Goal: Task Accomplishment & Management: Use online tool/utility

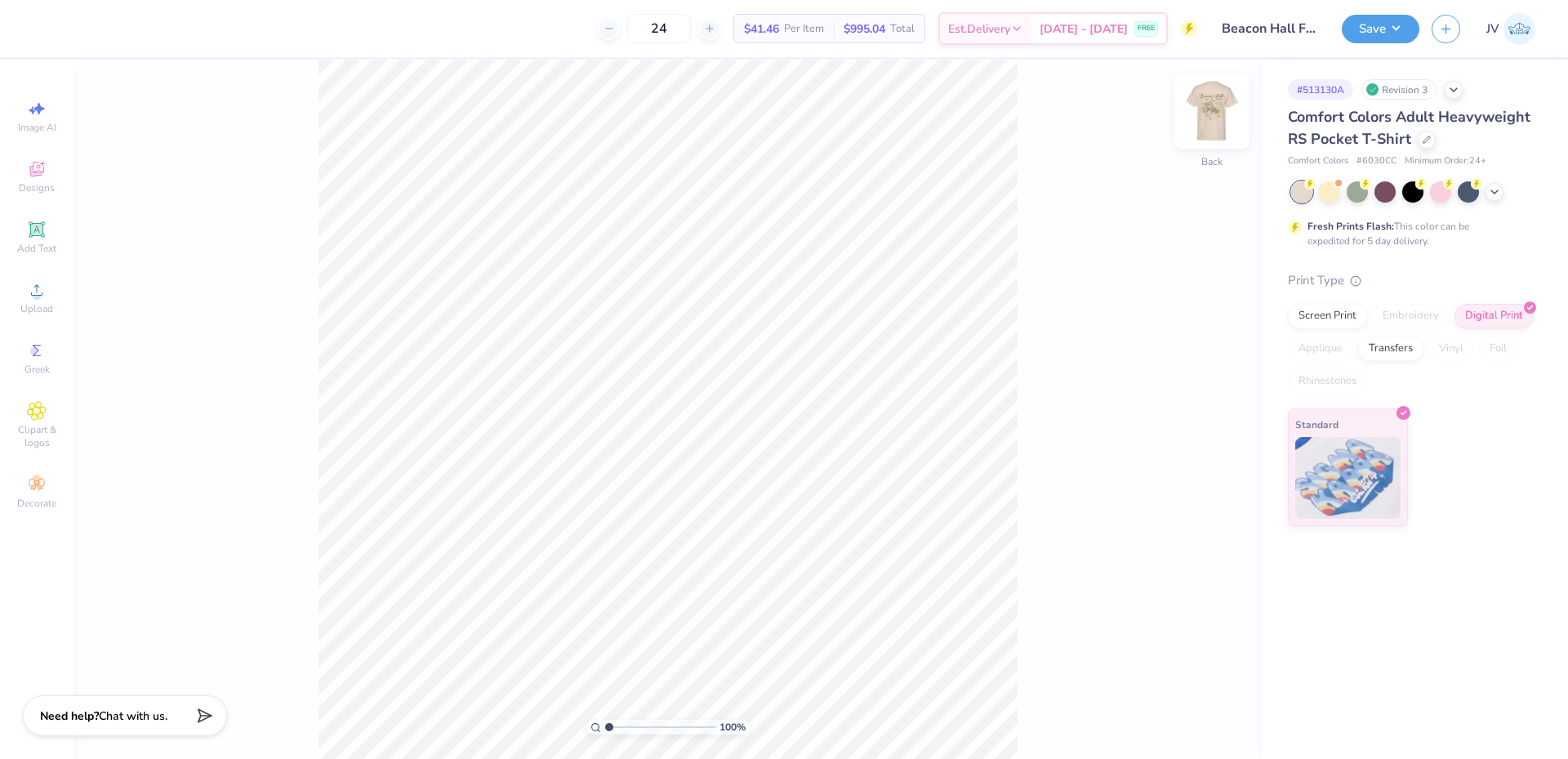
click at [1210, 100] on img at bounding box center [1212, 111] width 65 height 65
drag, startPoint x: 609, startPoint y: 726, endPoint x: 680, endPoint y: 719, distance: 71.3
click at [680, 720] on input "range" at bounding box center [661, 727] width 111 height 15
drag, startPoint x: 680, startPoint y: 724, endPoint x: 481, endPoint y: 3, distance: 748.0
click at [660, 734] on input "range" at bounding box center [661, 727] width 111 height 15
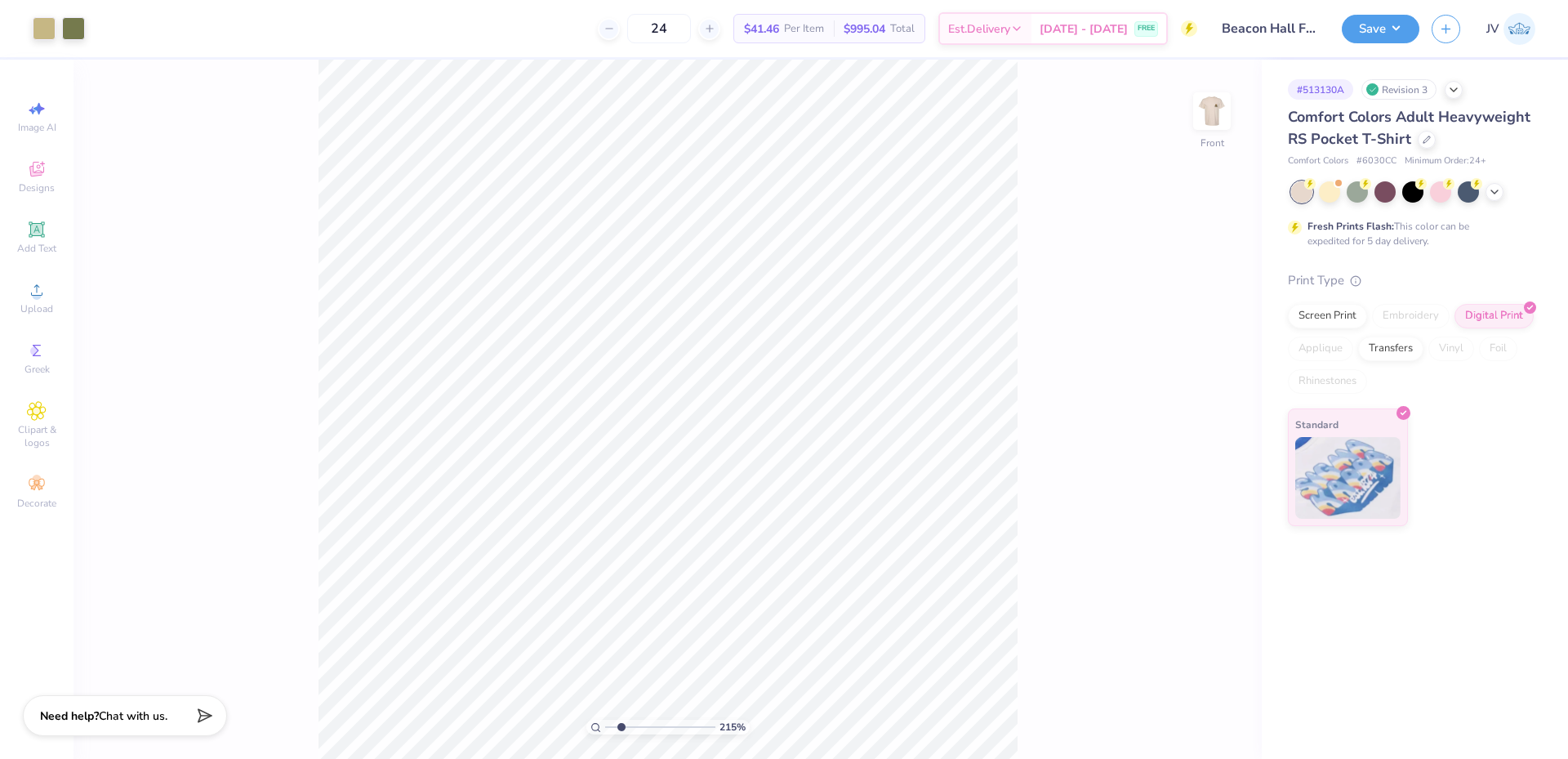
drag, startPoint x: 660, startPoint y: 725, endPoint x: 622, endPoint y: 725, distance: 38.0
type input "2.15"
click at [622, 725] on input "range" at bounding box center [661, 727] width 111 height 15
click at [1210, 121] on img at bounding box center [1212, 111] width 65 height 65
drag, startPoint x: 609, startPoint y: 724, endPoint x: 626, endPoint y: 724, distance: 17.0
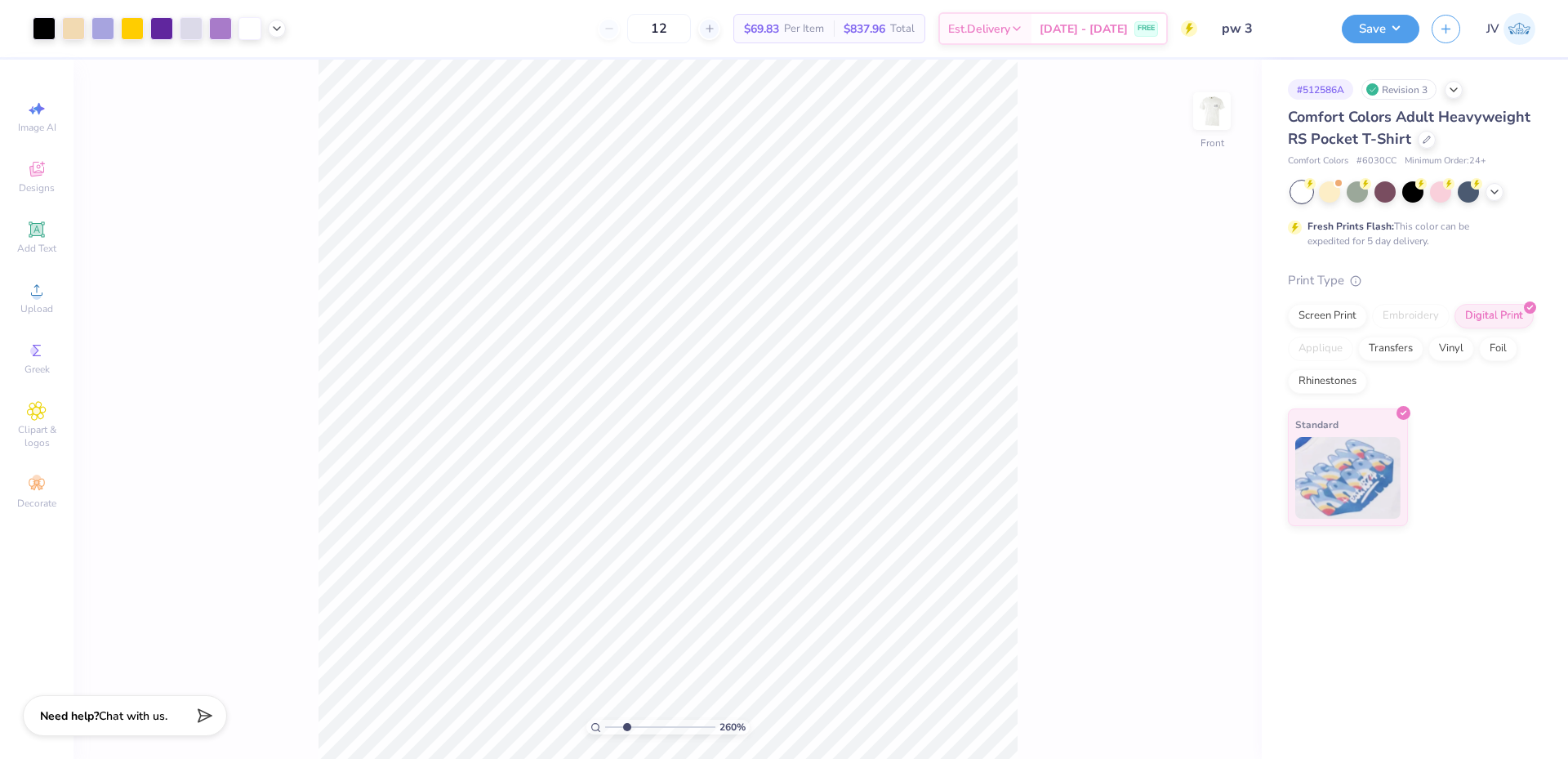
type input "2.6"
click at [626, 724] on input "range" at bounding box center [661, 727] width 111 height 15
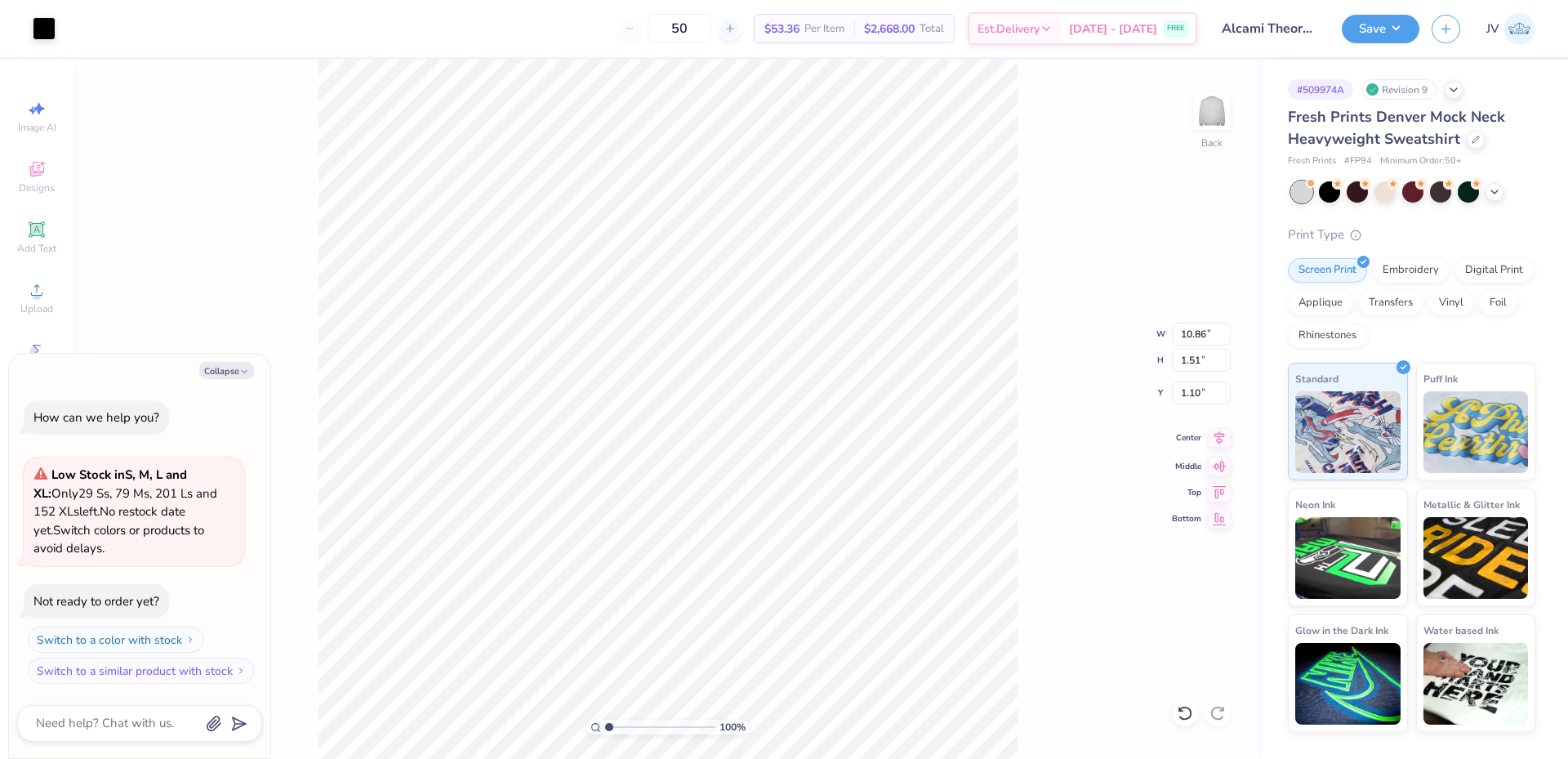
click at [1214, 438] on icon at bounding box center [1219, 439] width 23 height 20
type textarea "x"
type input "1.71"
click at [617, 728] on input "range" at bounding box center [661, 727] width 111 height 15
click at [37, 238] on icon at bounding box center [37, 230] width 20 height 20
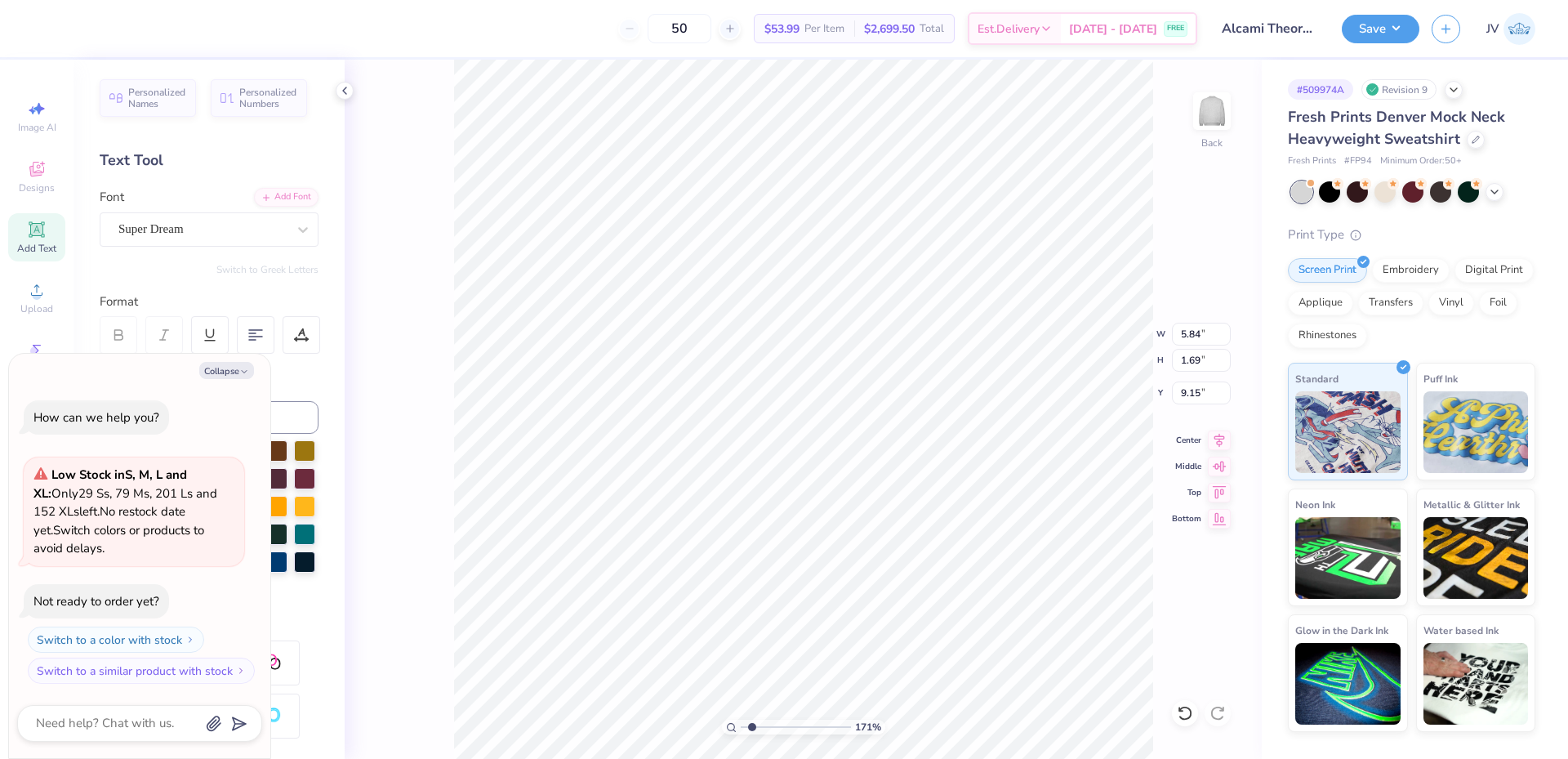
type textarea "x"
type input "4.79"
click at [232, 367] on button "Collapse" at bounding box center [227, 370] width 54 height 17
type textarea "x"
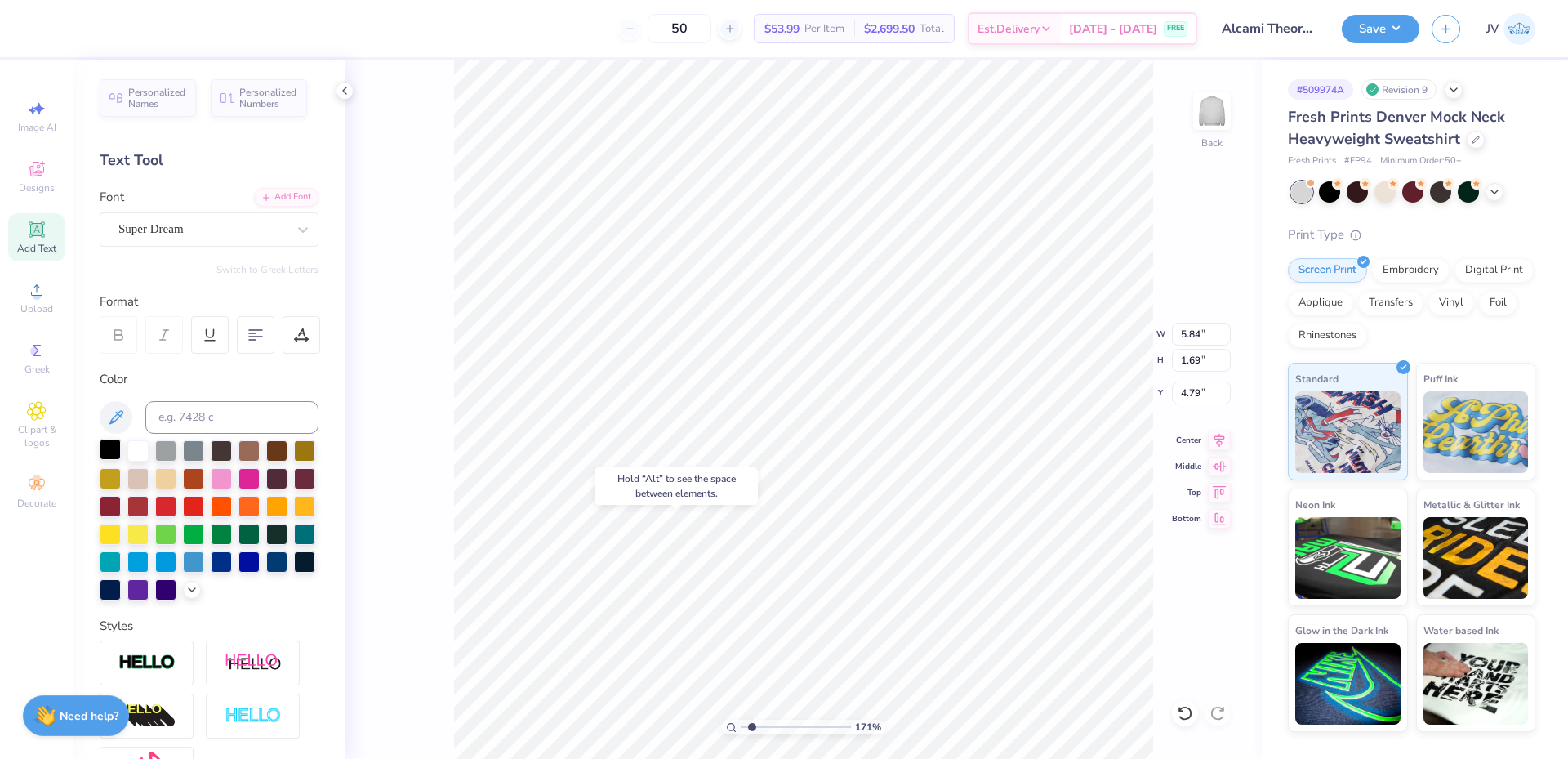
click at [104, 446] on div at bounding box center [110, 448] width 21 height 21
type textarea "alcami"
click at [272, 198] on div "Add Font" at bounding box center [286, 195] width 64 height 19
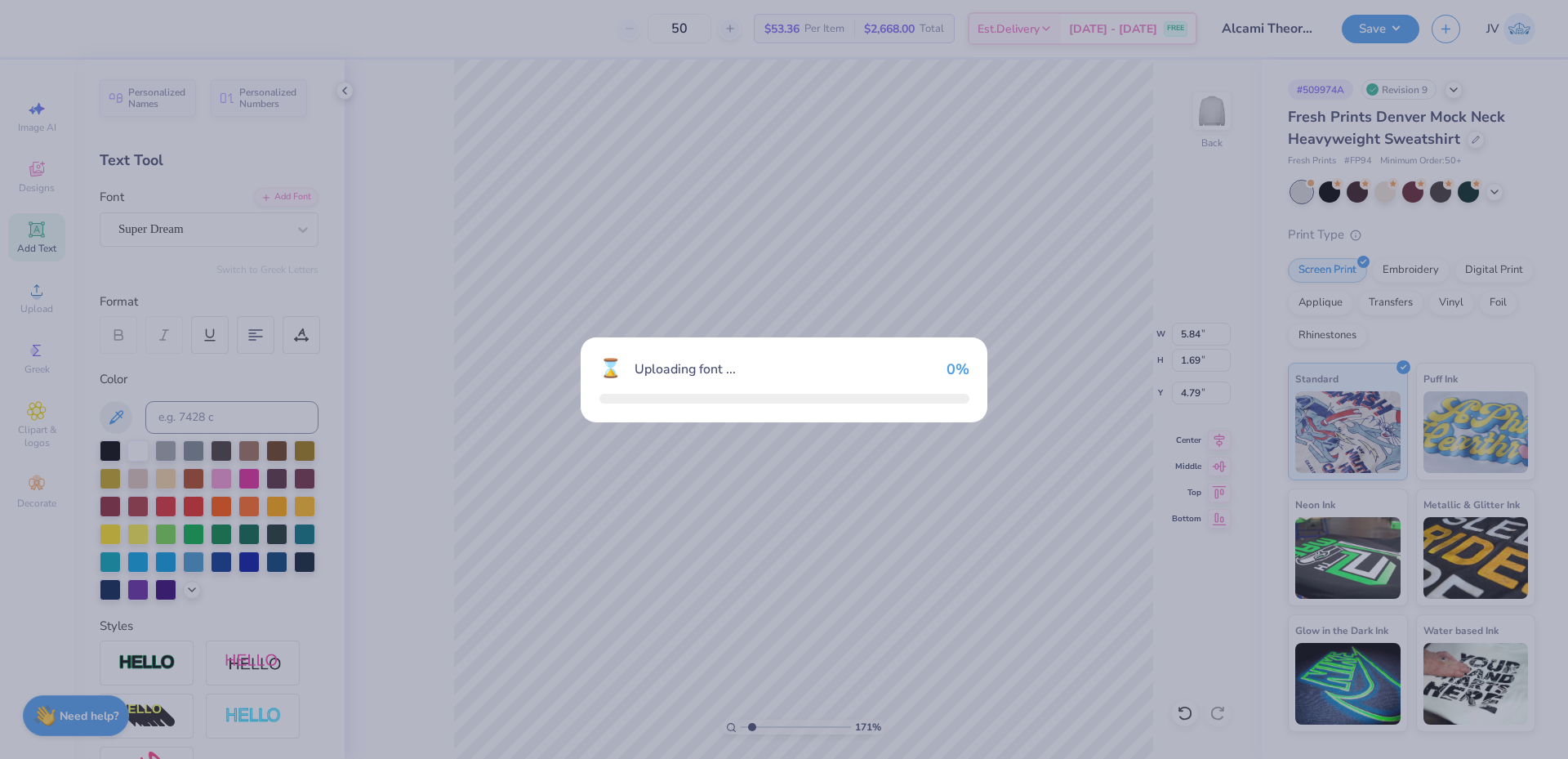
type input "7.18"
type input "1.70"
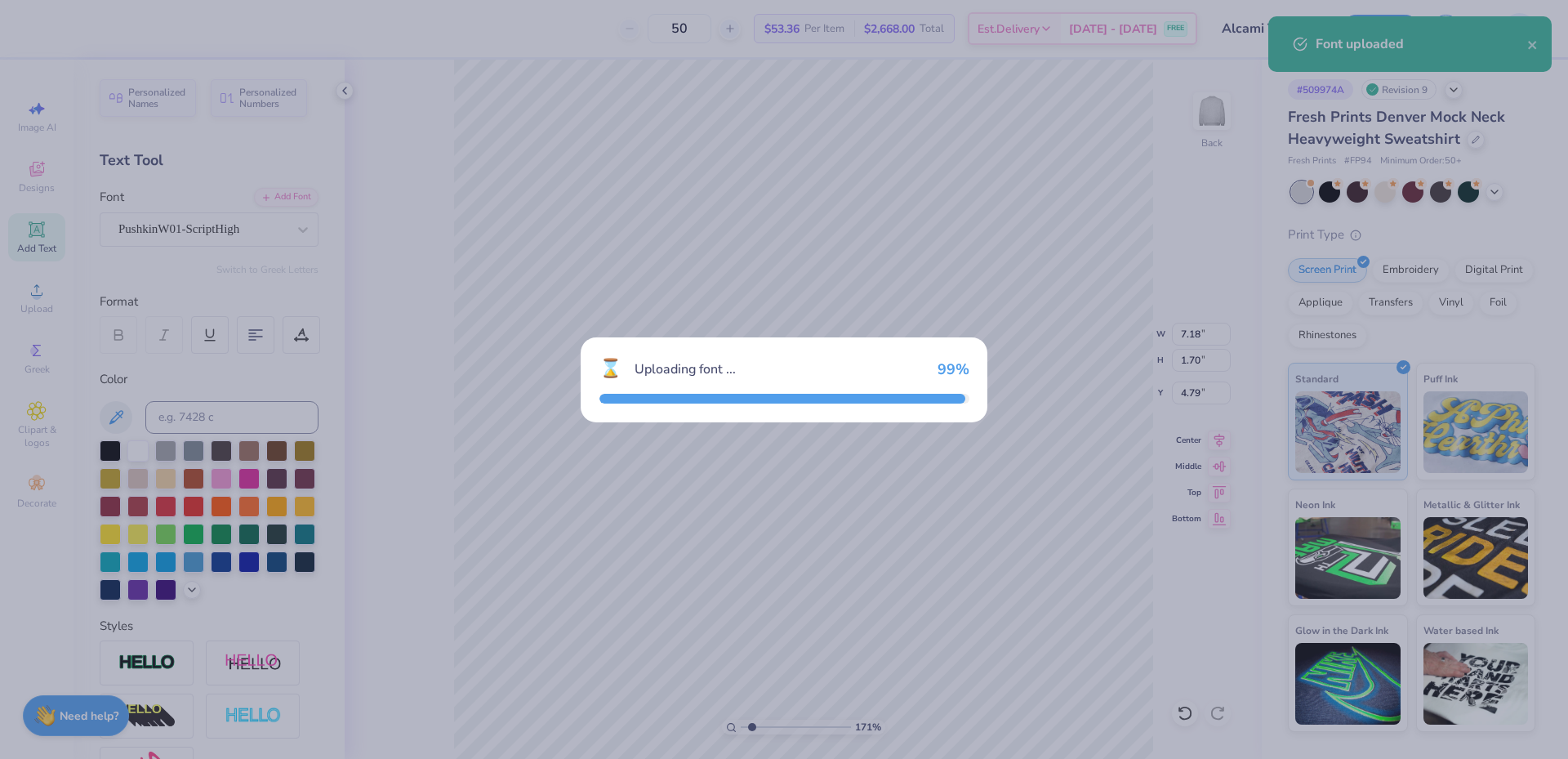
type input "7.06"
type input "0.96"
type input "5.16"
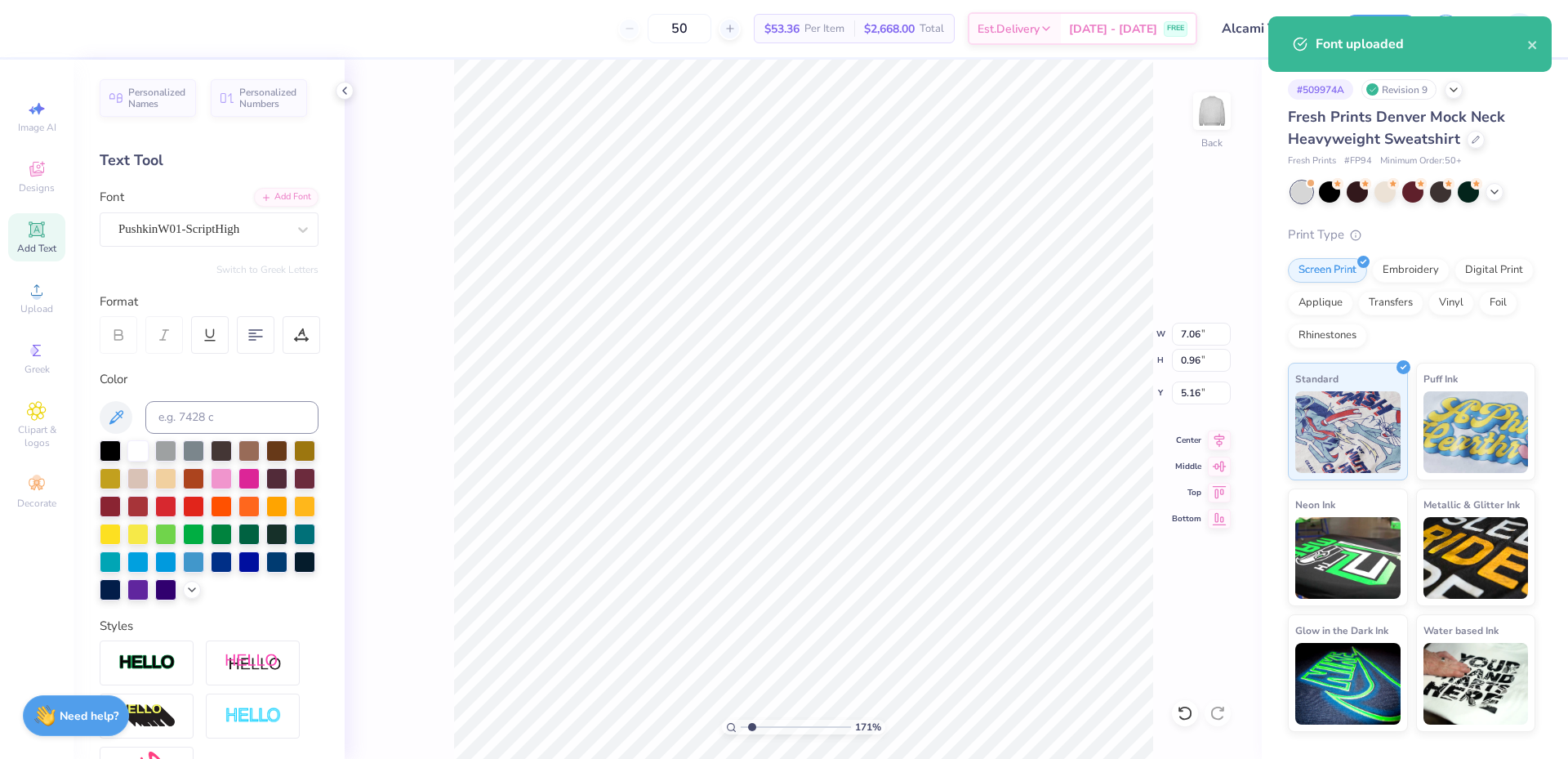
type input "10.86"
type input "1.51"
type input "1.10"
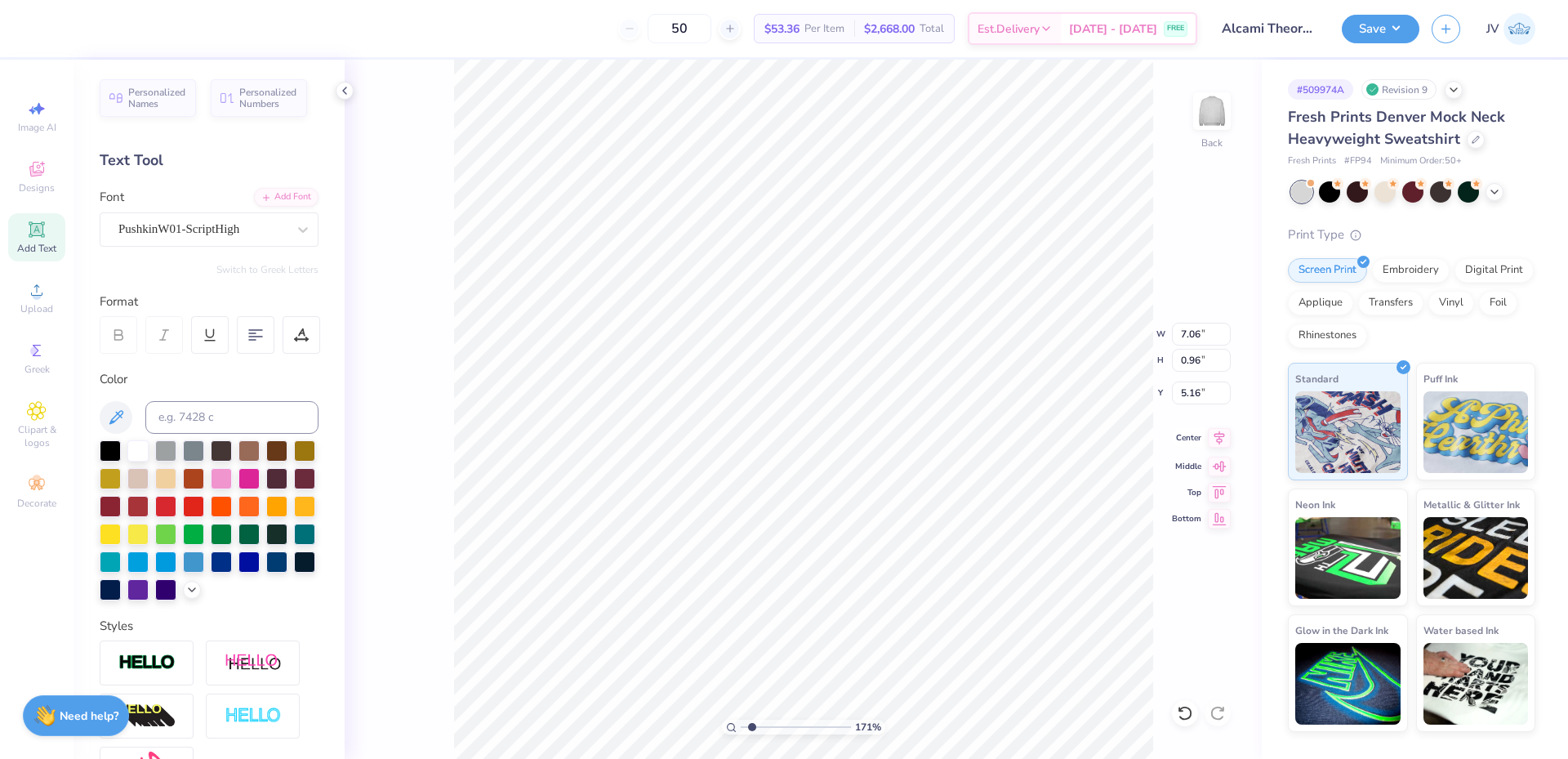
click at [1215, 437] on icon at bounding box center [1220, 437] width 11 height 14
click at [35, 306] on span "Upload" at bounding box center [37, 309] width 33 height 13
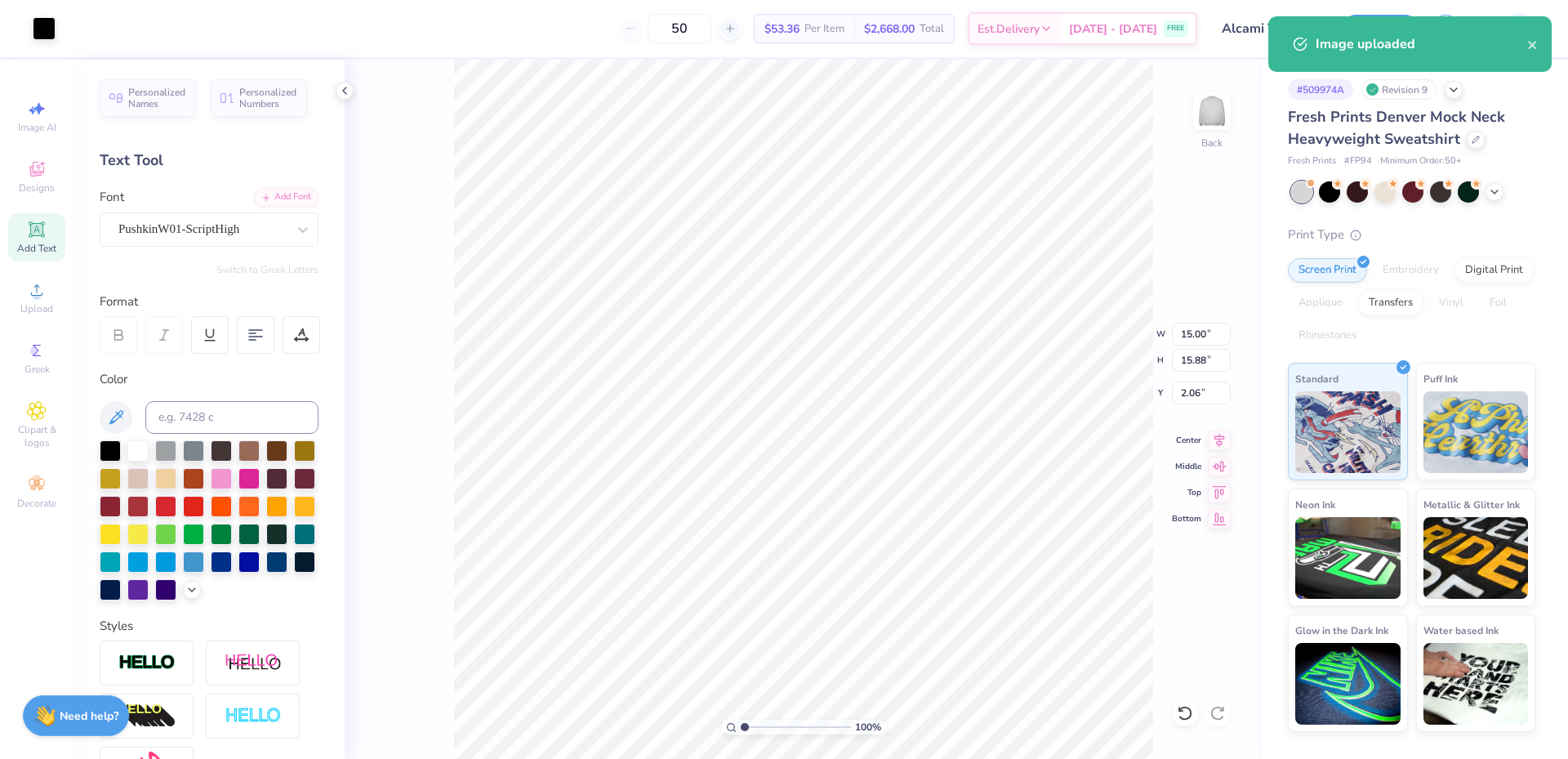
drag, startPoint x: 754, startPoint y: 726, endPoint x: 735, endPoint y: 726, distance: 19.0
type input "1"
click at [740, 726] on input "range" at bounding box center [796, 727] width 111 height 15
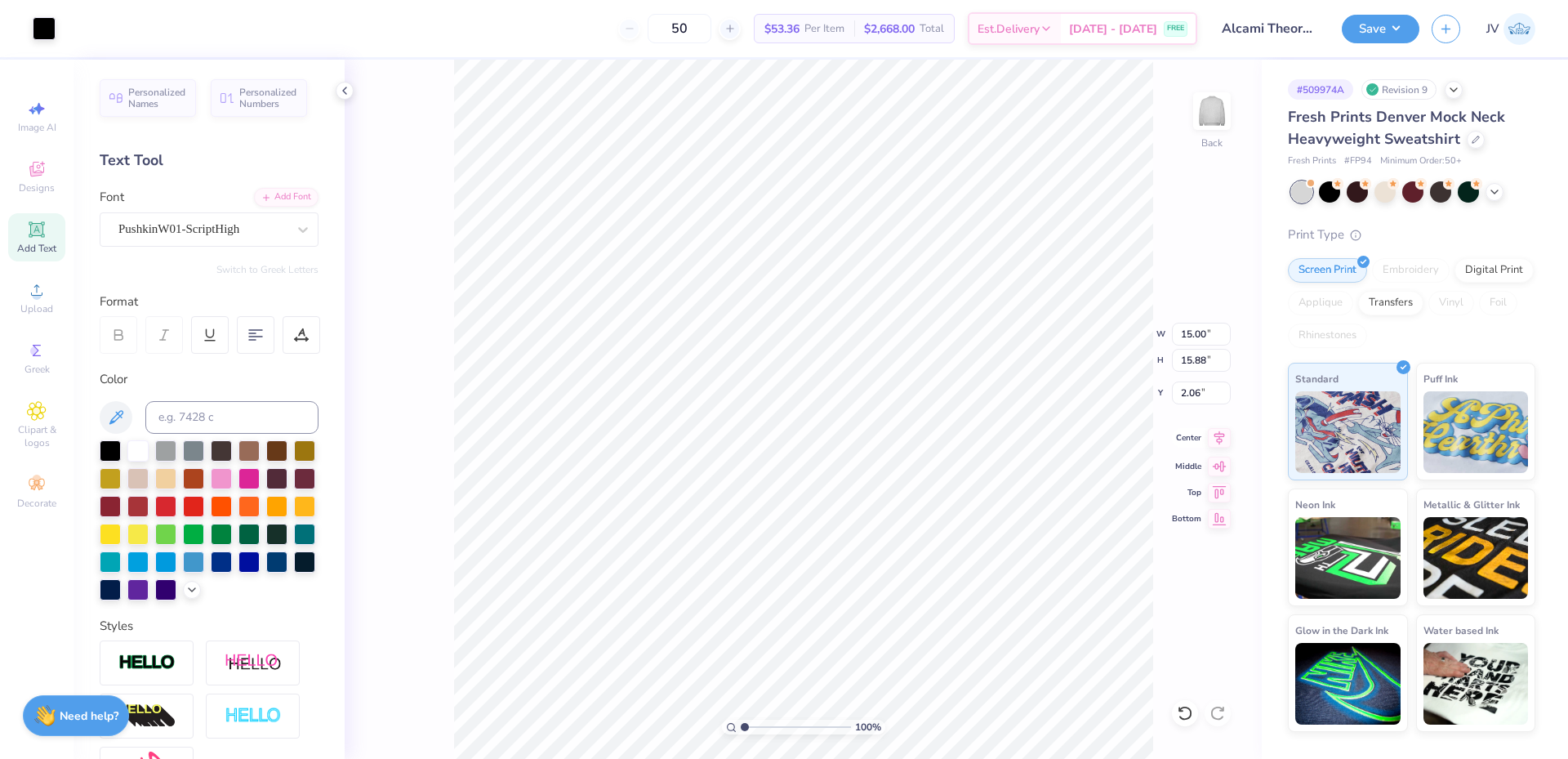
click at [1219, 438] on icon at bounding box center [1219, 439] width 23 height 20
click at [1219, 464] on icon at bounding box center [1220, 464] width 14 height 11
click at [895, 732] on li "Send to Back" at bounding box center [907, 739] width 128 height 32
click at [1218, 438] on icon at bounding box center [1219, 439] width 23 height 20
click at [1214, 462] on icon at bounding box center [1219, 464] width 23 height 20
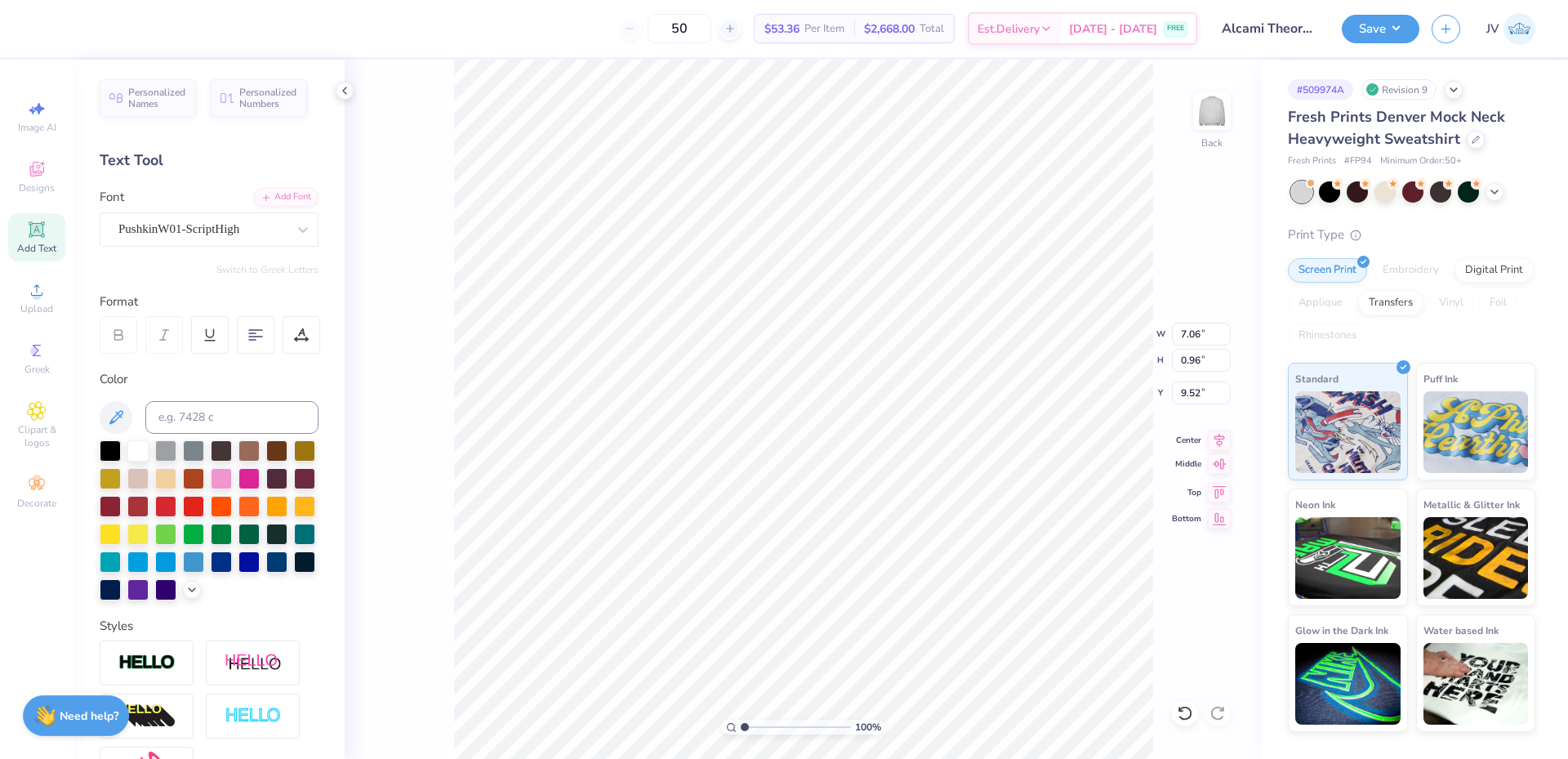
type input "9.52"
type input "9.78"
type input "9.37"
type input "1.27"
click at [1215, 438] on icon at bounding box center [1219, 439] width 23 height 20
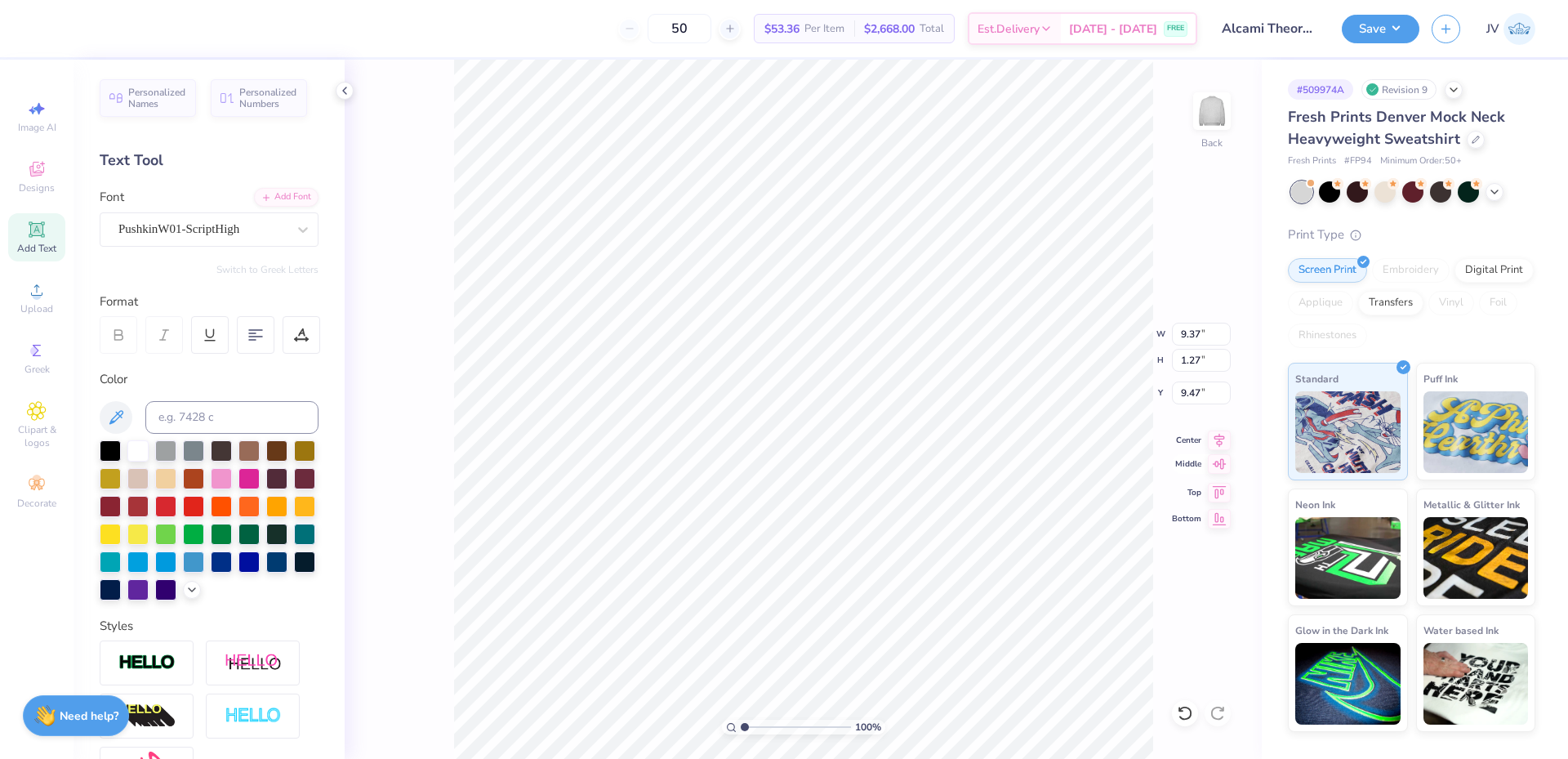
click at [1214, 460] on icon at bounding box center [1219, 464] width 23 height 20
type input "9.37"
click at [1117, 326] on div "100 % Back W 9.37 9.37 " H 1.27 1.27 " Y 9.37 9.37 " Center Middle Top Bottom" at bounding box center [803, 409] width 917 height 699
click at [1169, 348] on div "100 % Back" at bounding box center [803, 409] width 917 height 699
type input "9.97"
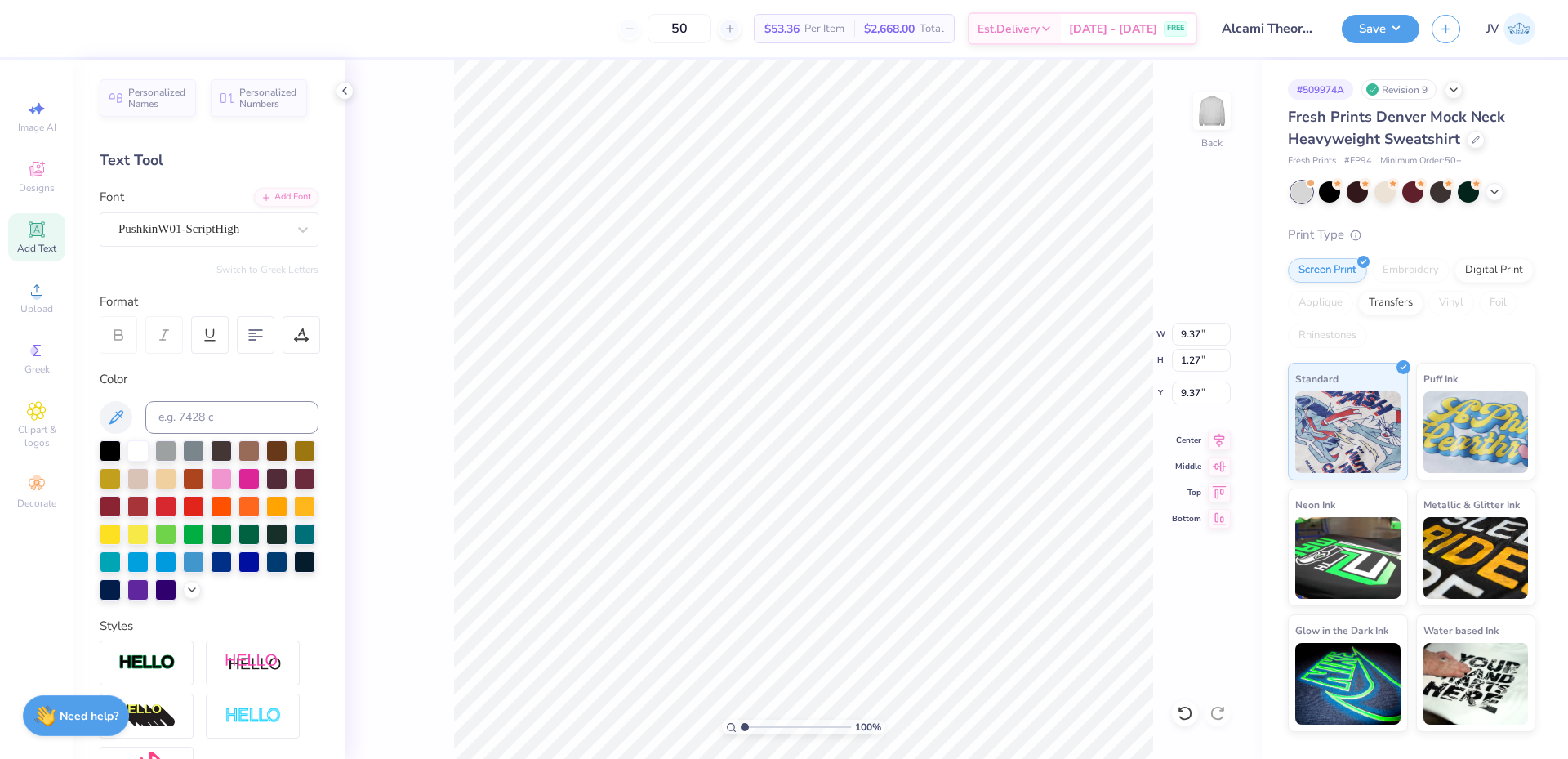
type input "1.35"
type input "9.28"
click at [1213, 437] on icon at bounding box center [1219, 439] width 23 height 20
click at [966, 574] on li "Group" at bounding box center [990, 579] width 128 height 32
drag, startPoint x: 1181, startPoint y: 458, endPoint x: 1157, endPoint y: 457, distance: 24.0
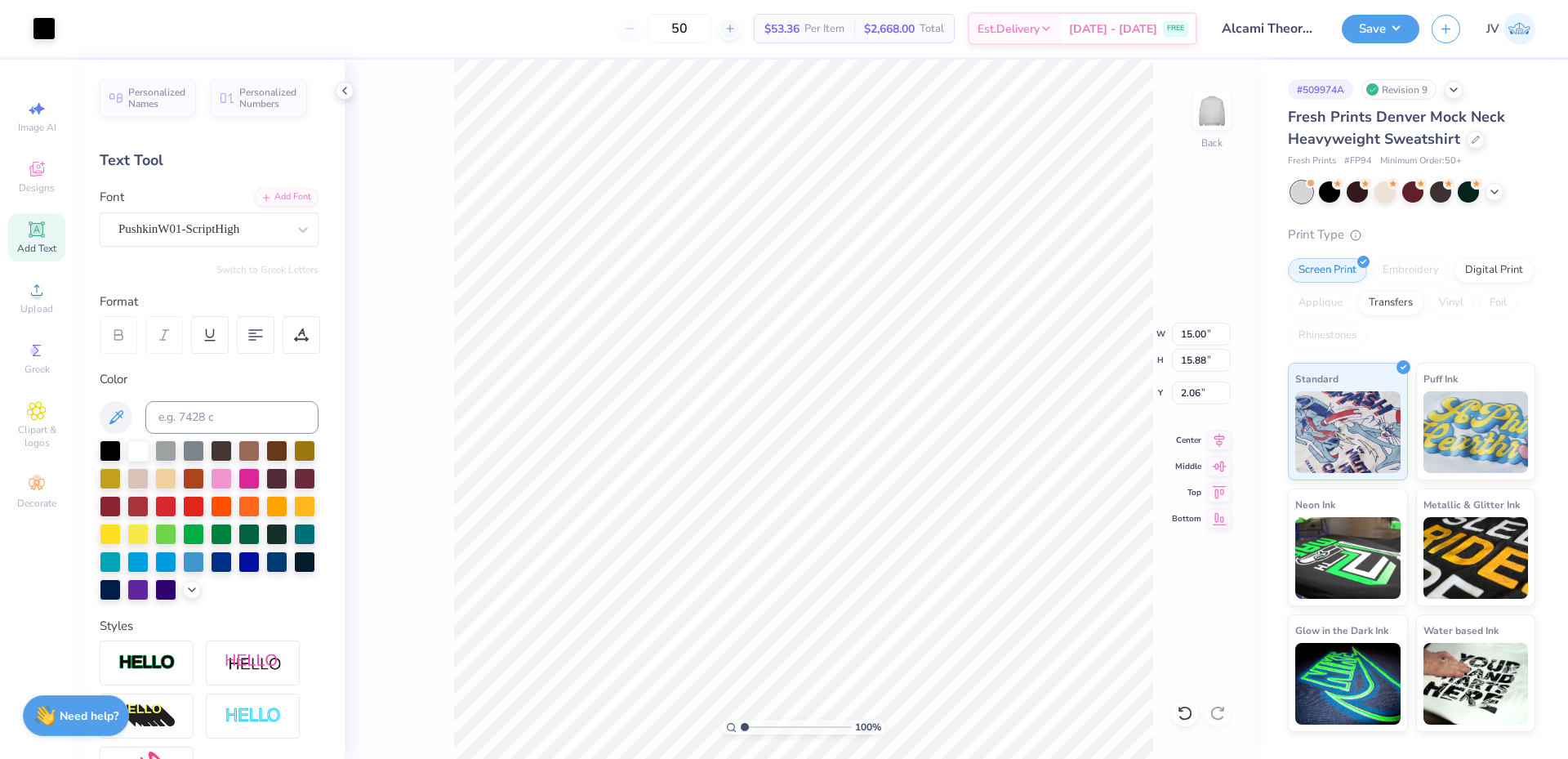
click at [1179, 459] on div "Middle" at bounding box center [1201, 467] width 59 height 20
type input "21.77"
type input "20.46"
type input "-15.44"
type input "15.00"
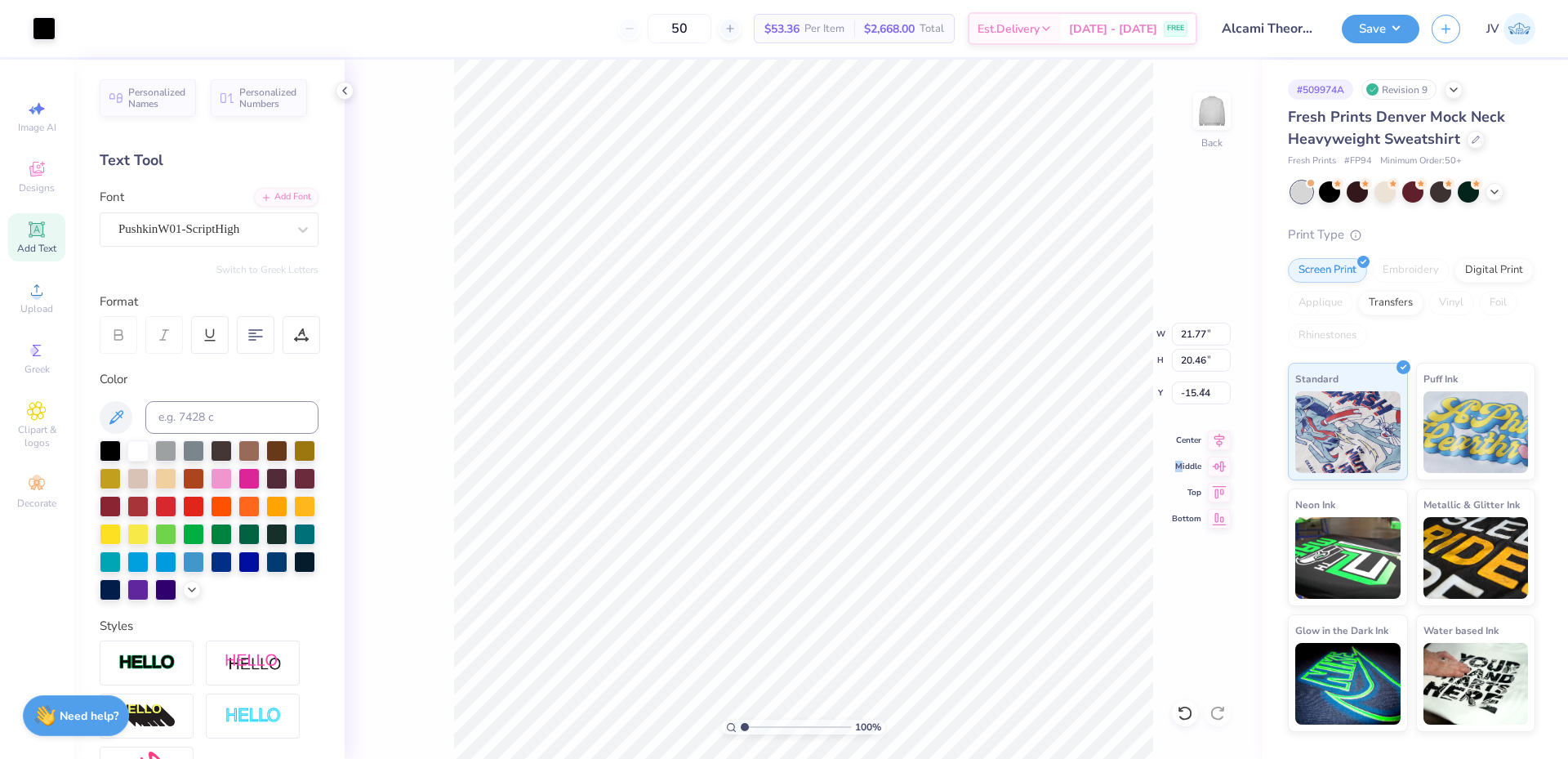
type input "15.88"
type input "2.06"
click at [1196, 336] on input "15.00" at bounding box center [1201, 334] width 59 height 23
type input "16.27"
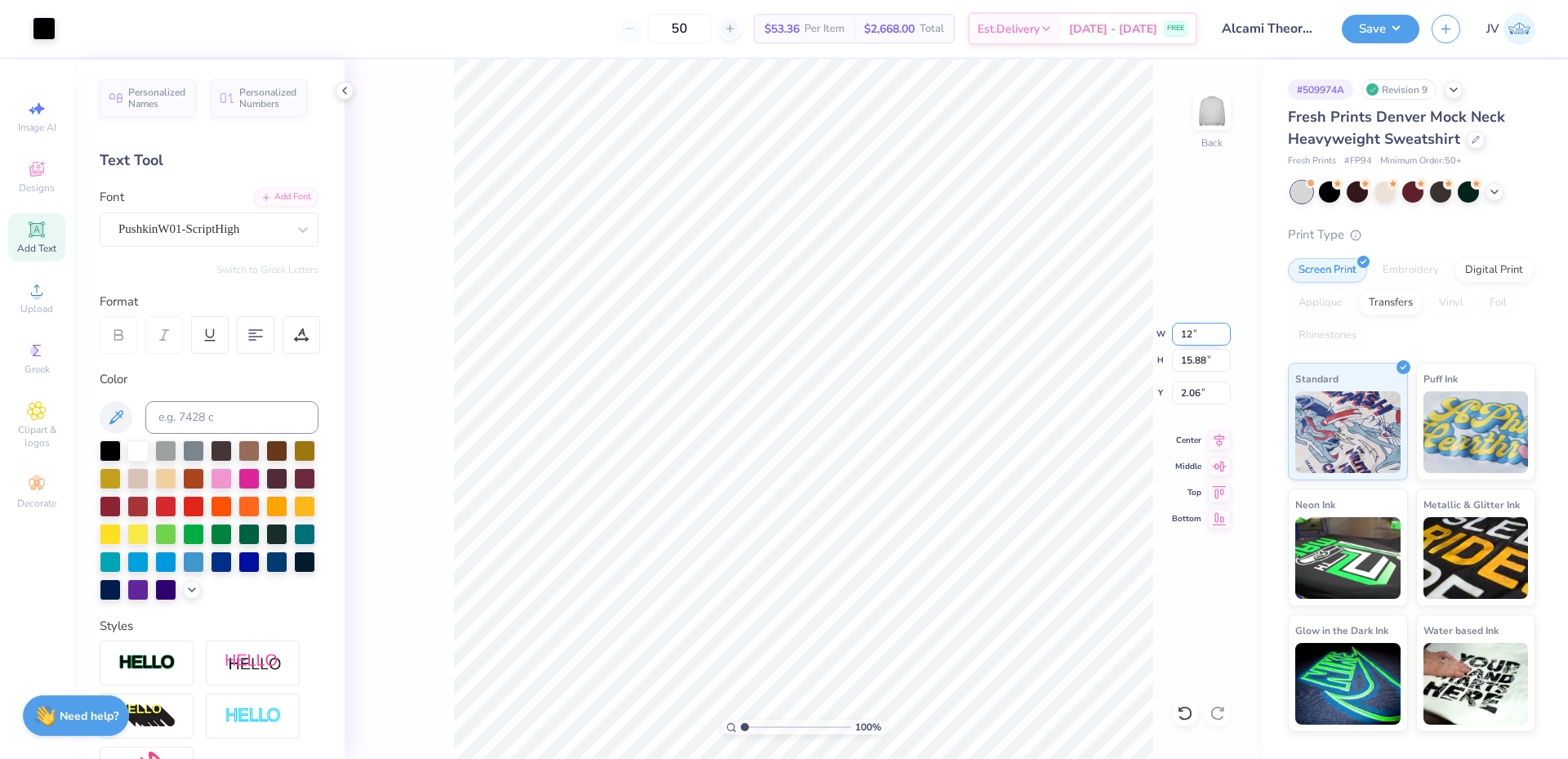
type input "15.29"
type input "2.36"
click at [820, 584] on li "Group" at bounding box center [812, 579] width 128 height 32
click at [1192, 337] on input "15.00" at bounding box center [1201, 334] width 59 height 23
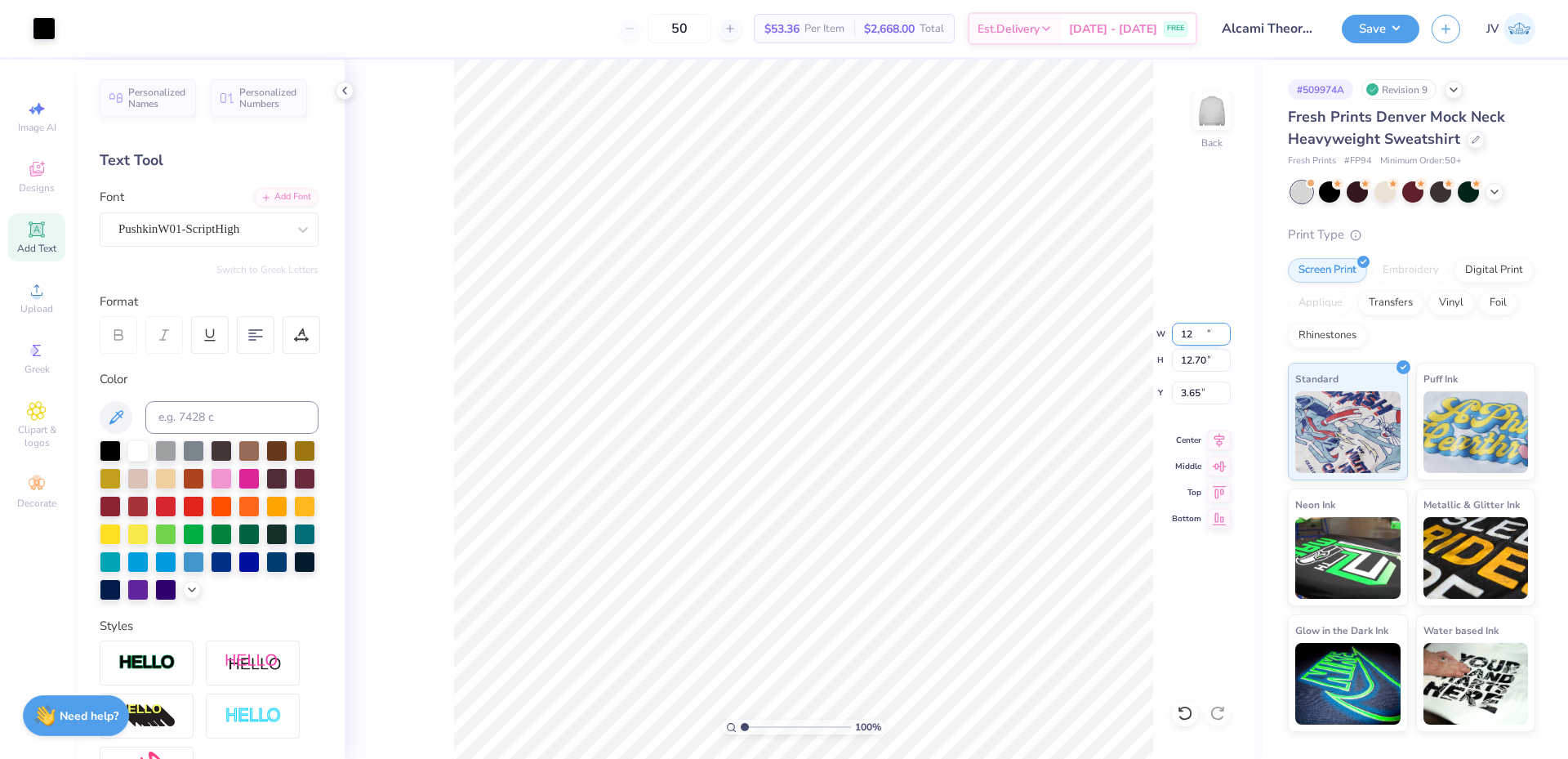
type input "12.00"
type input "12.70"
type input "3.65"
click at [1193, 408] on div "100 % Back W 12.00 12.00 " H 12.70 12.70 " Y 3.65 3.65 " Center Middle Top Bott…" at bounding box center [803, 409] width 917 height 699
click at [1191, 389] on input "3.65" at bounding box center [1201, 392] width 59 height 23
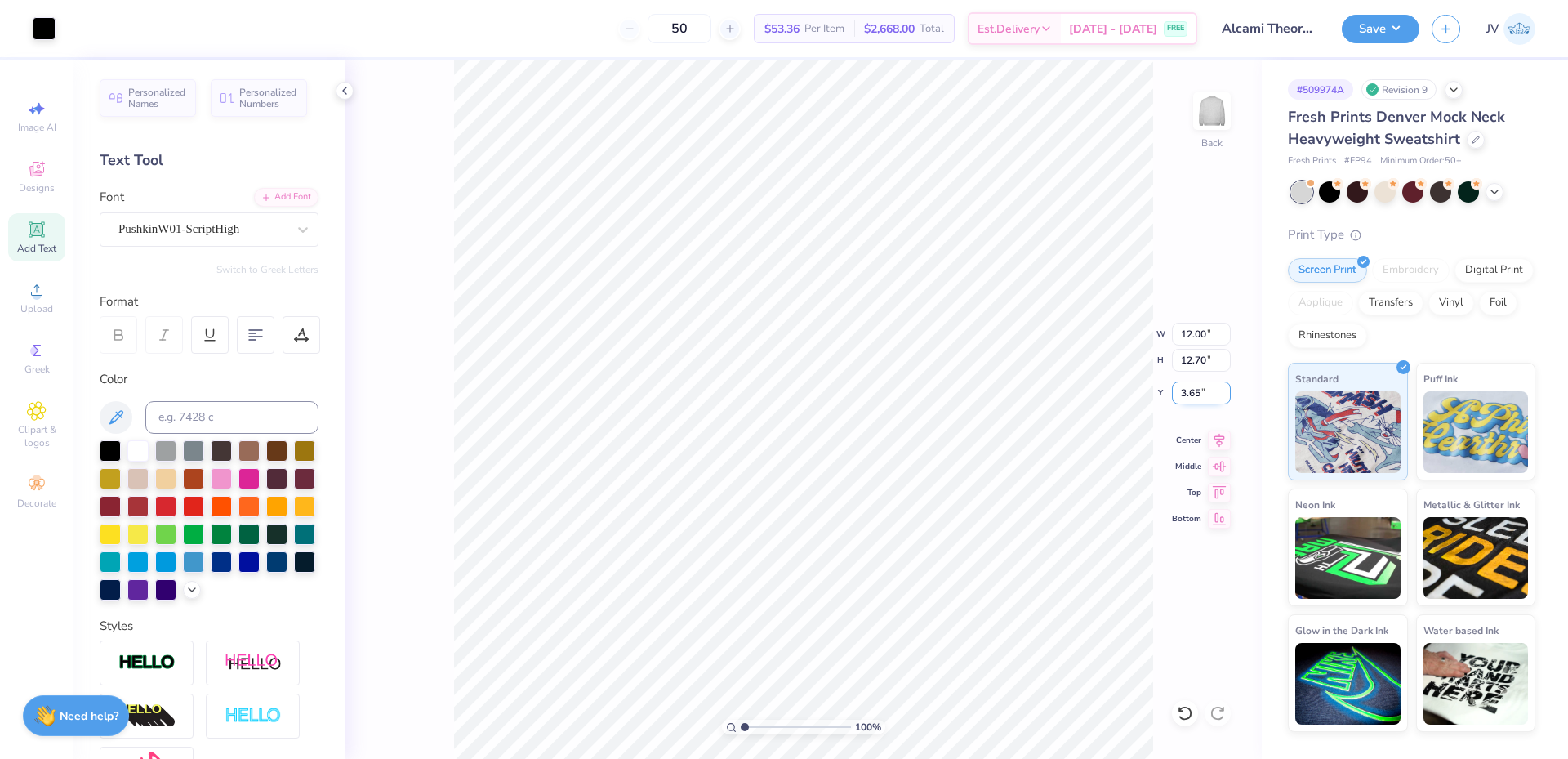
click at [1191, 389] on input "3.65" at bounding box center [1201, 392] width 59 height 23
type input "2.00"
click at [1186, 395] on input "2.00" at bounding box center [1201, 392] width 59 height 23
type input "1.00"
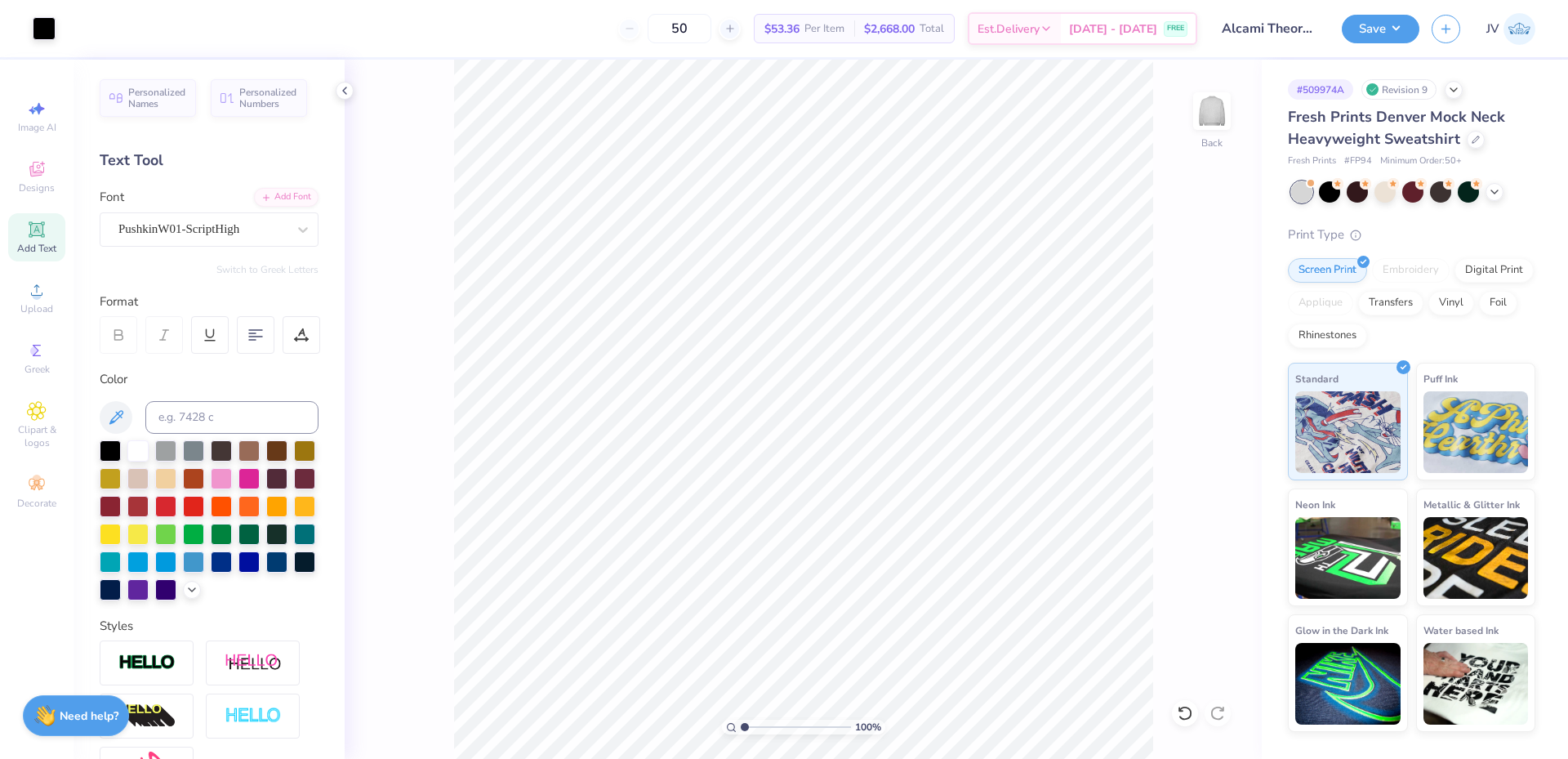
drag, startPoint x: 748, startPoint y: 728, endPoint x: 708, endPoint y: 730, distance: 40.0
click at [740, 730] on input "range" at bounding box center [796, 727] width 111 height 15
click at [1384, 29] on button "Save" at bounding box center [1381, 27] width 78 height 29
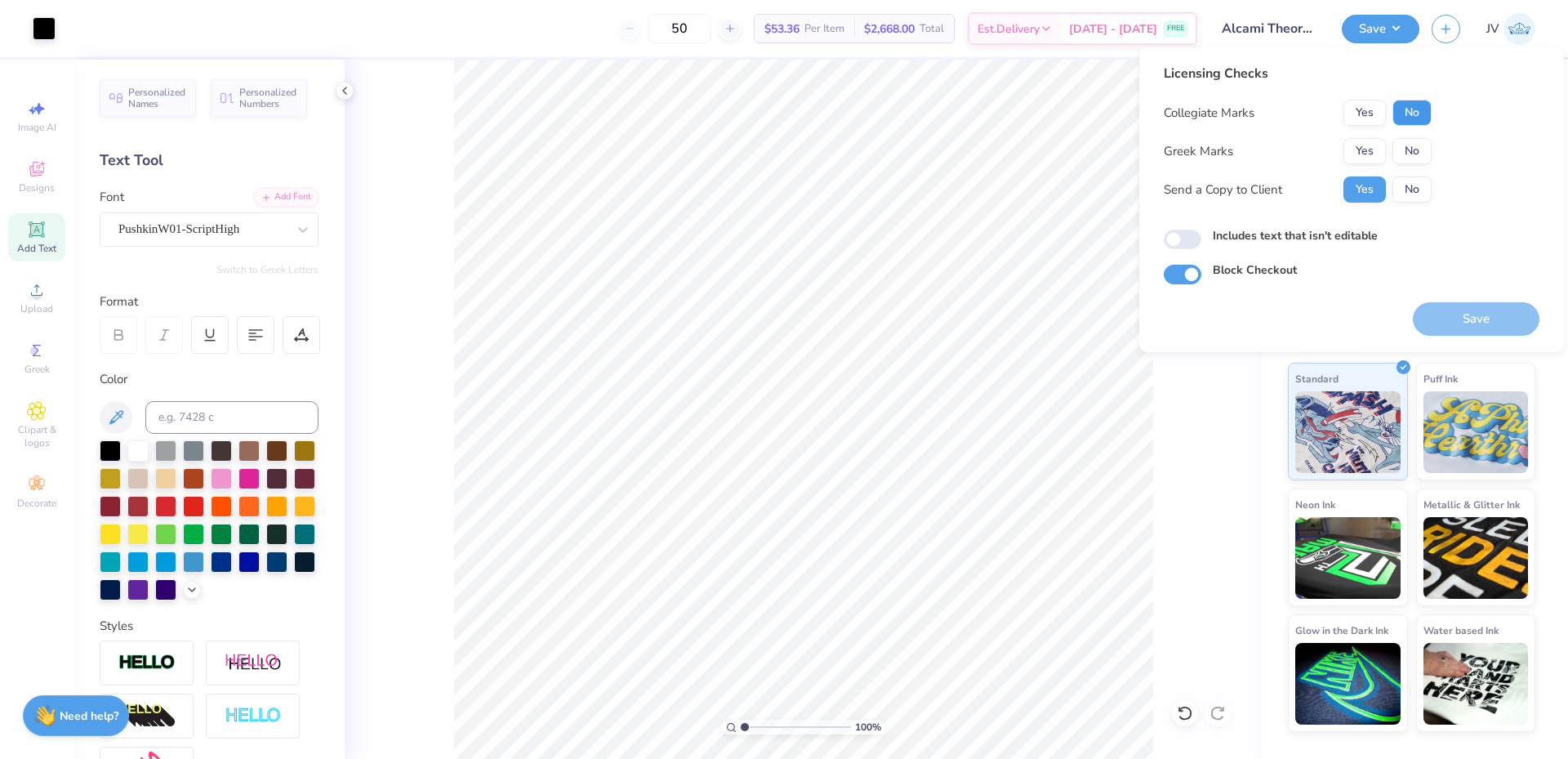
click at [1414, 108] on button "No" at bounding box center [1412, 113] width 39 height 26
click at [1408, 150] on button "No" at bounding box center [1412, 151] width 39 height 26
click at [1484, 310] on button "Save" at bounding box center [1476, 319] width 127 height 34
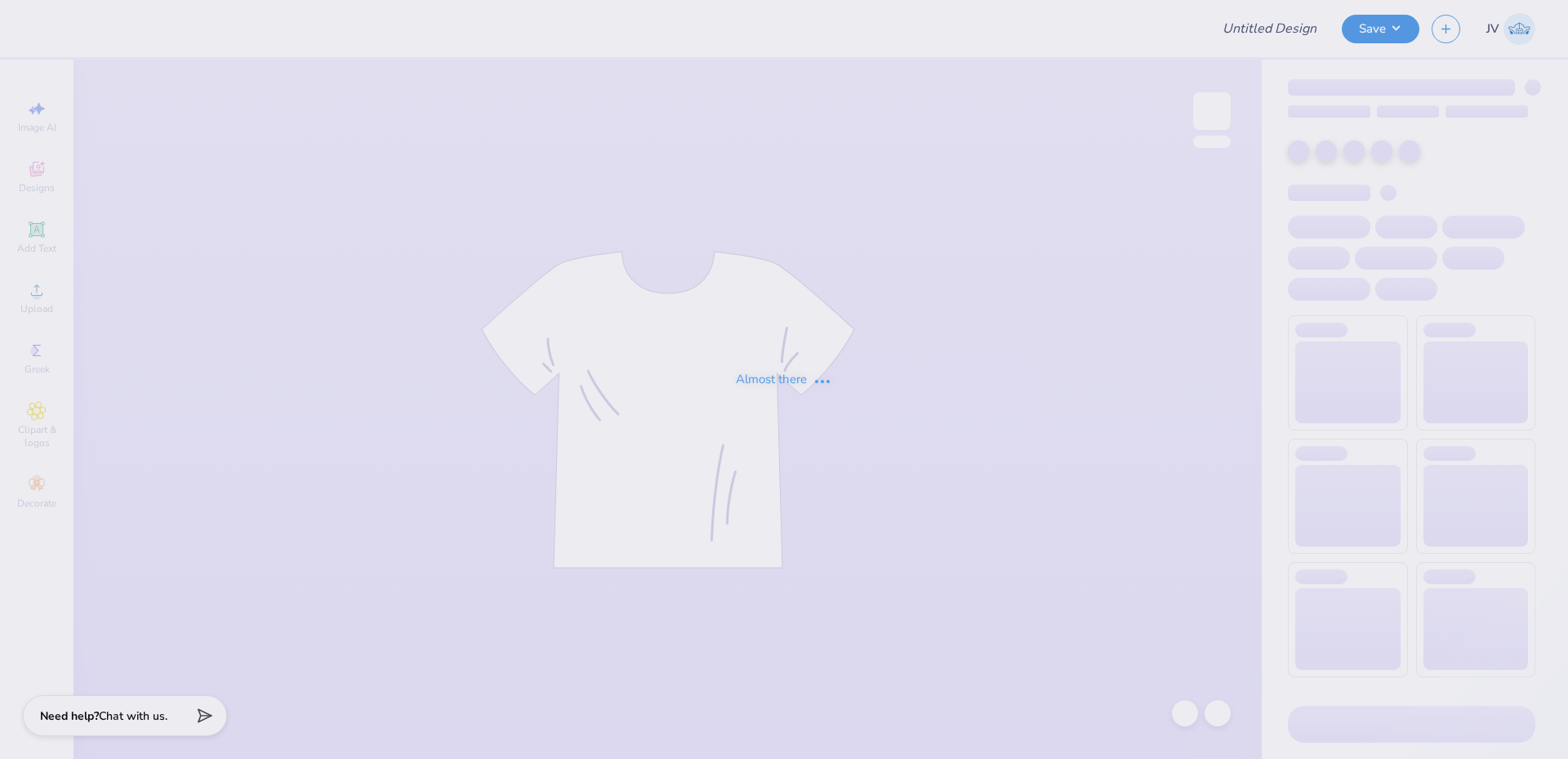
type input "Delt Fall 25 rush shirts"
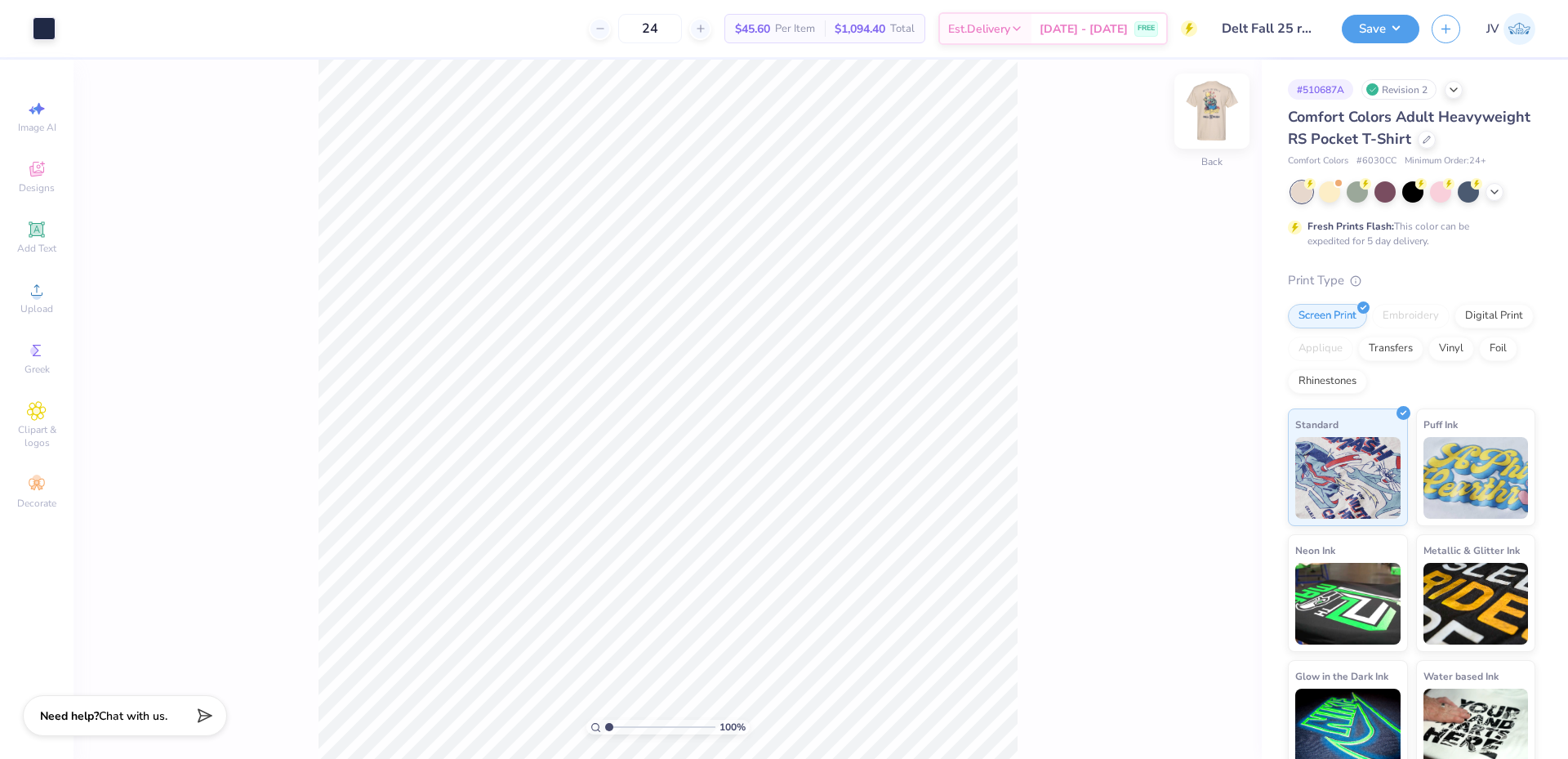
click at [1214, 119] on img at bounding box center [1212, 111] width 65 height 65
click at [1205, 112] on img at bounding box center [1212, 111] width 33 height 33
click at [1219, 123] on img at bounding box center [1212, 111] width 65 height 65
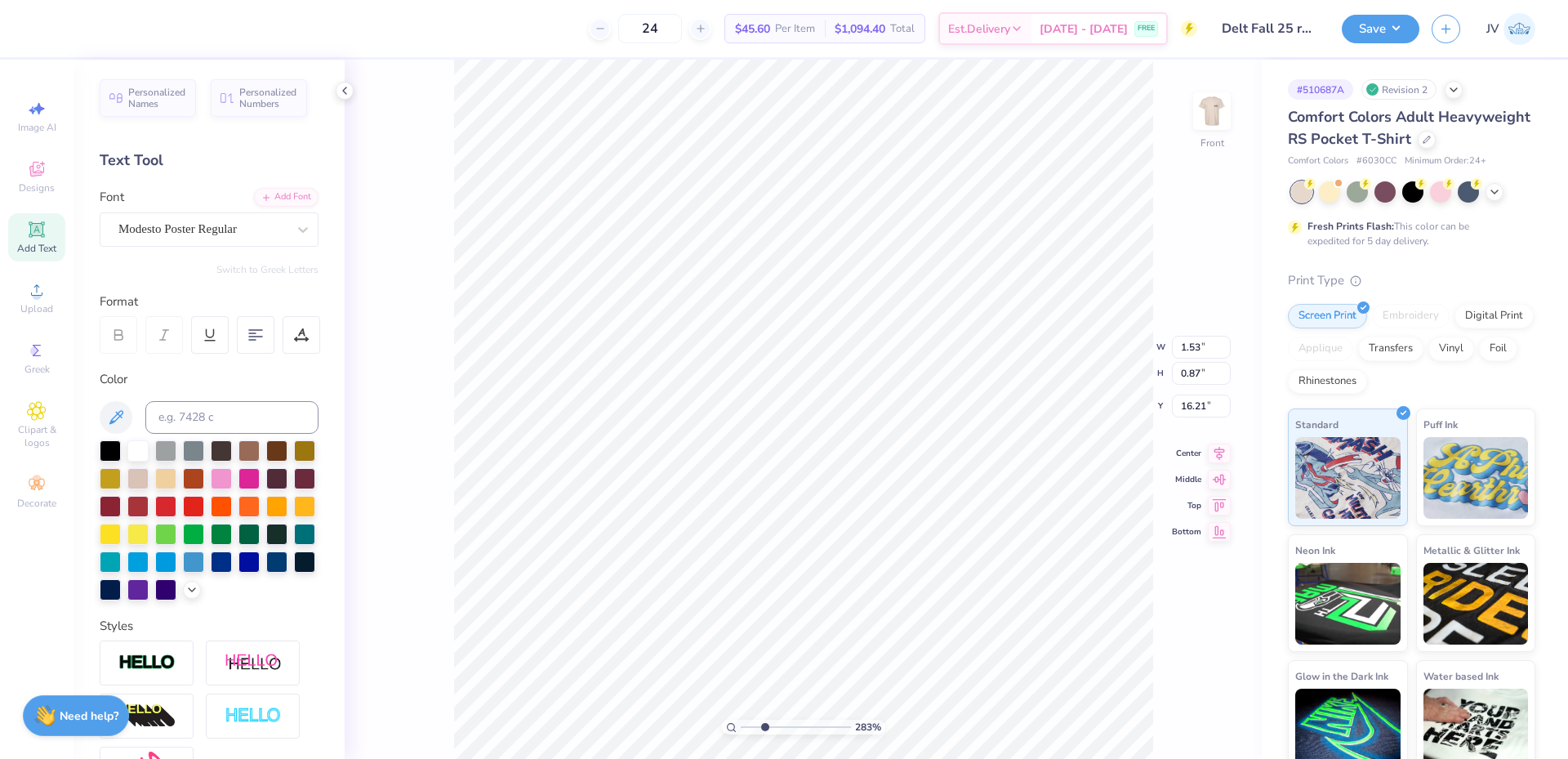
drag, startPoint x: 744, startPoint y: 725, endPoint x: 764, endPoint y: 724, distance: 20.0
type input "2.83"
click at [764, 724] on input "range" at bounding box center [796, 727] width 111 height 15
type textarea "]"
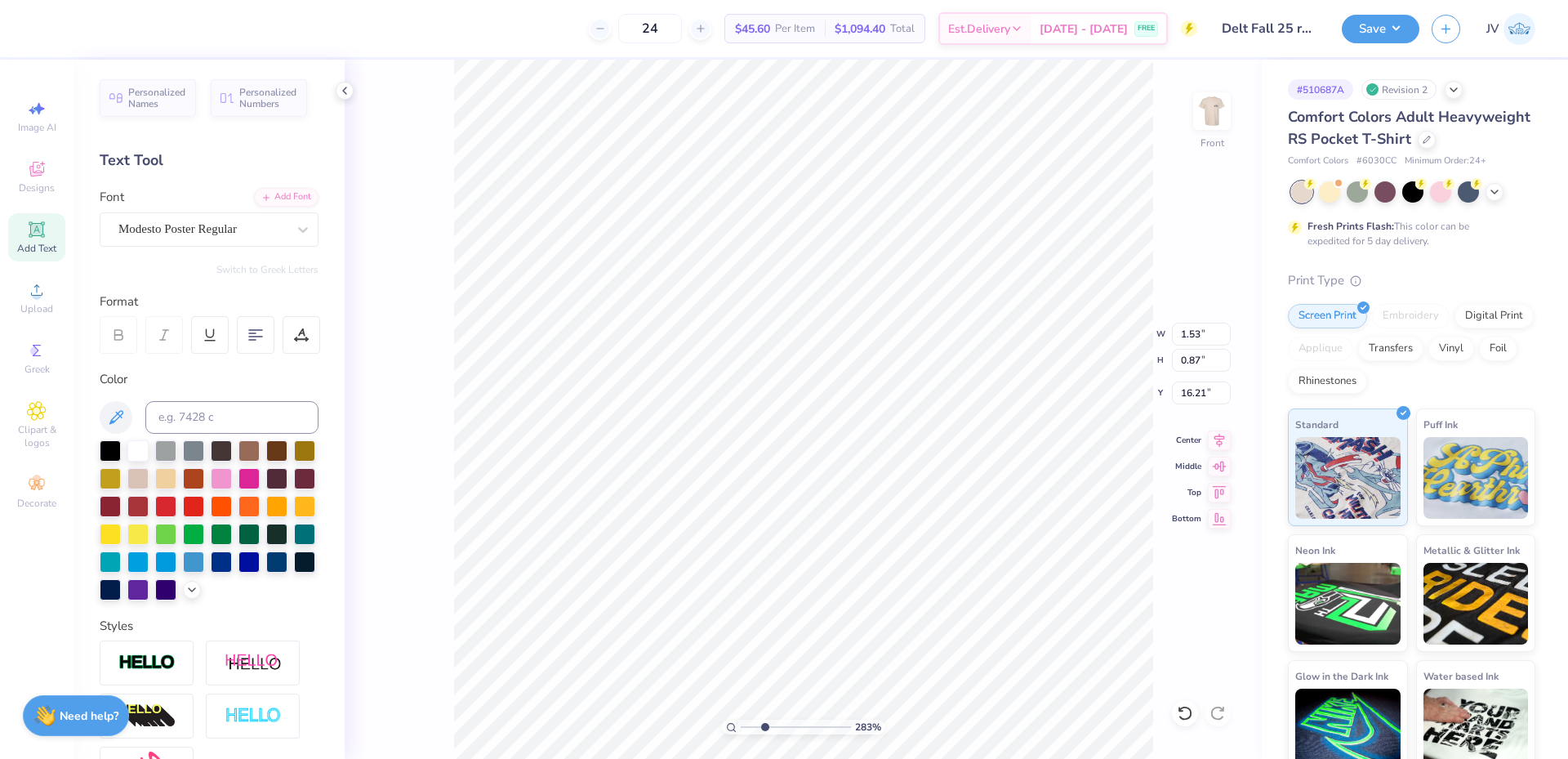
scroll to position [14, 2]
type textarea "'25"
type textarea "FALL '25 RUSH"
type input "16.71"
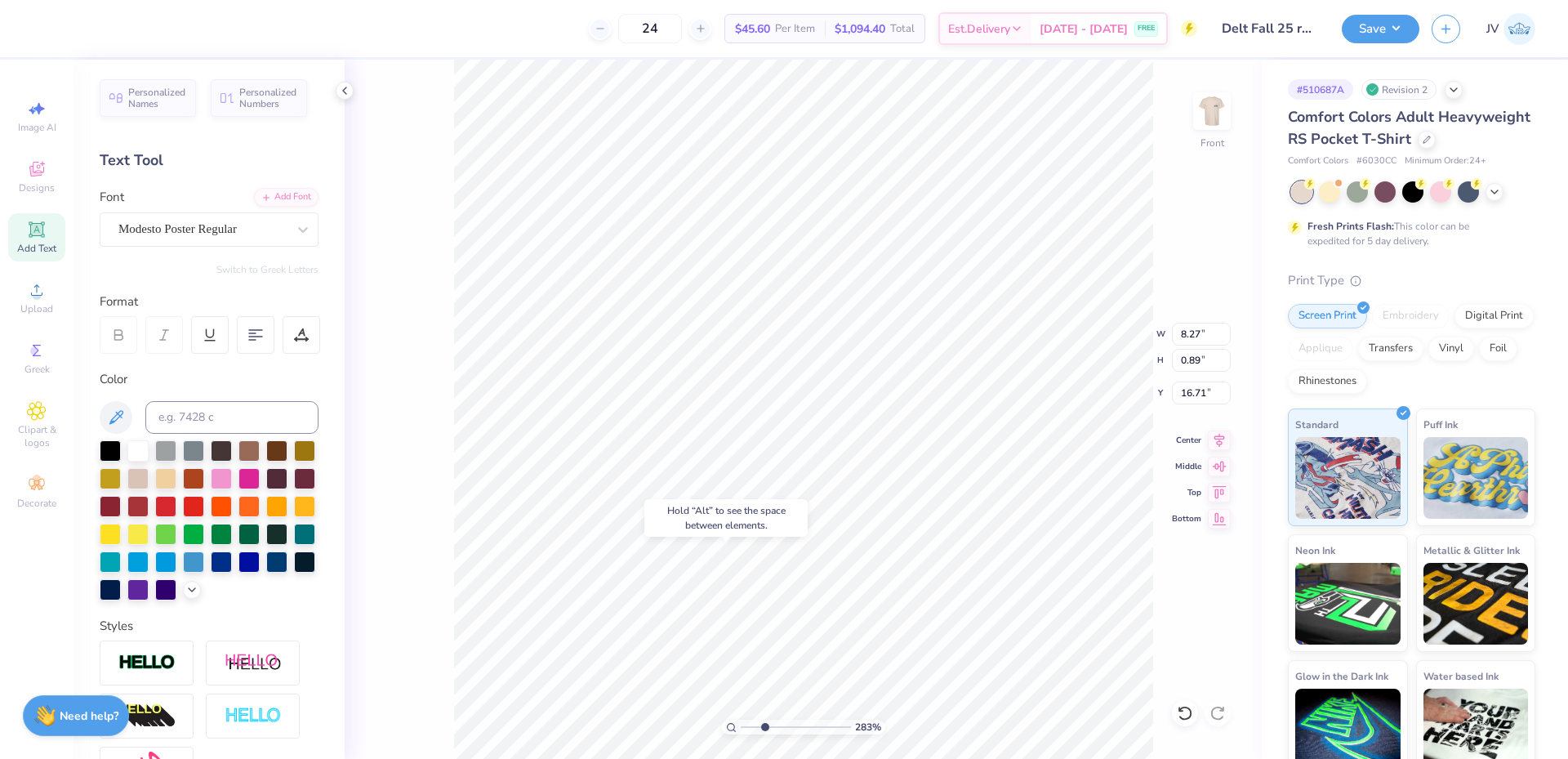
type input "2.79"
type input "0.86"
type input "16.74"
click at [1220, 443] on icon at bounding box center [1220, 437] width 11 height 14
click at [1202, 116] on img at bounding box center [1212, 111] width 65 height 65
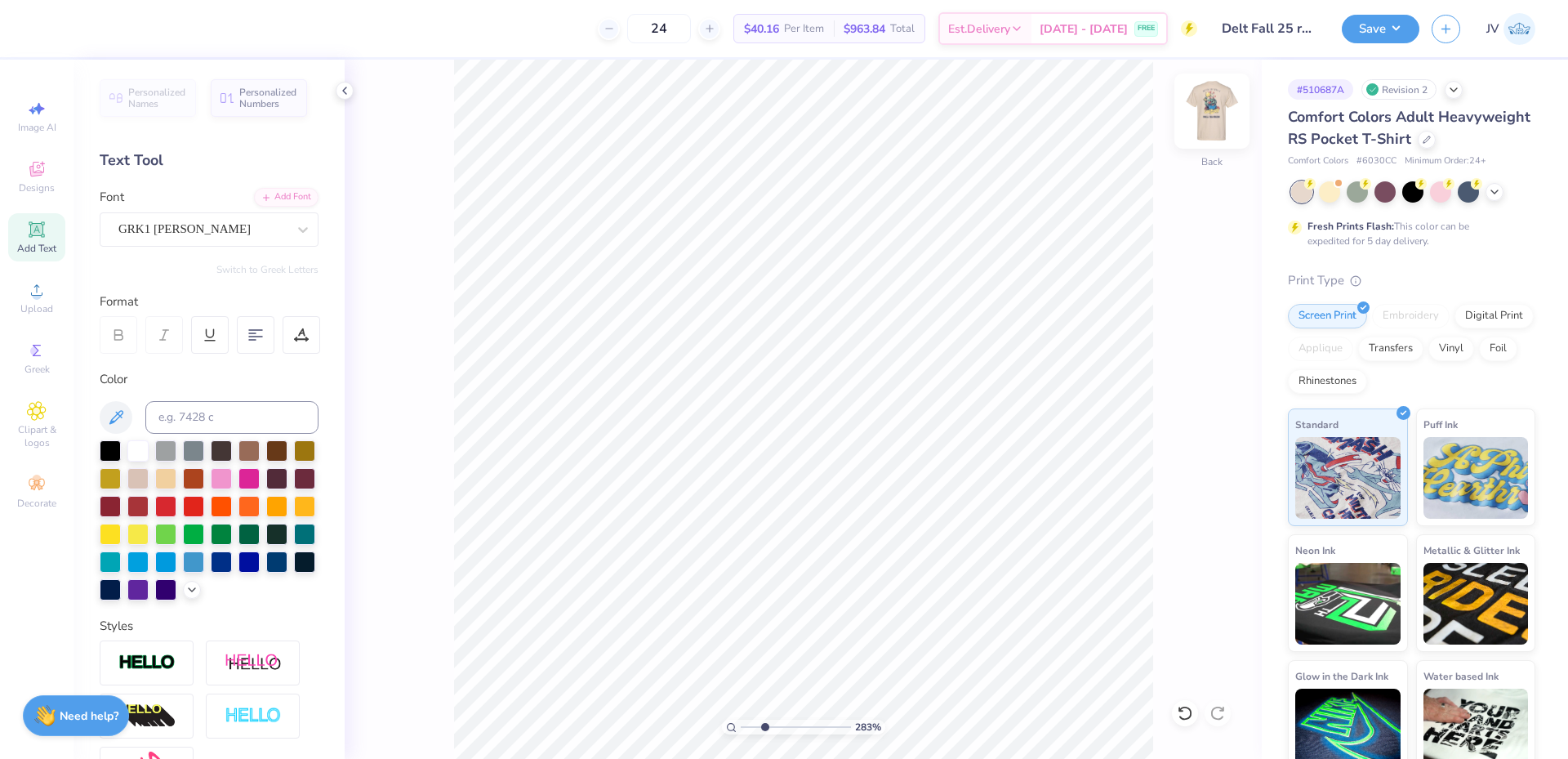
click at [1205, 113] on img at bounding box center [1212, 111] width 65 height 65
click at [838, 349] on li "Copy" at bounding box center [846, 347] width 128 height 32
click at [1209, 119] on img at bounding box center [1212, 111] width 65 height 65
click at [1001, 395] on li "Paste" at bounding box center [1041, 388] width 128 height 32
click at [1172, 346] on input "3.44" at bounding box center [1186, 335] width 59 height 23
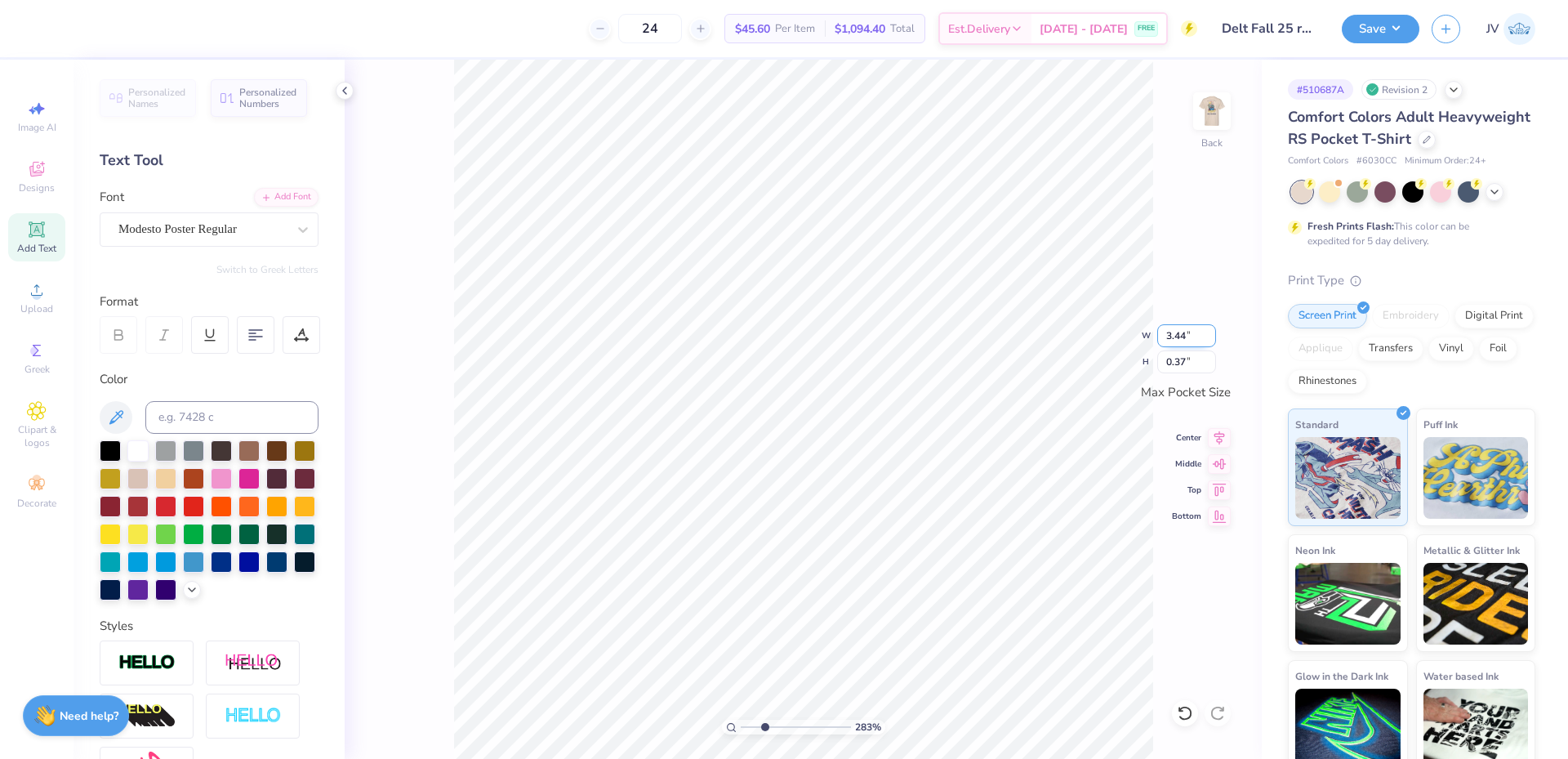
click at [1172, 346] on input "3.44" at bounding box center [1186, 335] width 59 height 23
type input "3.50"
type input "0.38"
click at [1224, 119] on img at bounding box center [1212, 111] width 65 height 65
type input "1"
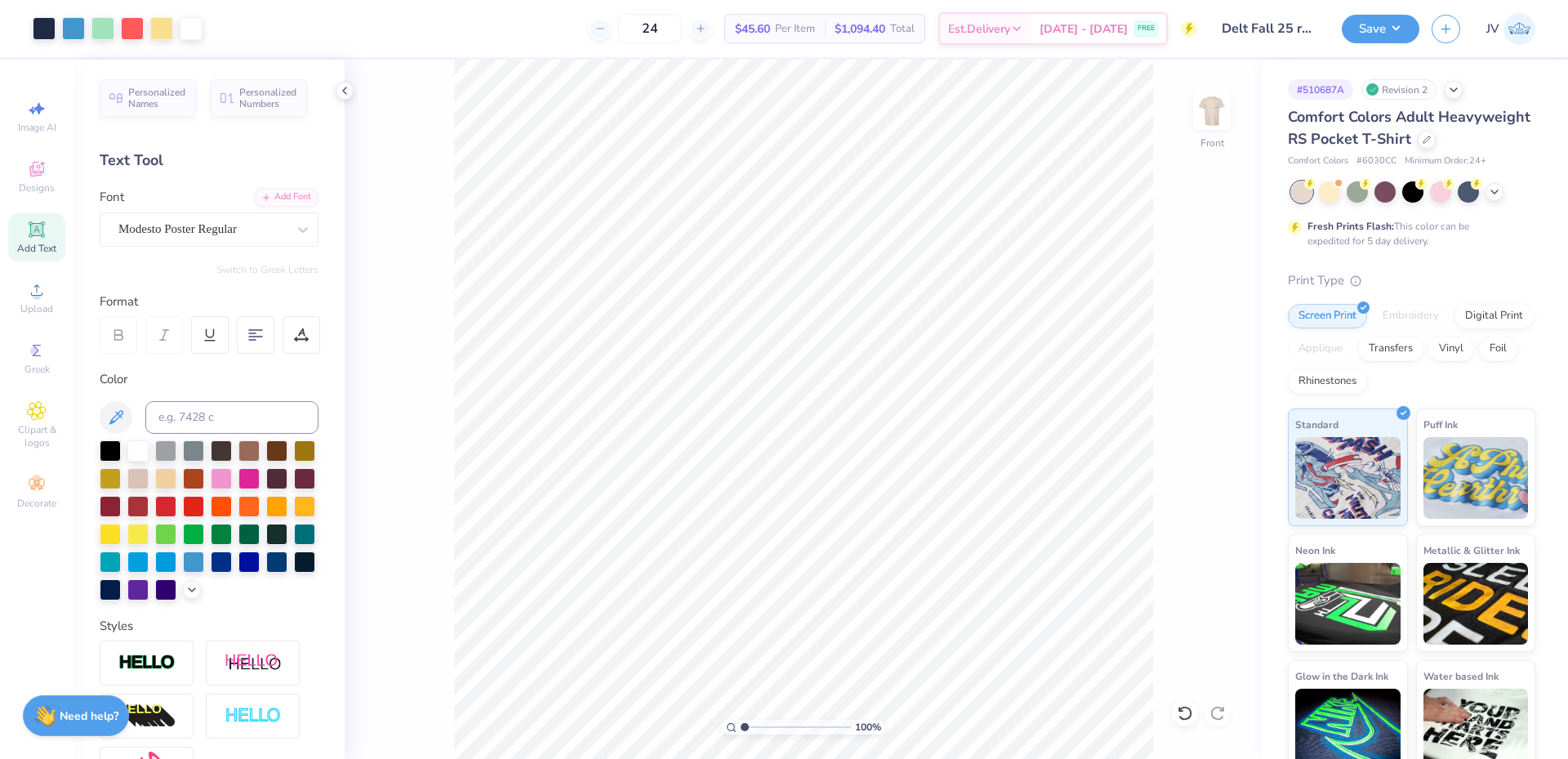
drag, startPoint x: 745, startPoint y: 724, endPoint x: 717, endPoint y: 719, distance: 28.4
click at [740, 720] on input "range" at bounding box center [796, 727] width 111 height 15
click at [810, 491] on li "Group" at bounding box center [818, 499] width 128 height 32
click at [1193, 364] on input "14.00" at bounding box center [1201, 360] width 59 height 23
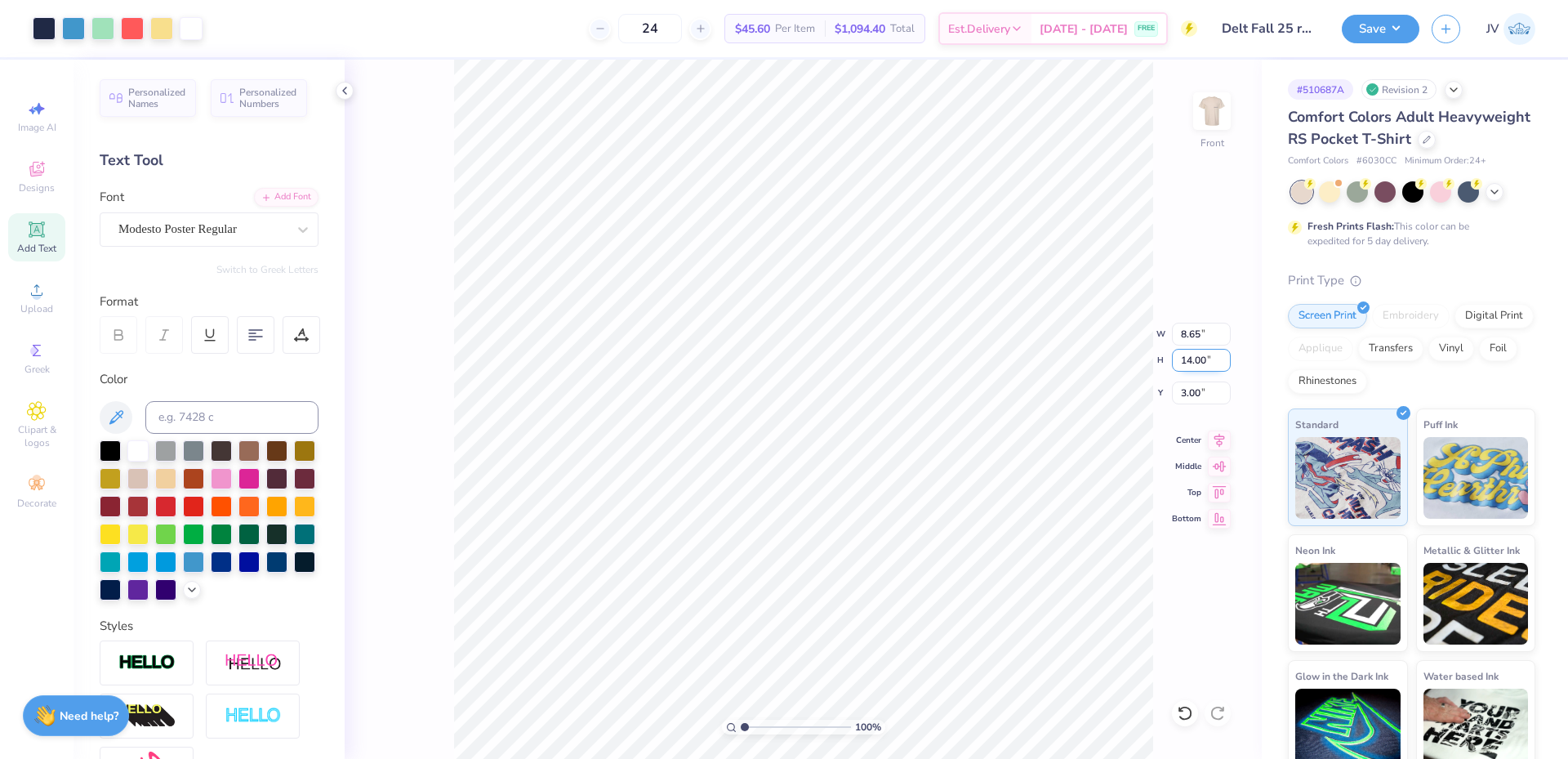
click at [1193, 364] on input "14.00" at bounding box center [1201, 360] width 59 height 23
type input "15"
type input "9.27"
type input "15.00"
click at [1197, 396] on input "2.50" at bounding box center [1201, 392] width 59 height 23
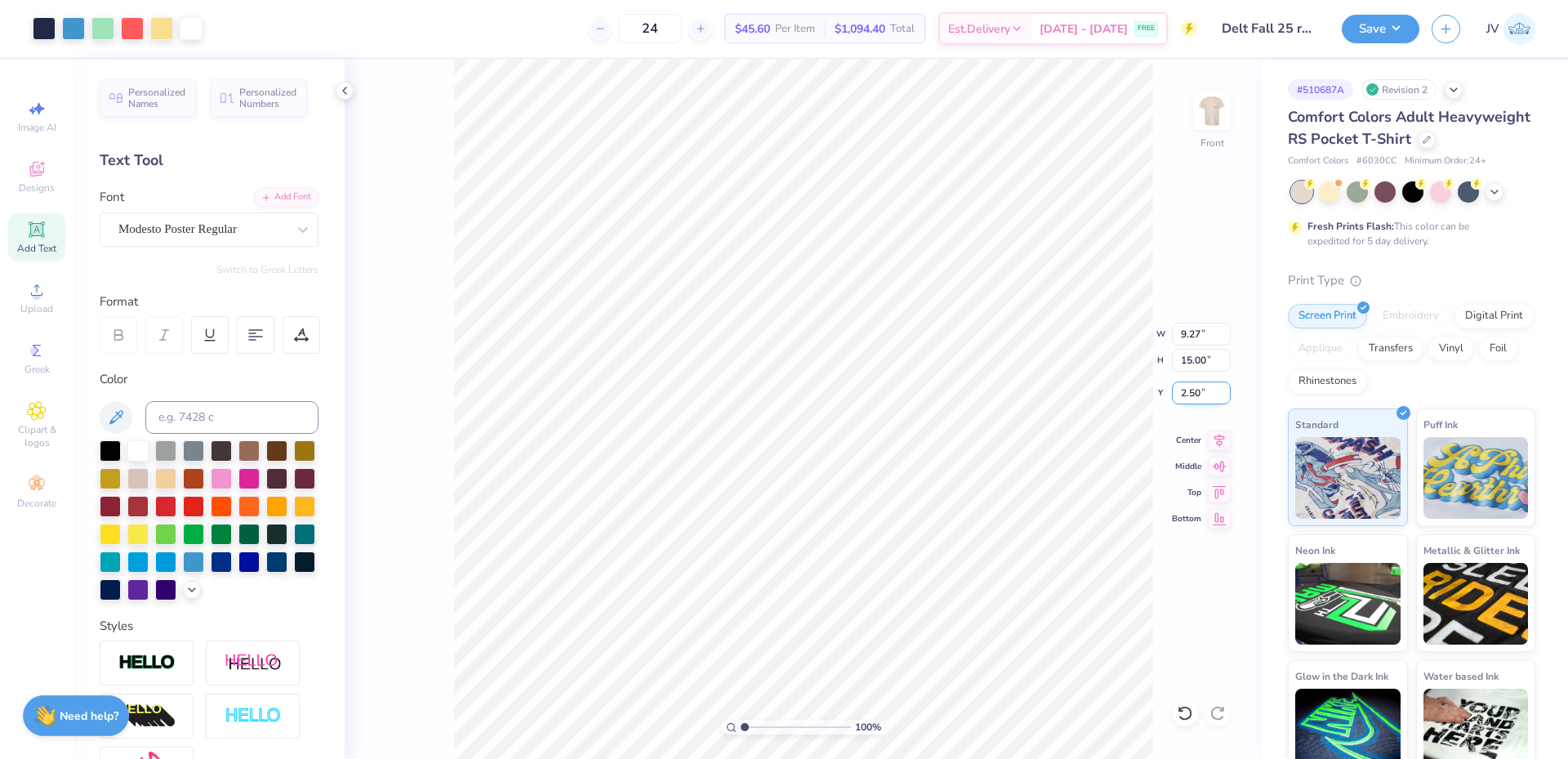
click at [1197, 396] on input "2.50" at bounding box center [1201, 392] width 59 height 23
type input "3.00"
click at [1217, 107] on img at bounding box center [1212, 111] width 65 height 65
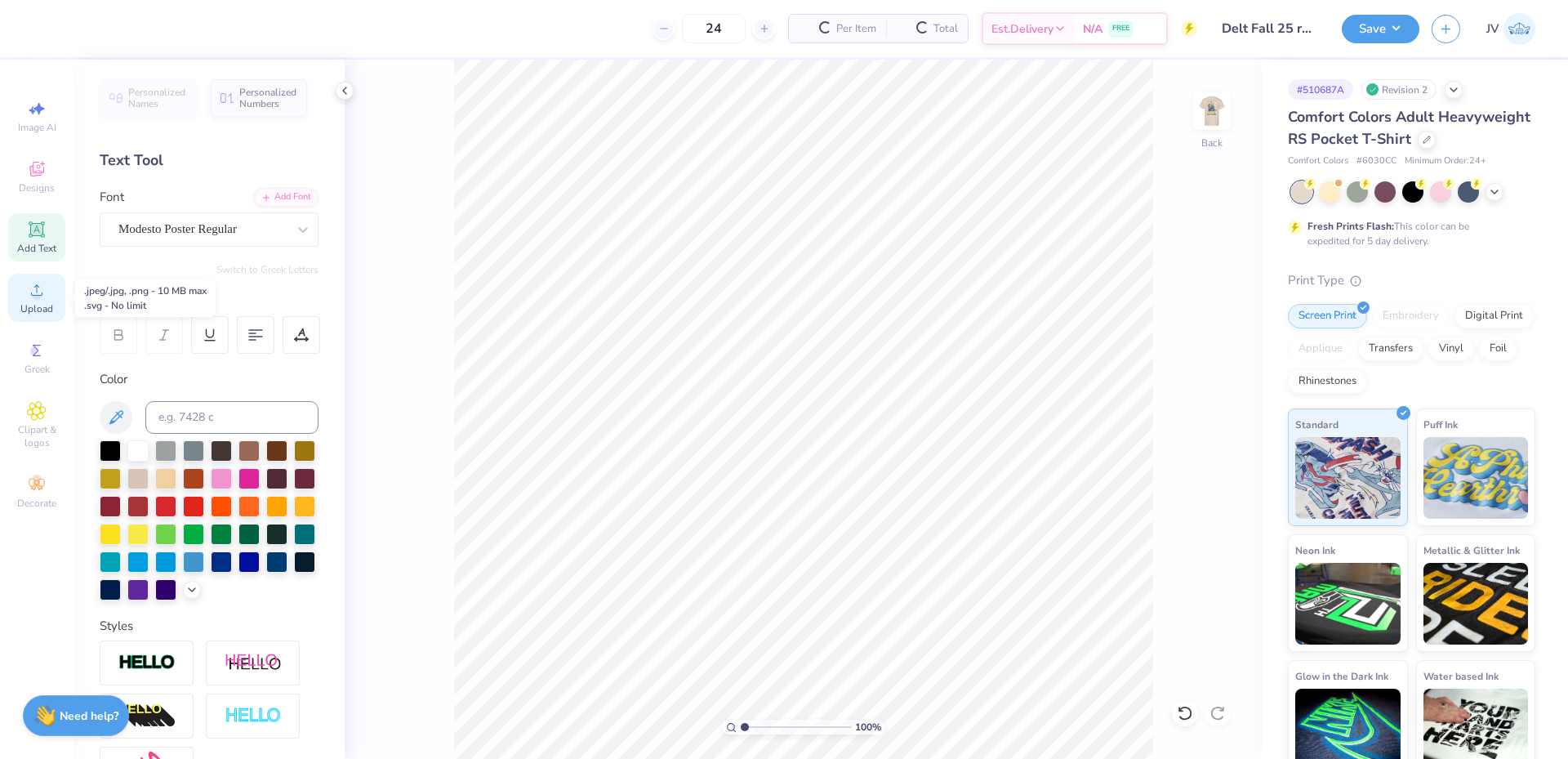
click at [40, 307] on span "Upload" at bounding box center [37, 309] width 33 height 13
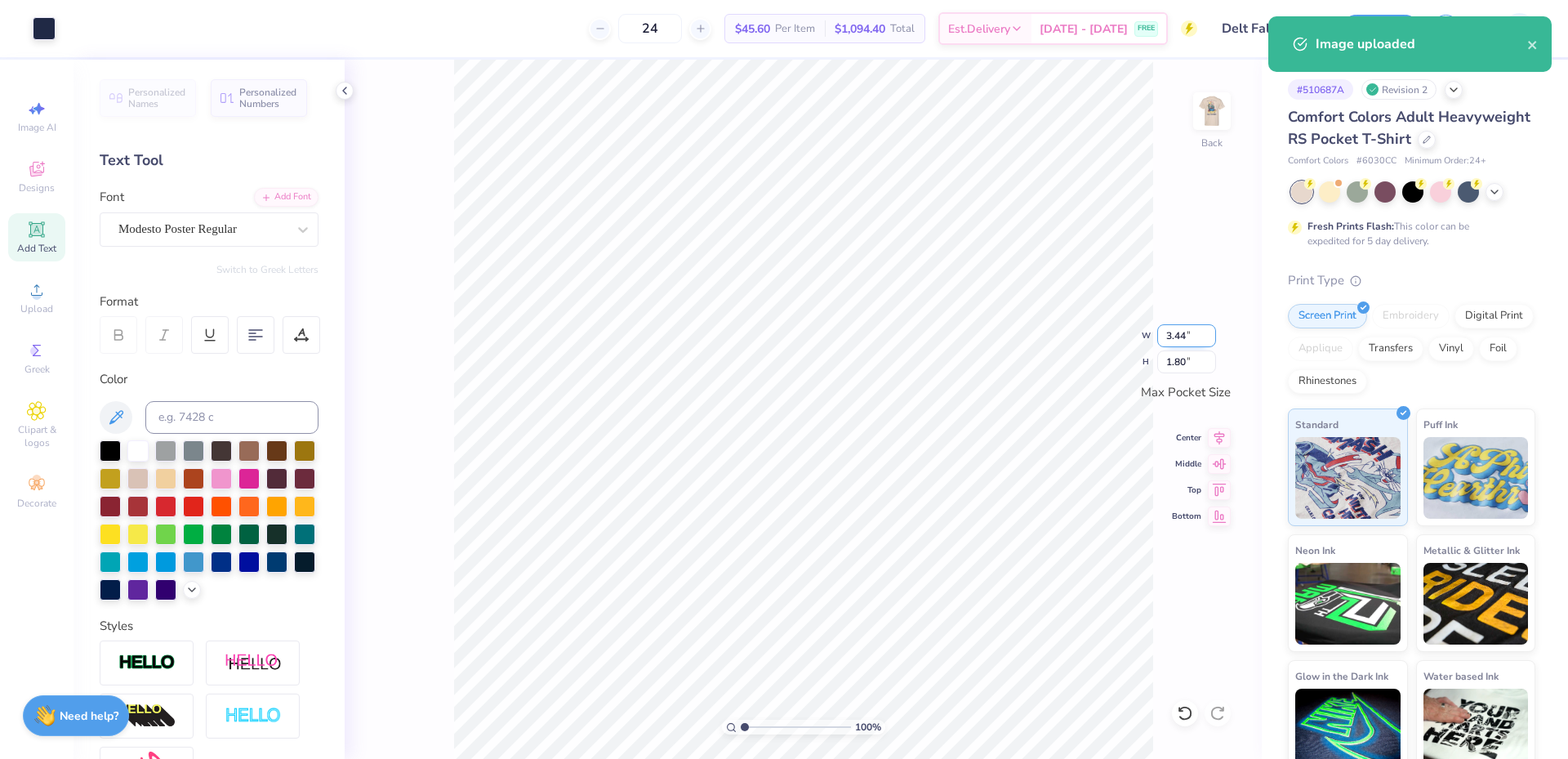
click at [1177, 340] on input "3.44" at bounding box center [1186, 335] width 59 height 23
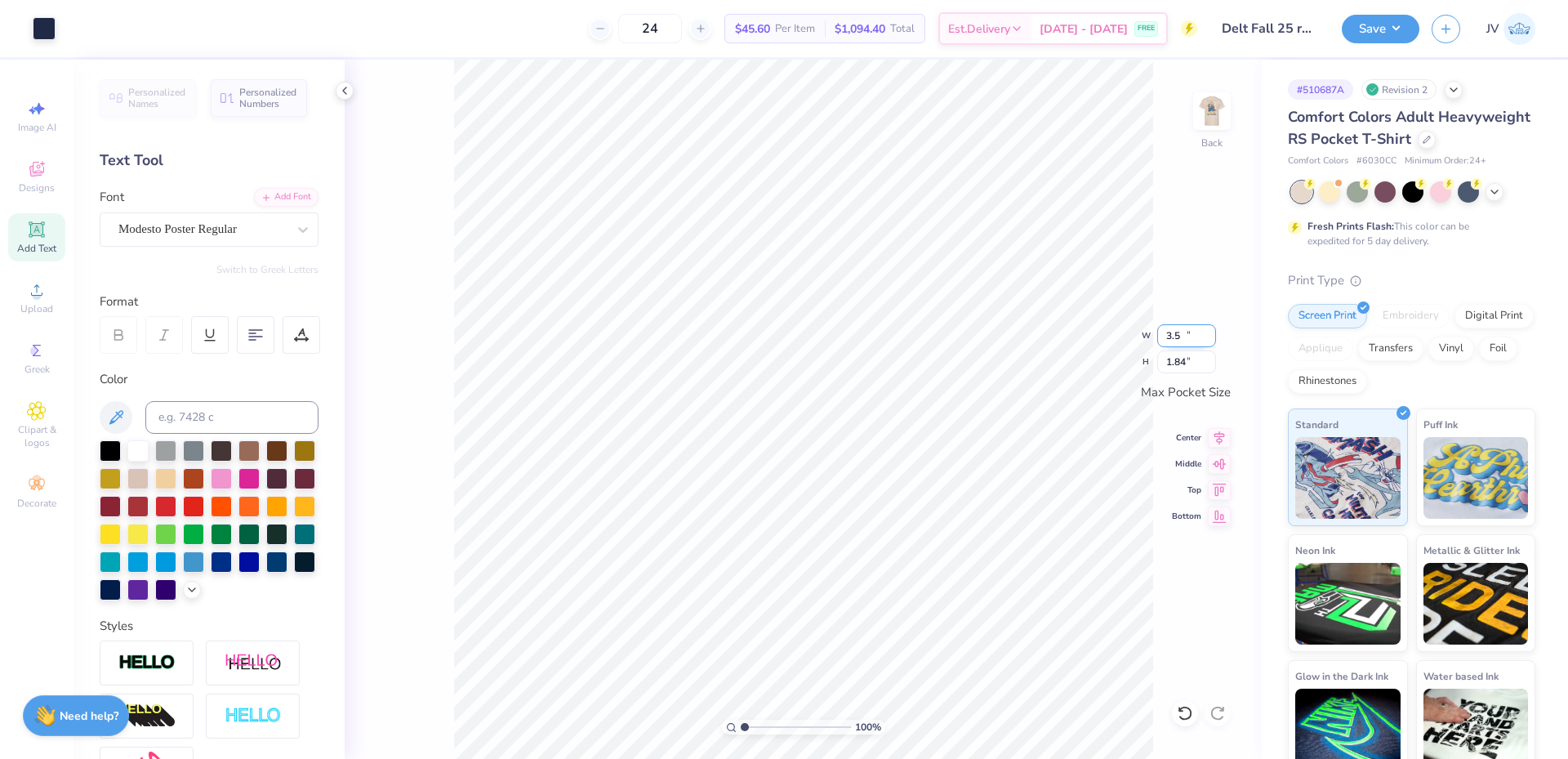
type input "3.50"
type input "1.84"
click at [1218, 462] on icon at bounding box center [1220, 461] width 14 height 11
click at [745, 726] on input "range" at bounding box center [796, 727] width 111 height 15
drag, startPoint x: 741, startPoint y: 728, endPoint x: 750, endPoint y: 745, distance: 19.2
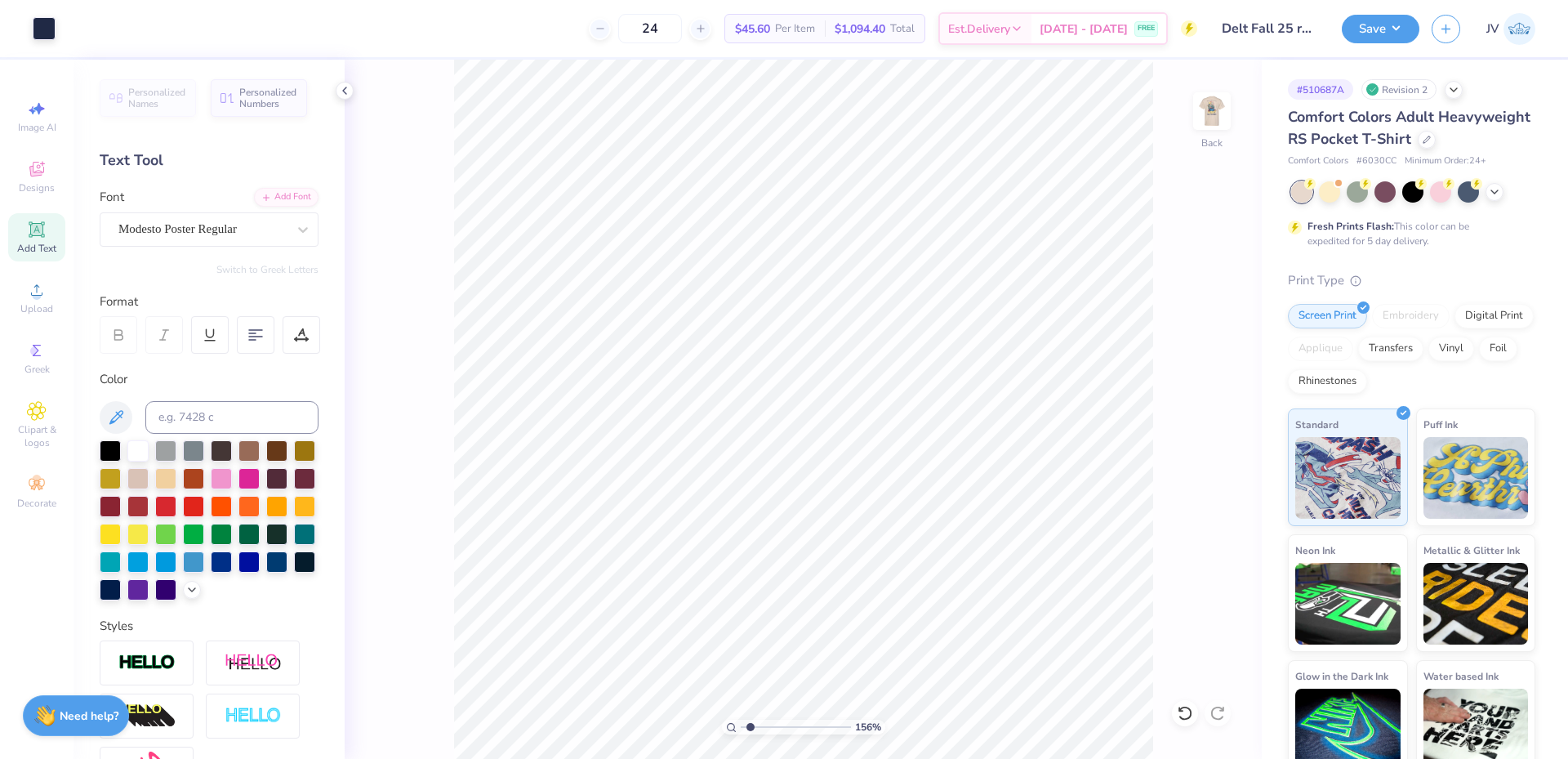
type input "1.56"
click at [750, 734] on input "range" at bounding box center [796, 727] width 111 height 15
click at [46, 296] on div "Upload" at bounding box center [36, 298] width 57 height 48
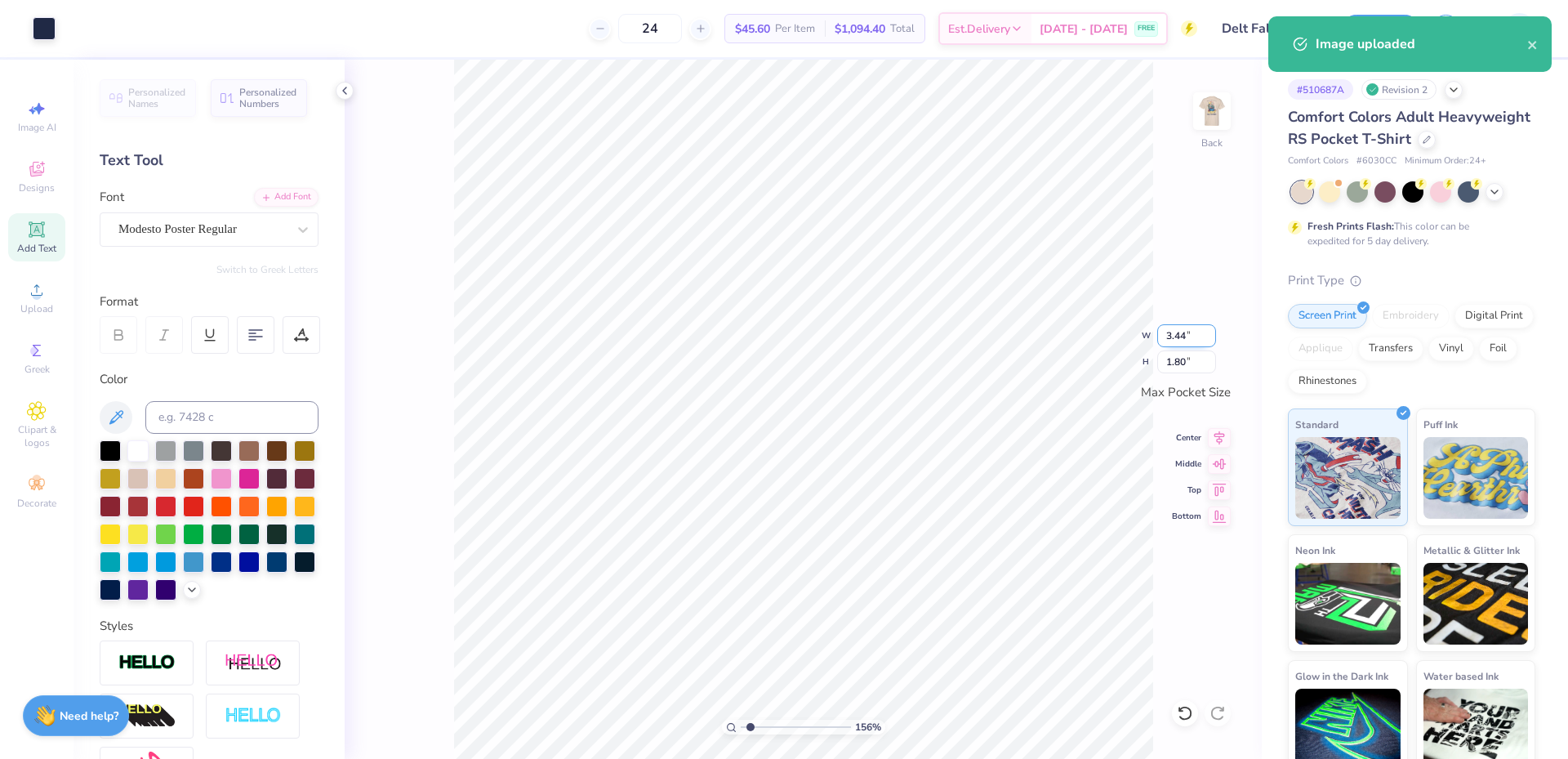
click at [1179, 335] on input "3.44" at bounding box center [1186, 335] width 59 height 23
type input "3.50"
type input "1.84"
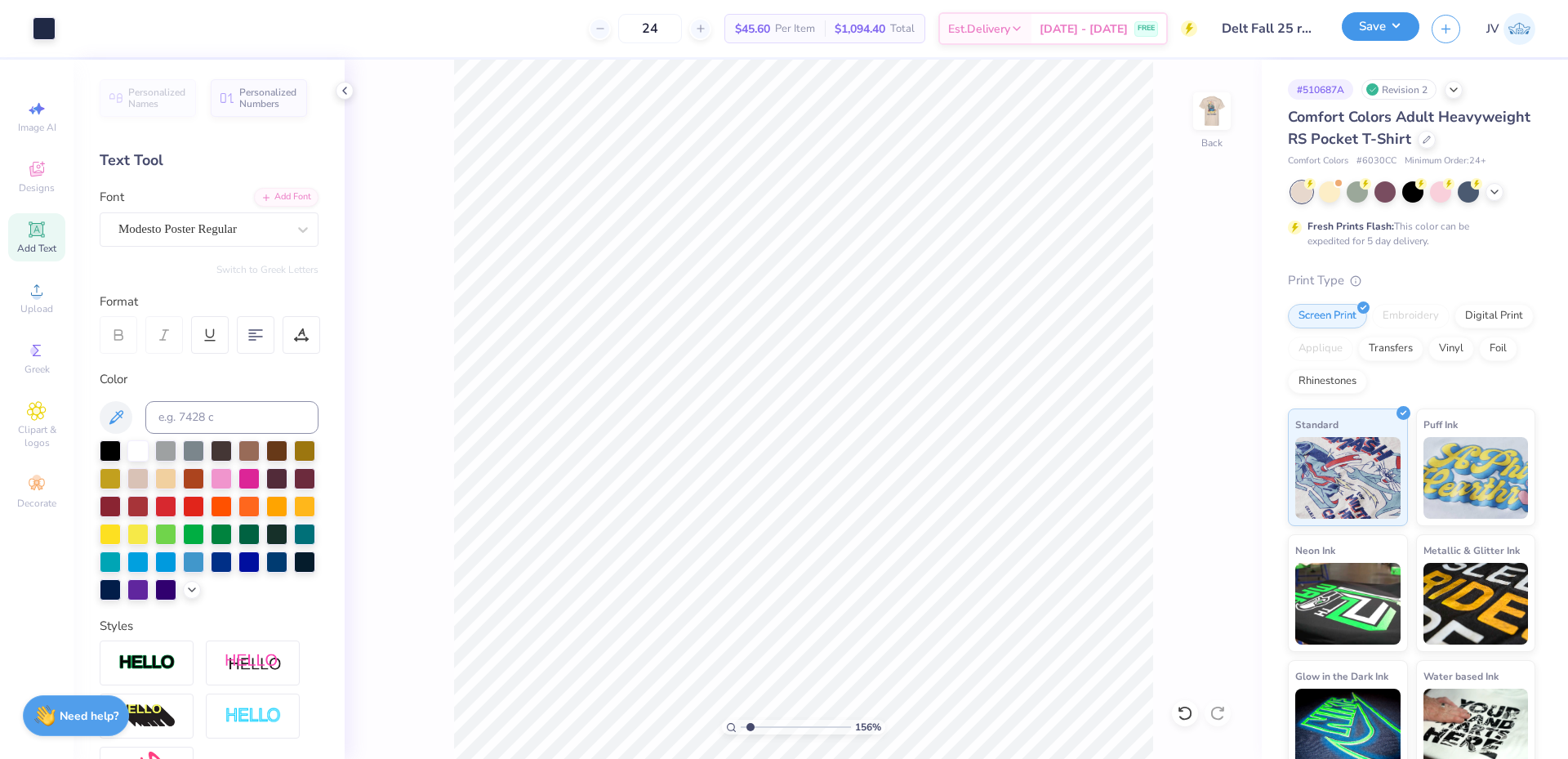
click at [1391, 32] on button "Save" at bounding box center [1381, 27] width 78 height 29
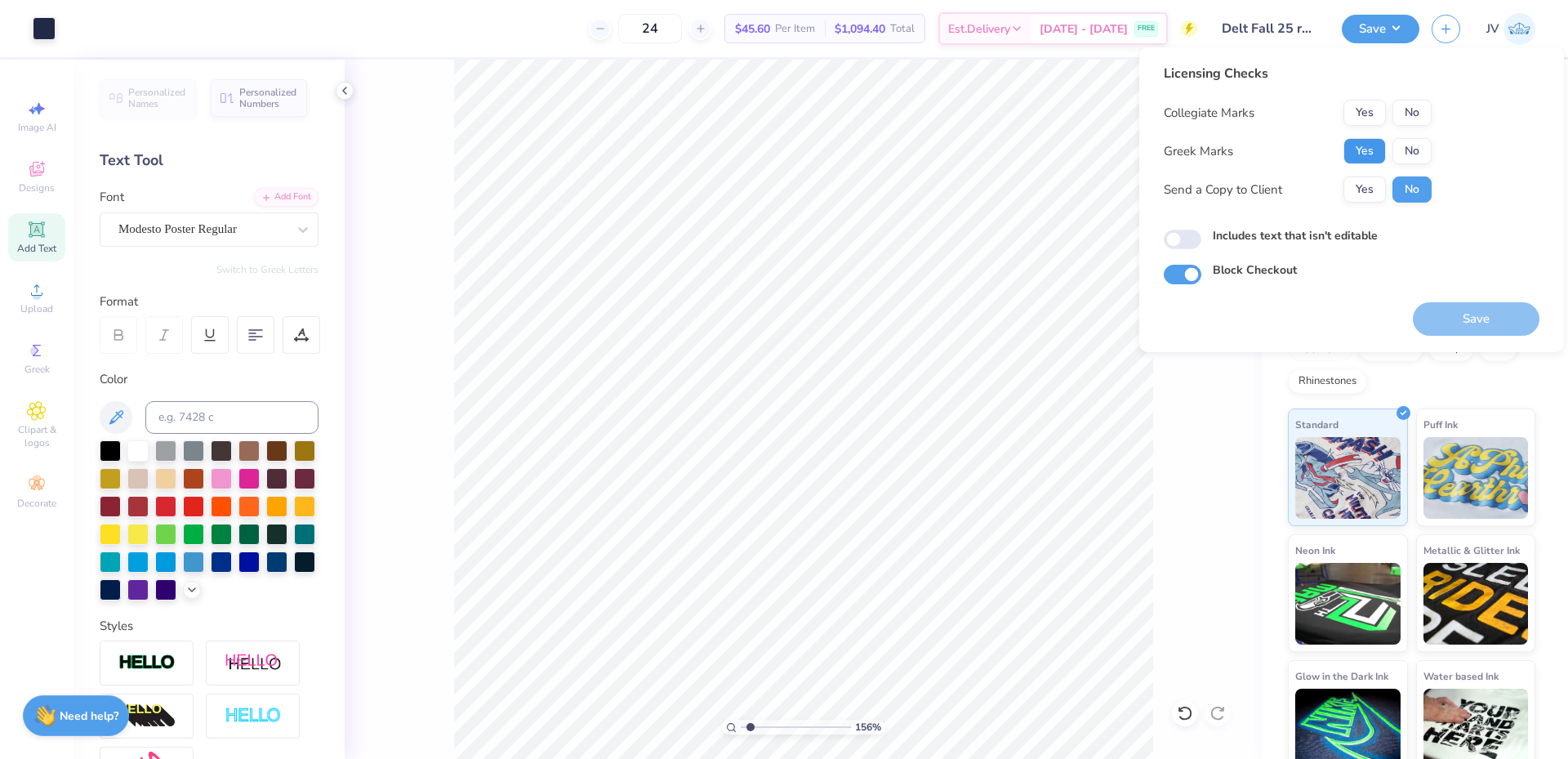
click at [1362, 143] on button "Yes" at bounding box center [1365, 151] width 43 height 26
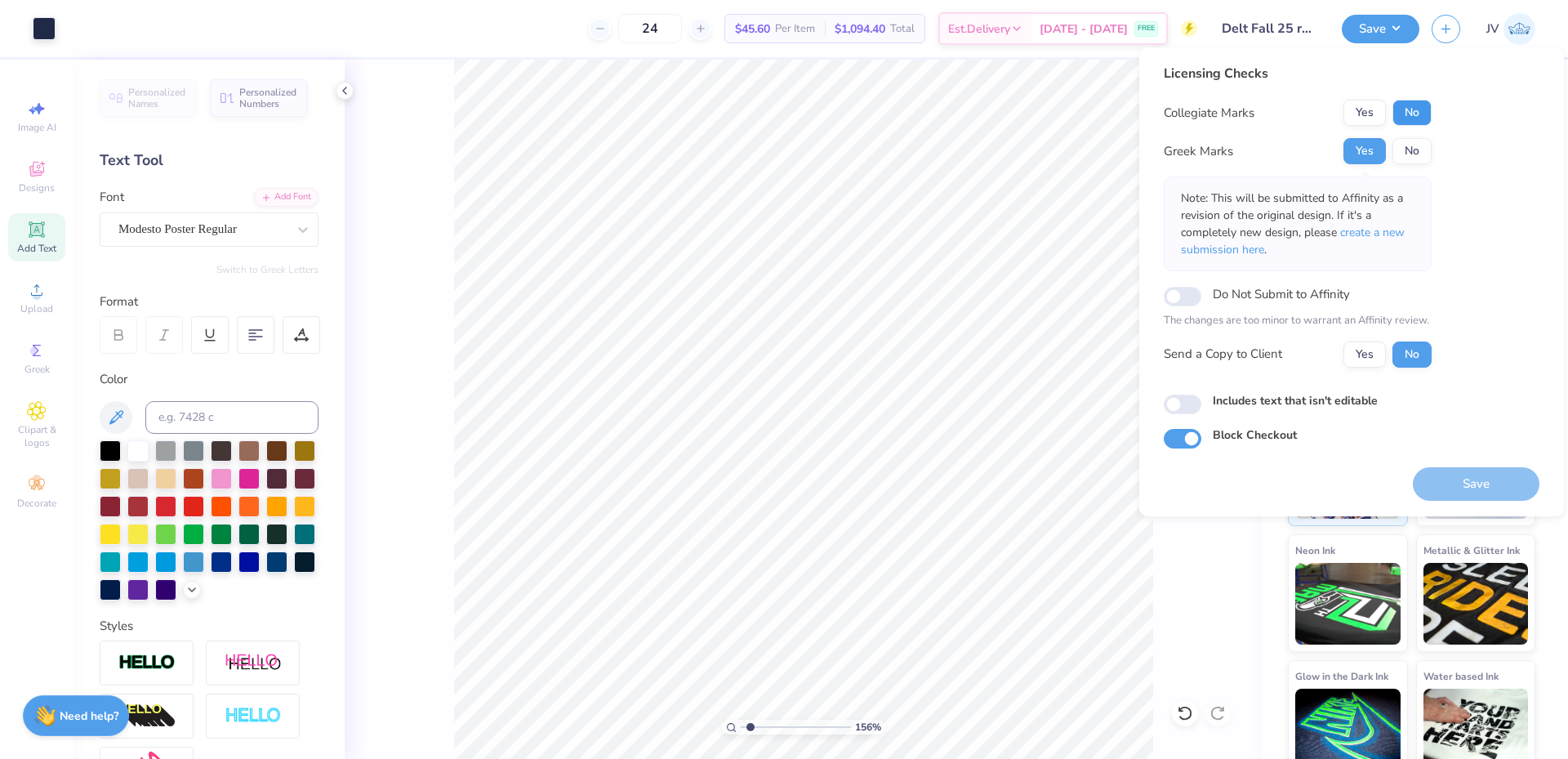
click at [1413, 105] on button "No" at bounding box center [1412, 113] width 39 height 26
click at [1360, 229] on span "create a new submission here" at bounding box center [1292, 242] width 224 height 33
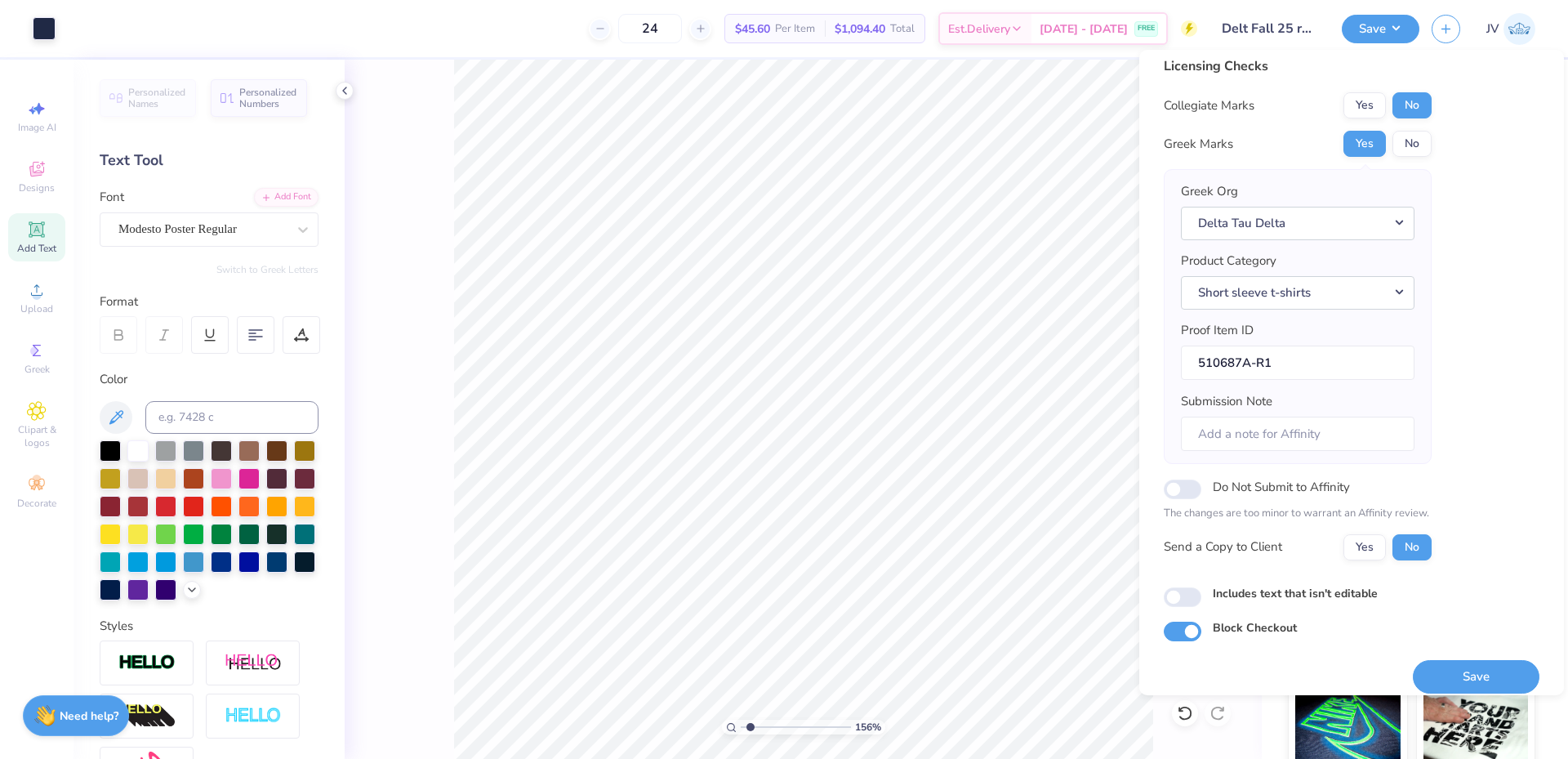
scroll to position [24, 0]
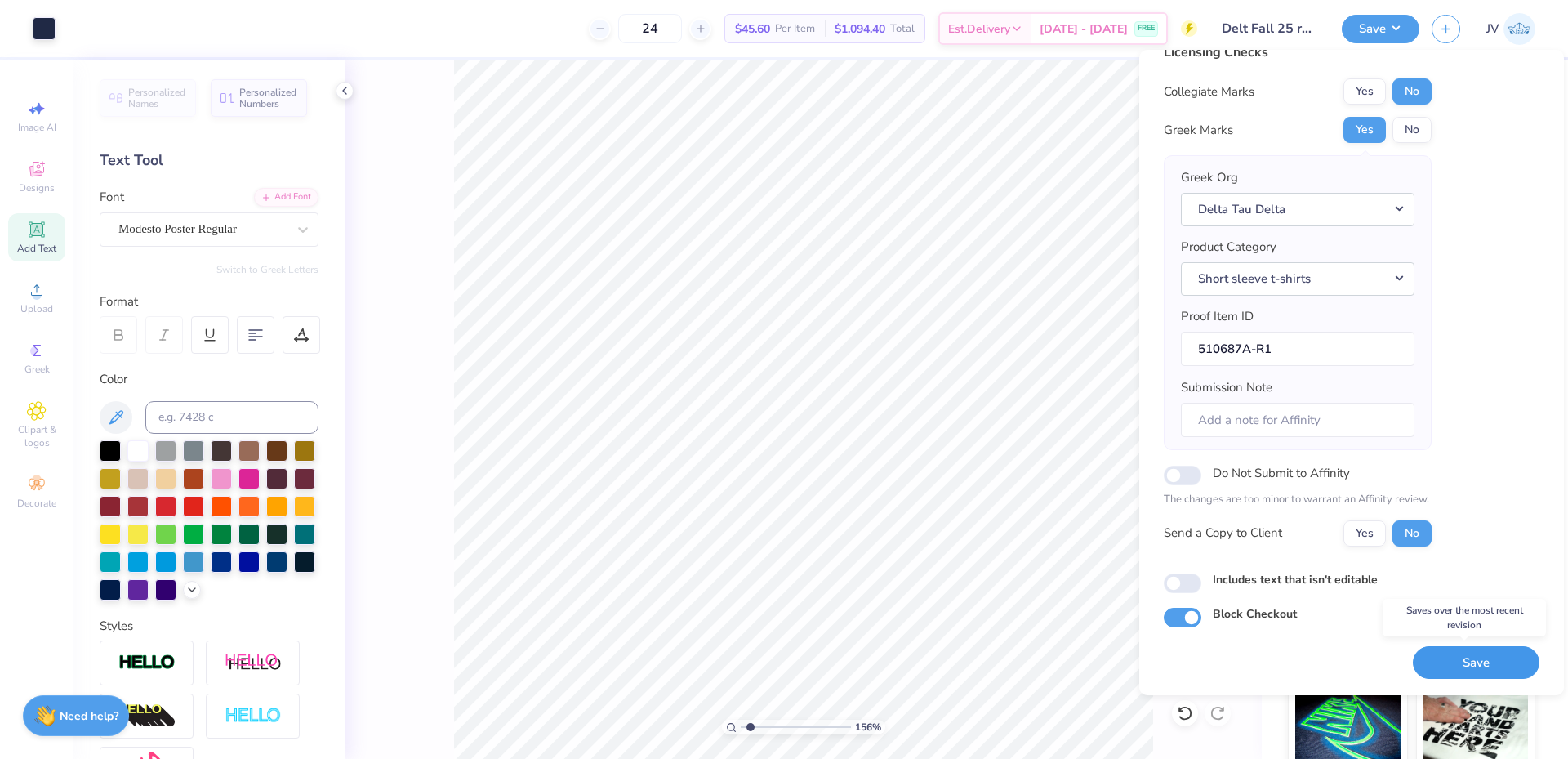
click at [1475, 653] on button "Save" at bounding box center [1476, 663] width 127 height 34
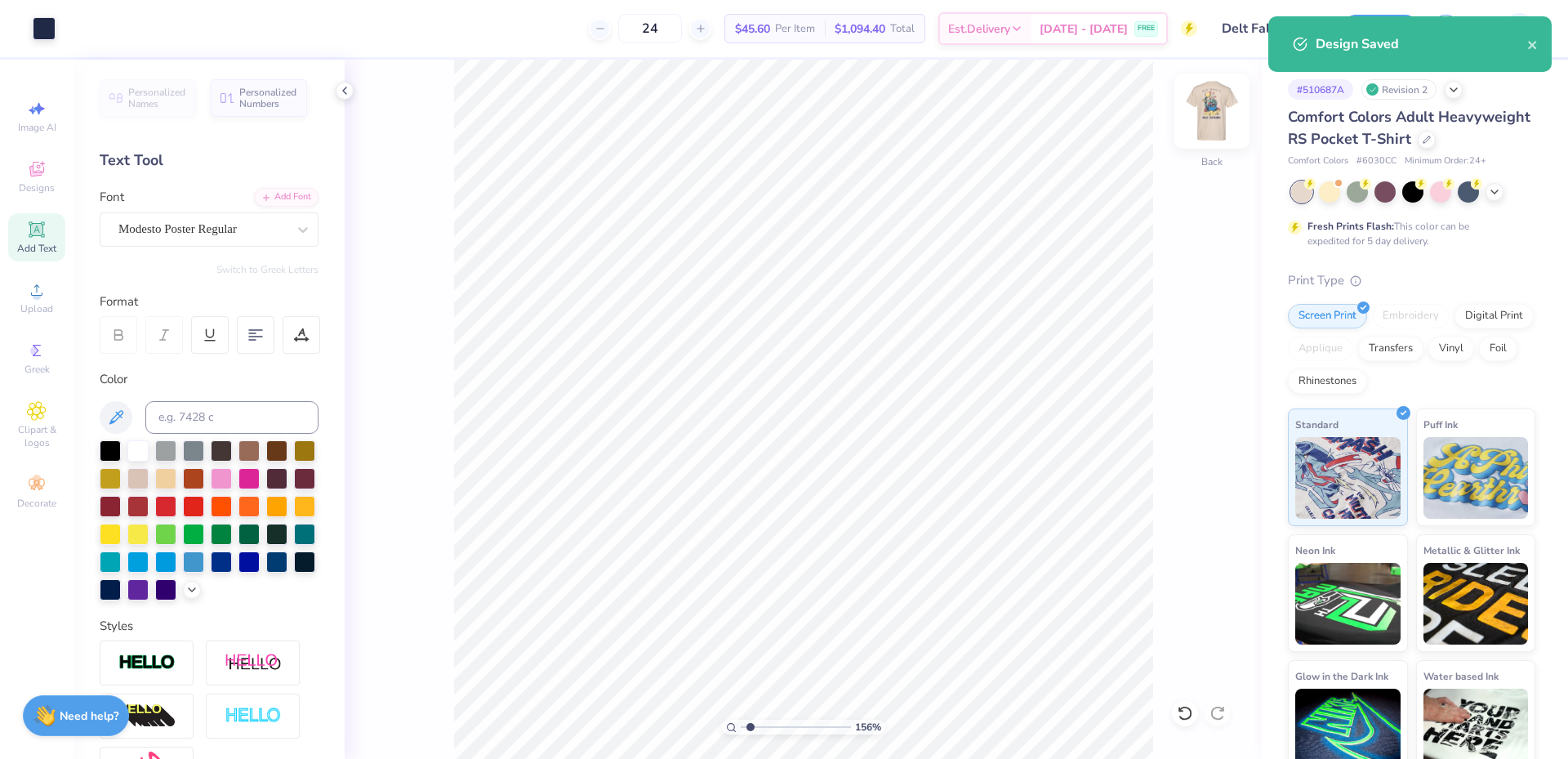
click at [1202, 113] on img at bounding box center [1212, 111] width 65 height 65
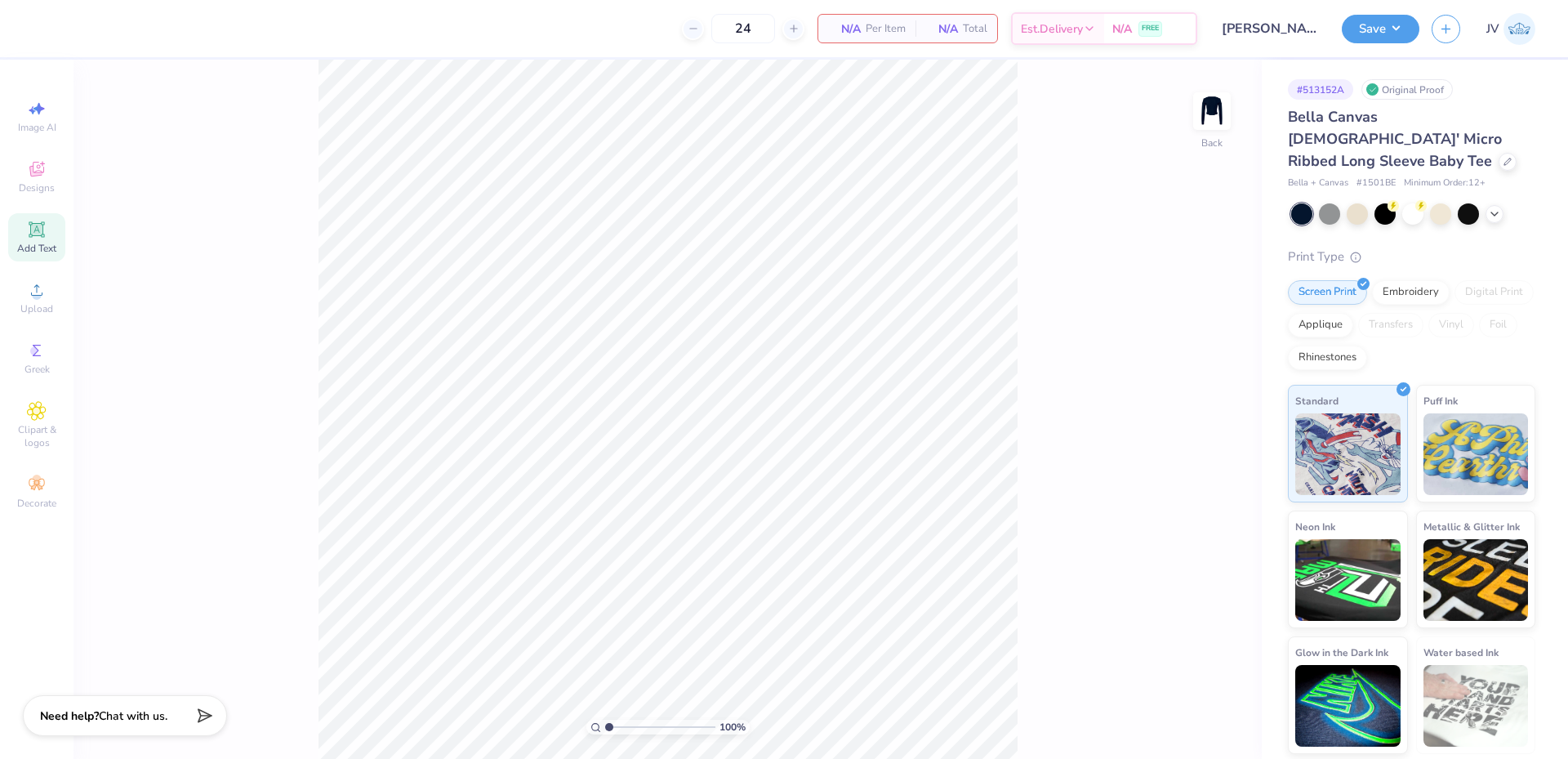
click at [39, 234] on icon at bounding box center [36, 230] width 13 height 13
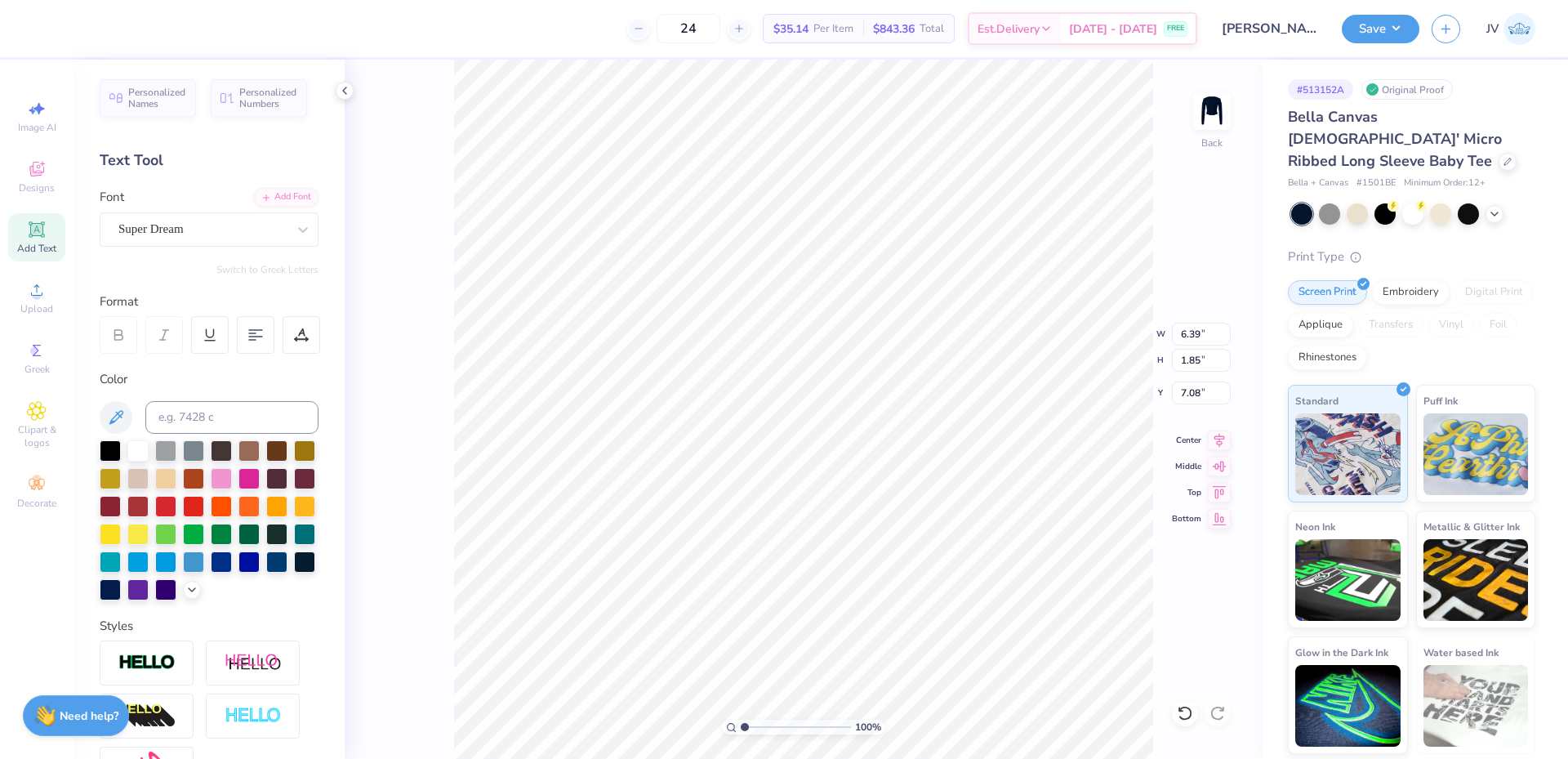
type input "12.15"
click at [272, 228] on div "Super Dream" at bounding box center [202, 230] width 172 height 25
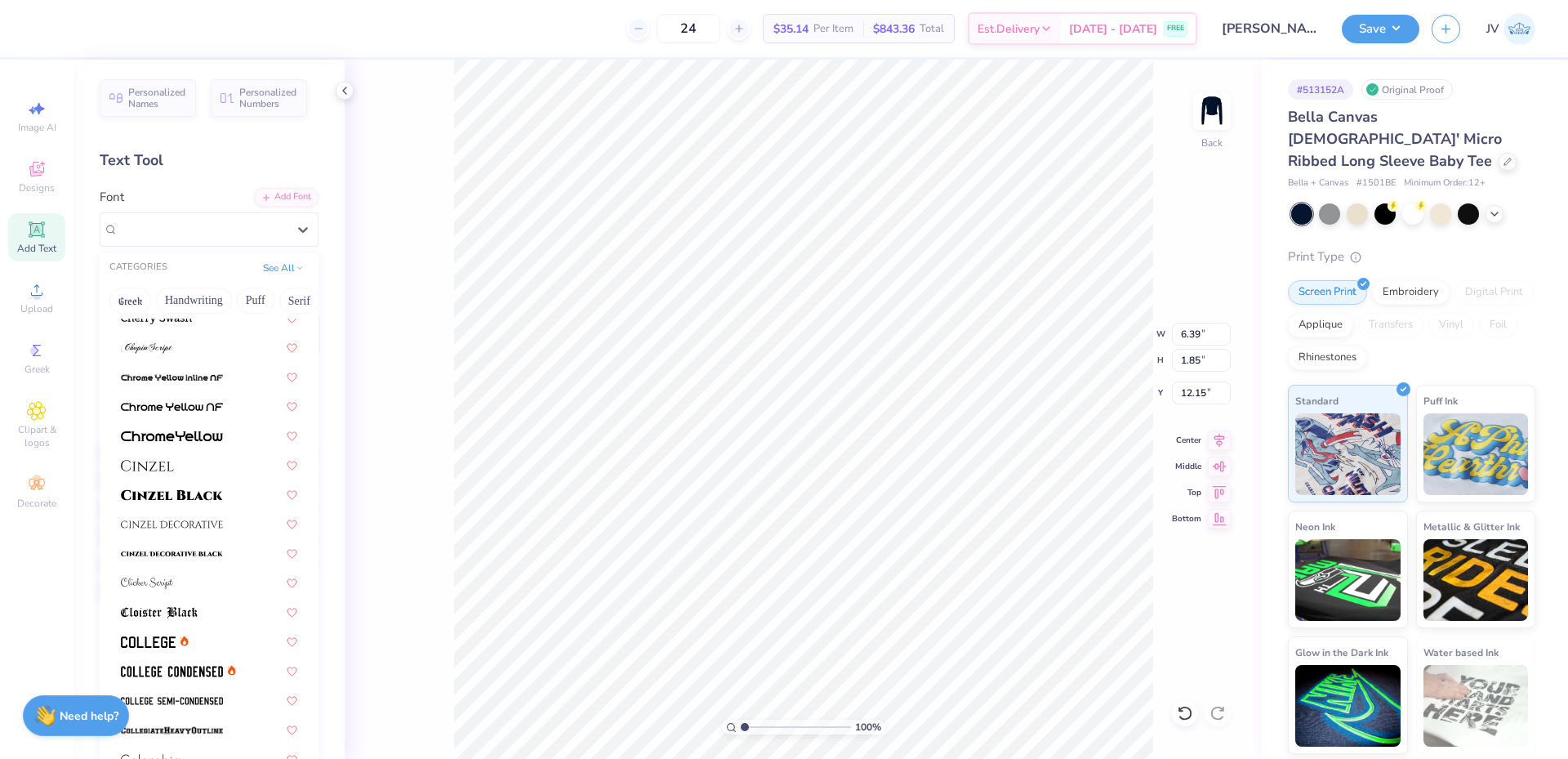
scroll to position [2179, 0]
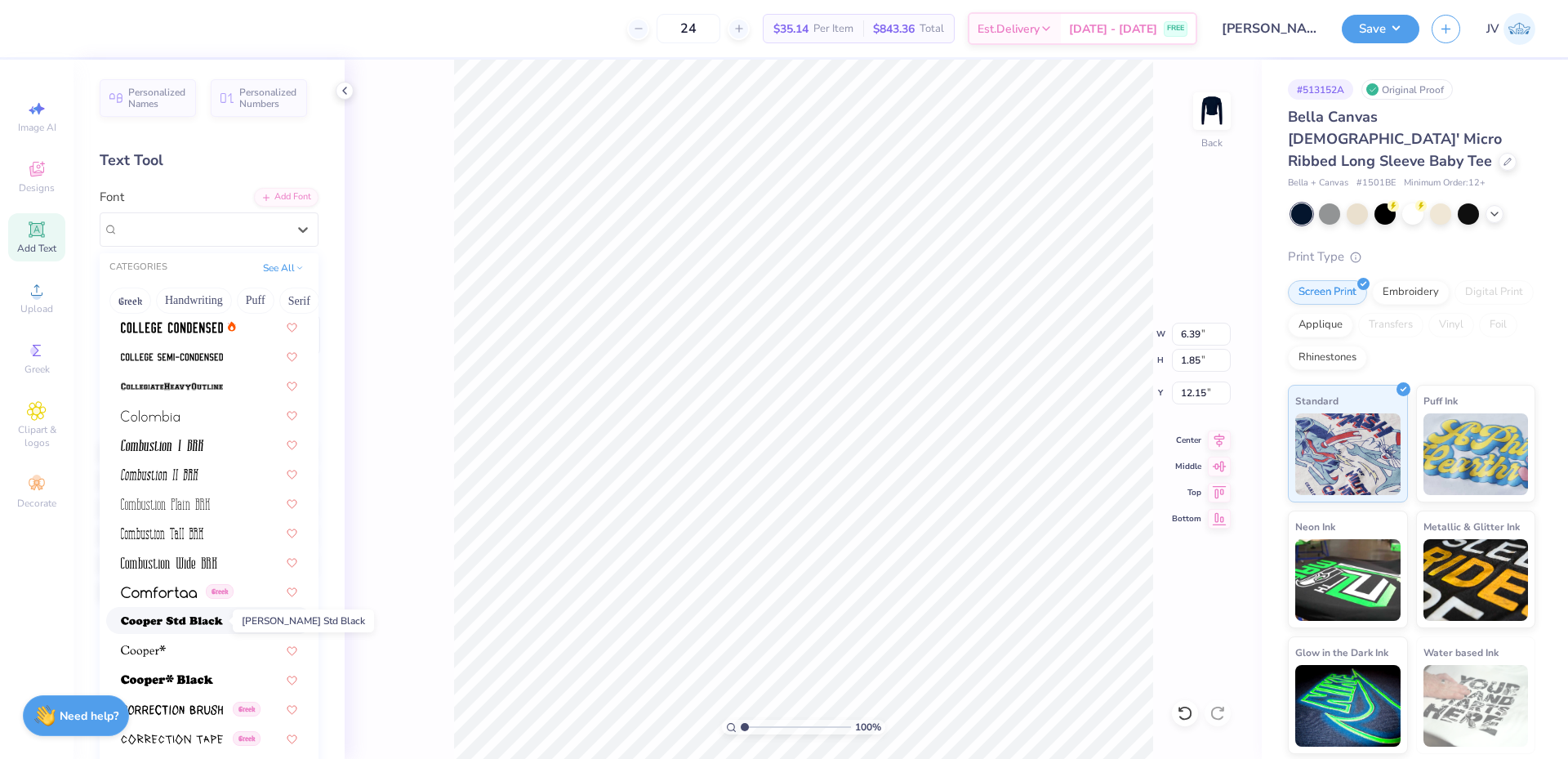
click at [184, 622] on img at bounding box center [172, 622] width 103 height 12
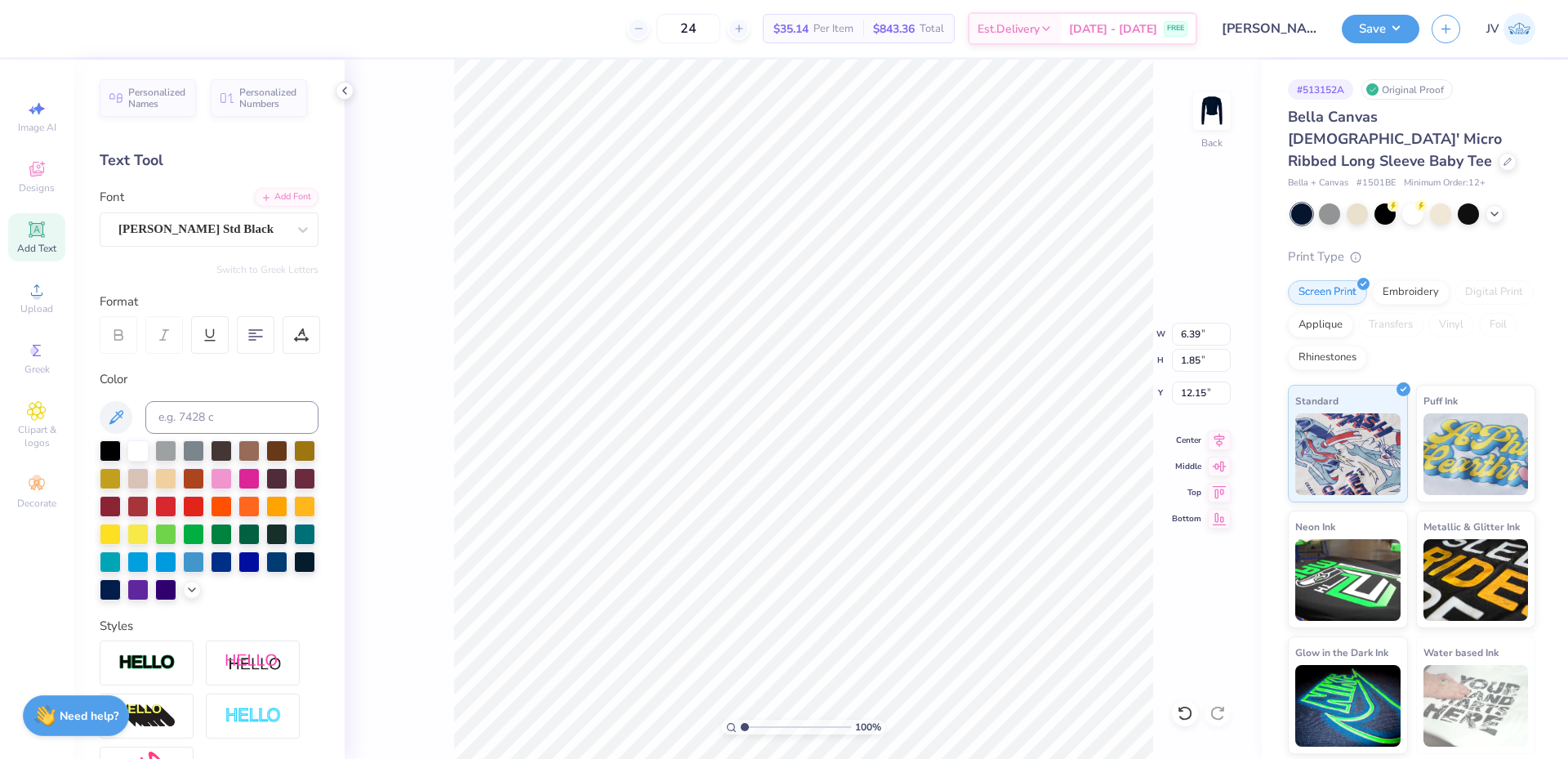
type input "8.01"
type input "1.93"
type input "12.10"
click at [31, 304] on span "Upload" at bounding box center [37, 309] width 33 height 13
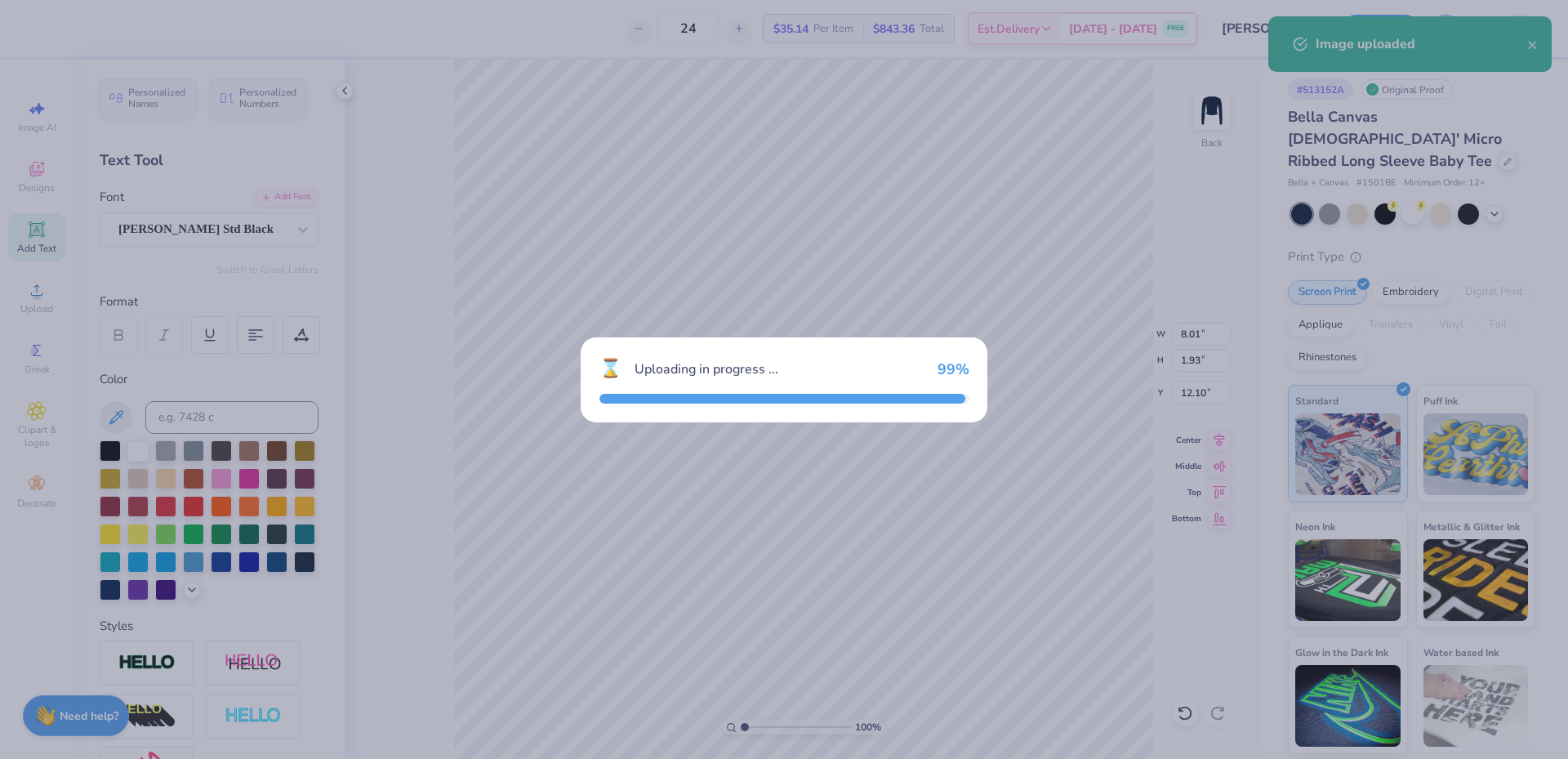
type input "9.93"
type input "5.64"
type input "5.18"
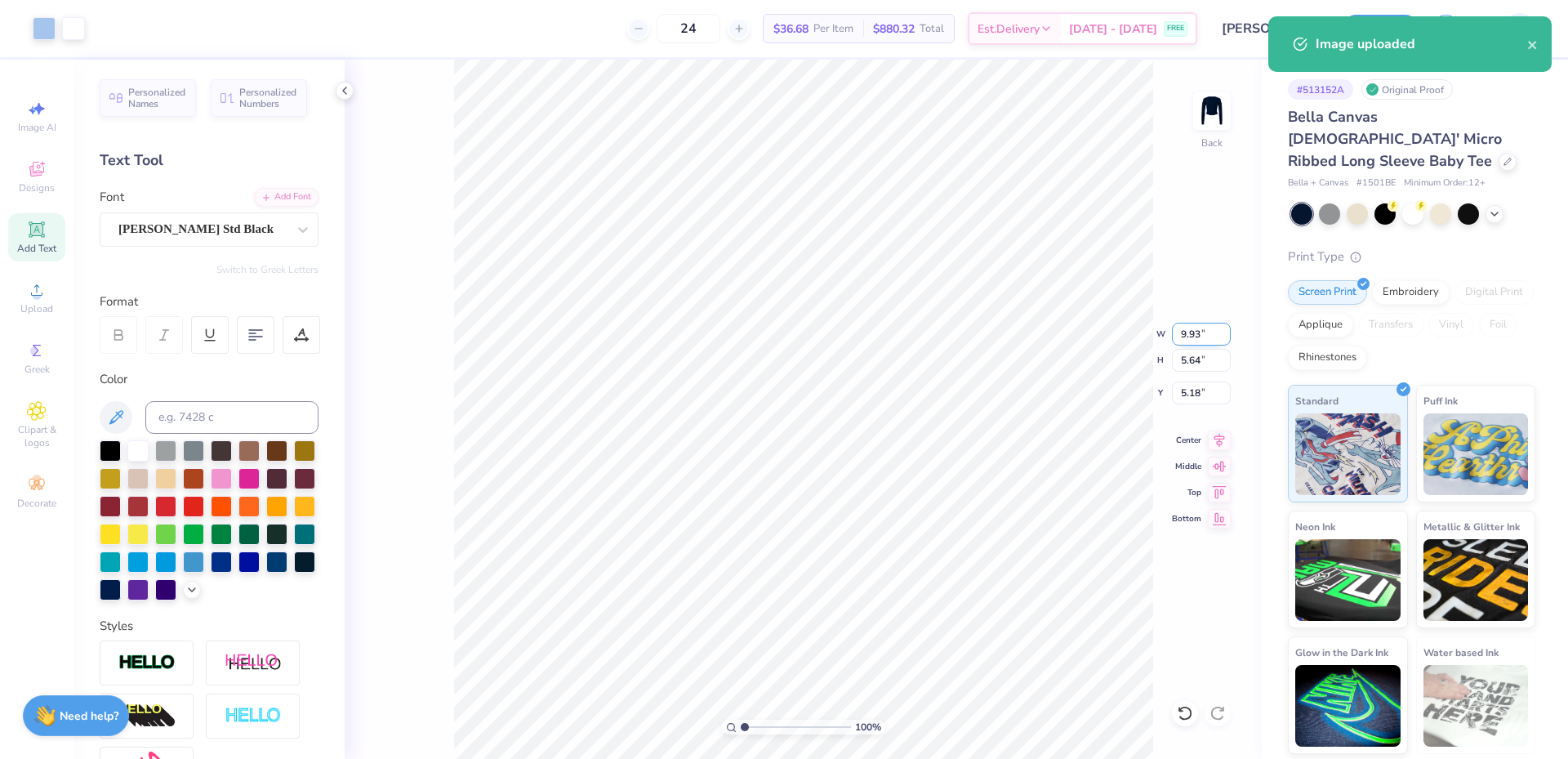
click at [1200, 337] on input "9.93" at bounding box center [1201, 334] width 59 height 23
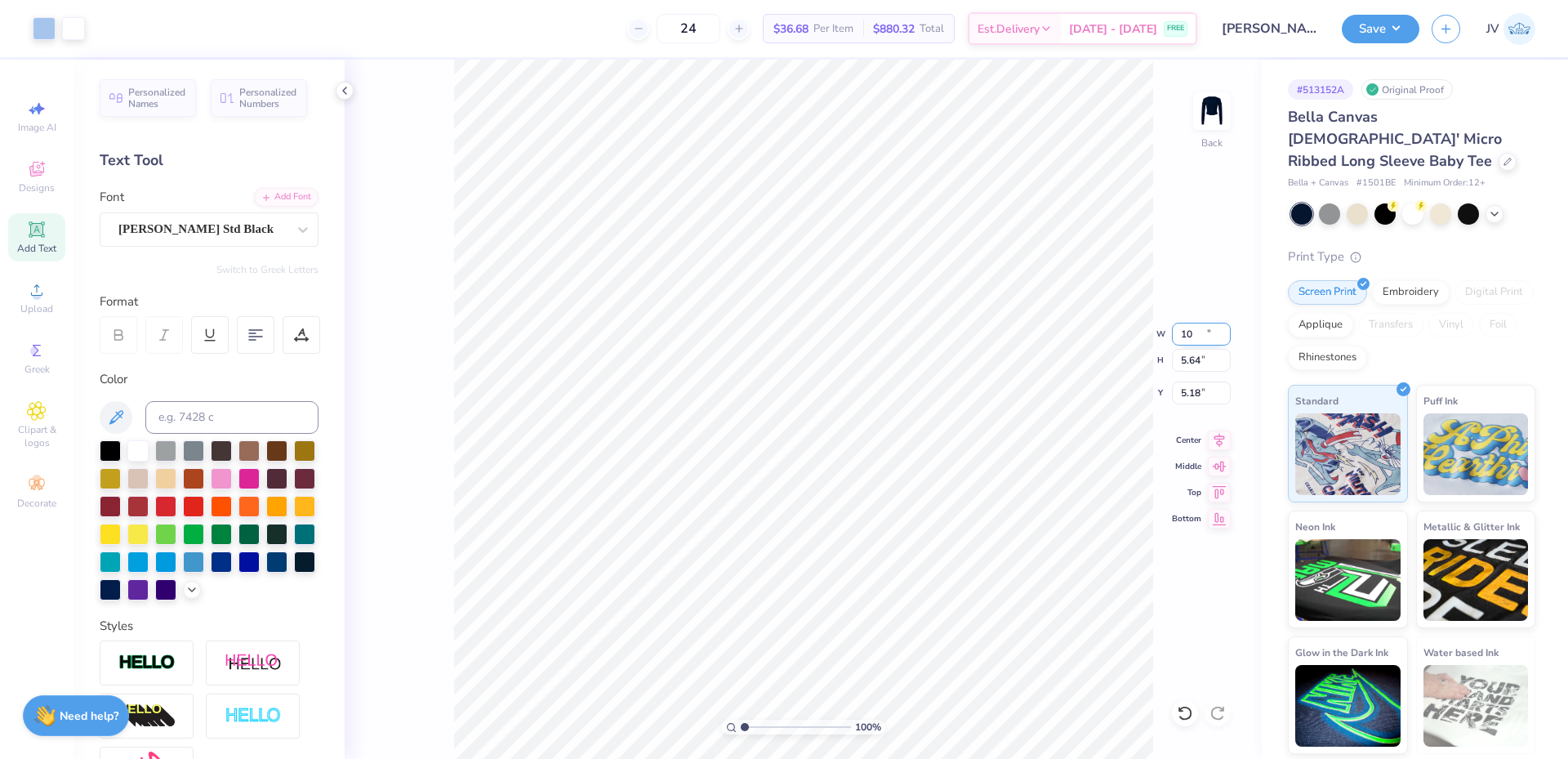
type input "10.00"
type input "5.68"
click at [1190, 397] on input "5.16" at bounding box center [1201, 392] width 59 height 23
type input "1.00"
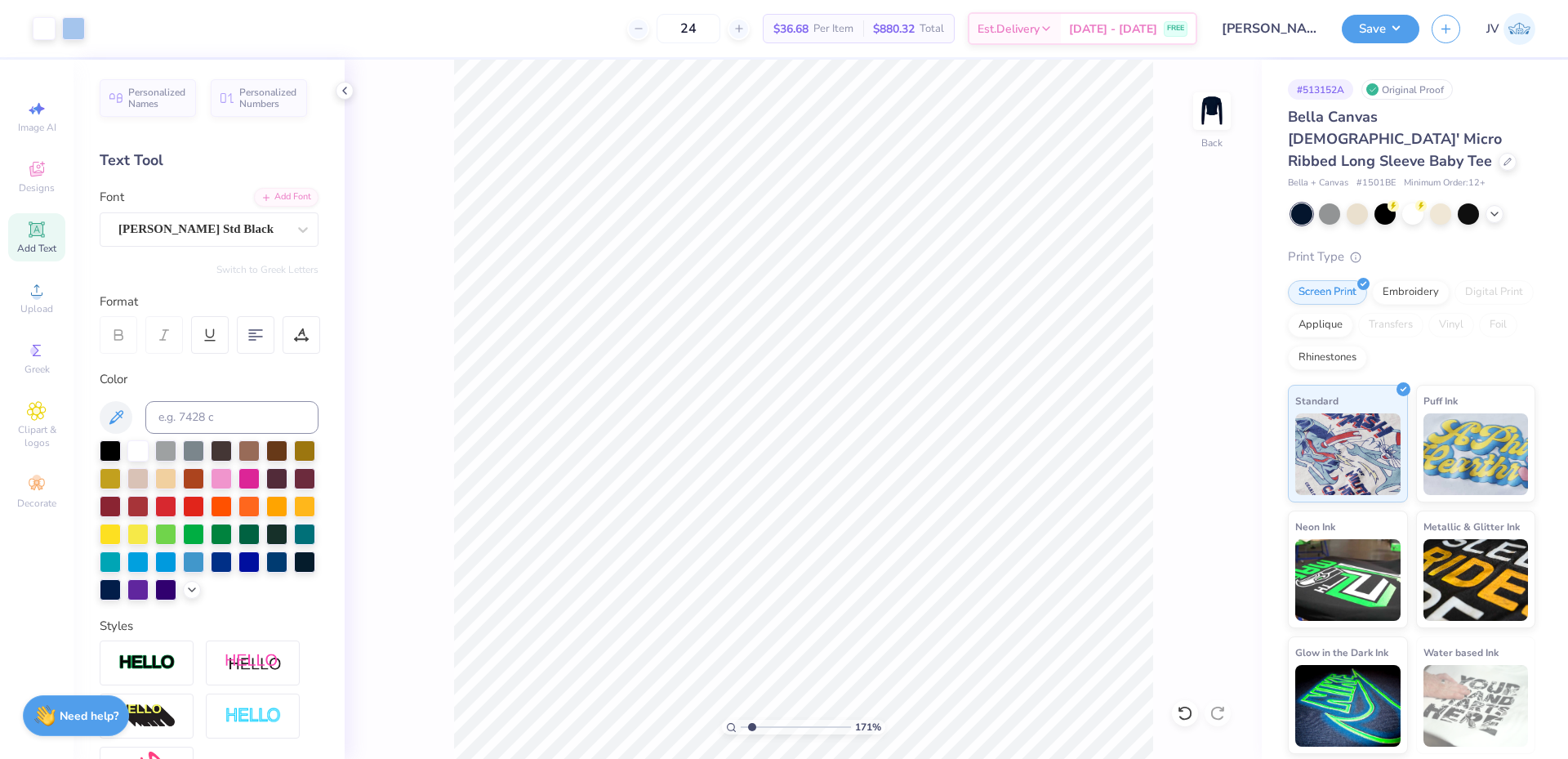
type input "1.71"
click at [752, 728] on input "range" at bounding box center [796, 727] width 111 height 15
type textarea "PHILANTHROPY SPTING 2025"
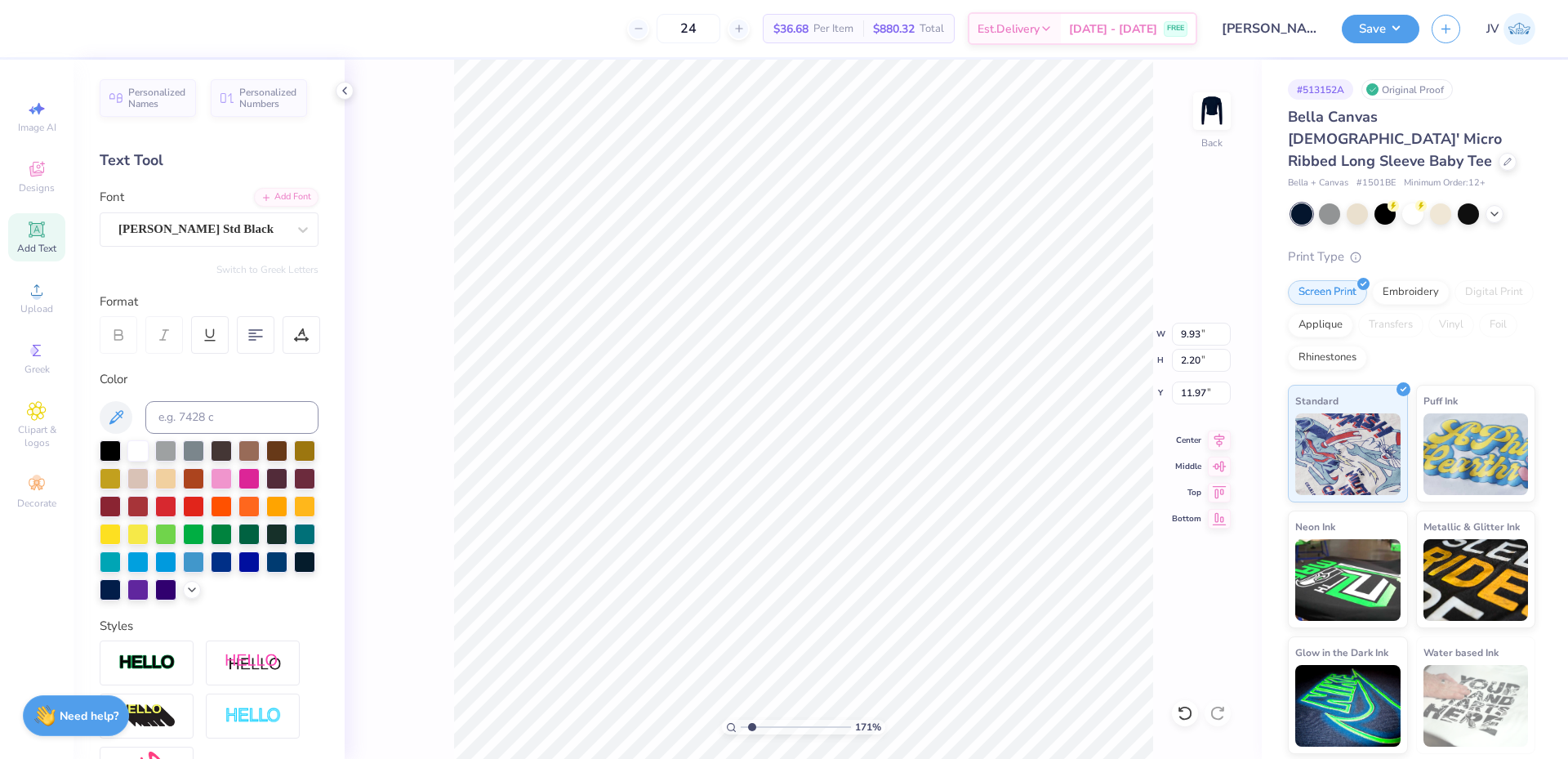
type textarea "PHILANTHROPY SPRING 2025"
type input "2.55"
type input "0.57"
type input "13.61"
type input "5.87"
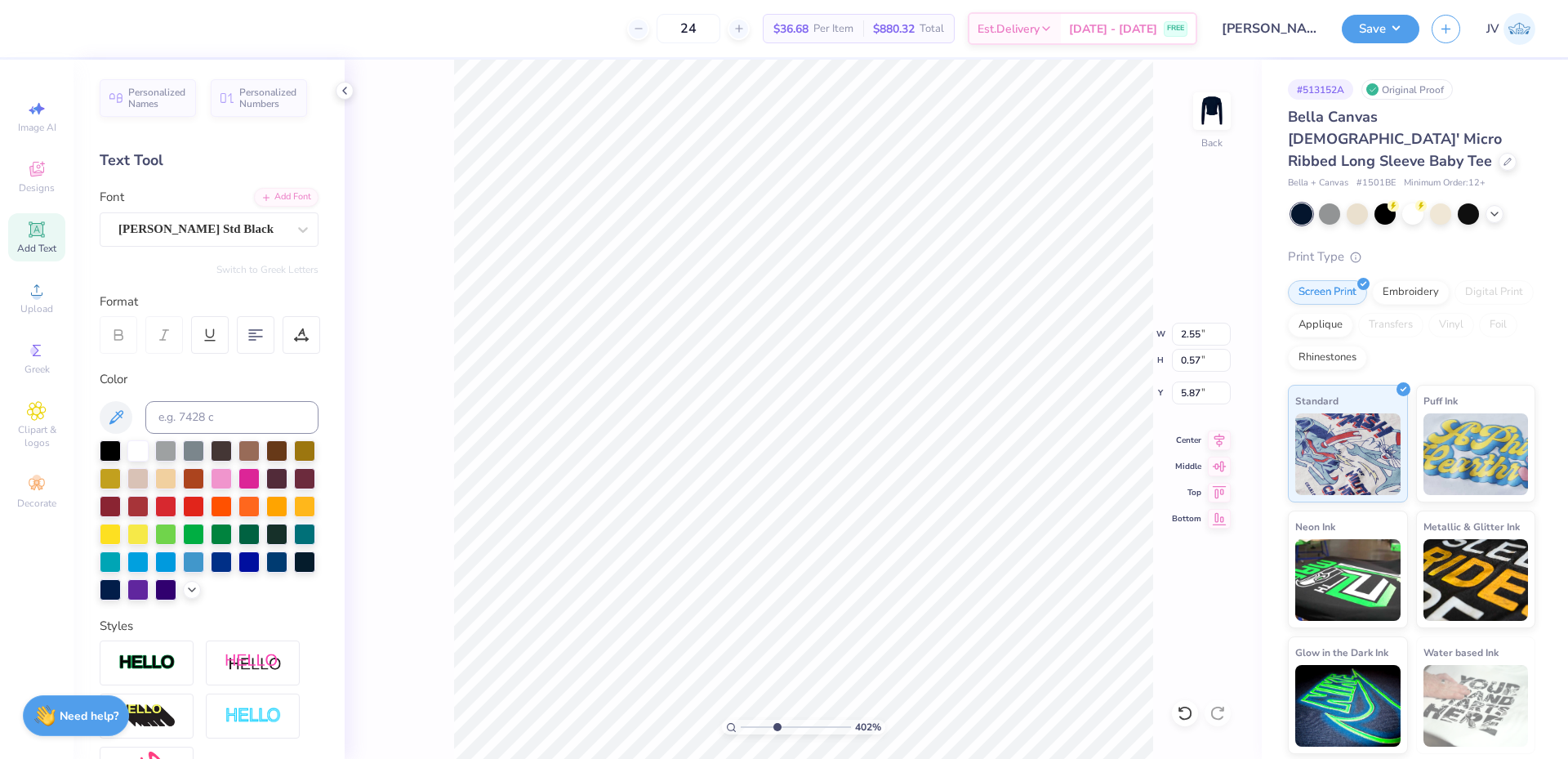
drag, startPoint x: 752, startPoint y: 726, endPoint x: 772, endPoint y: 729, distance: 20.2
type input "3.79"
click at [775, 730] on input "range" at bounding box center [796, 727] width 111 height 15
type input "1.00"
click at [706, 734] on li "Send to Back" at bounding box center [721, 739] width 128 height 32
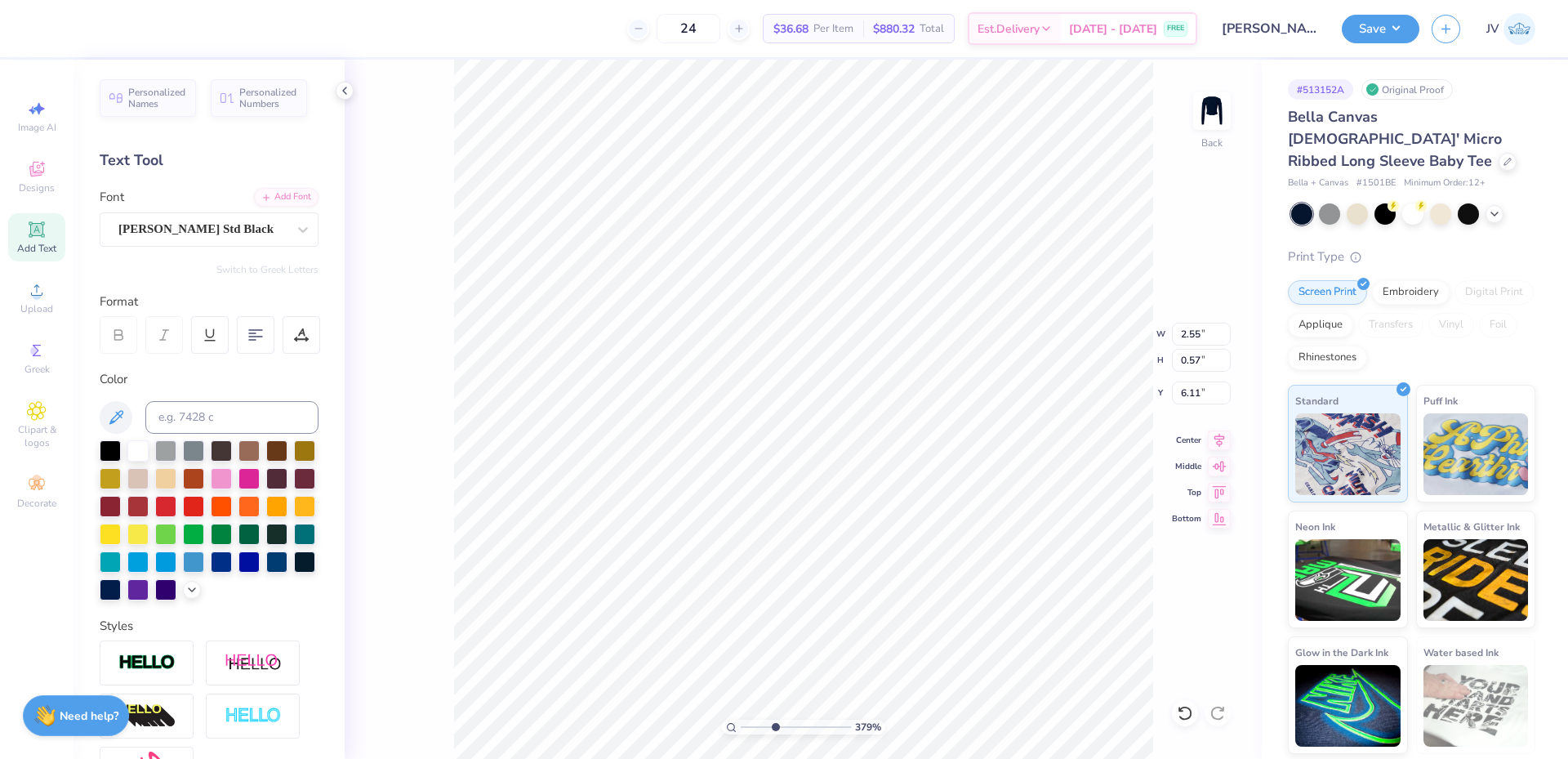
type input "6.11"
type input "2.94"
type input "0.65"
type input "6.03"
drag, startPoint x: 775, startPoint y: 726, endPoint x: 757, endPoint y: 727, distance: 18.0
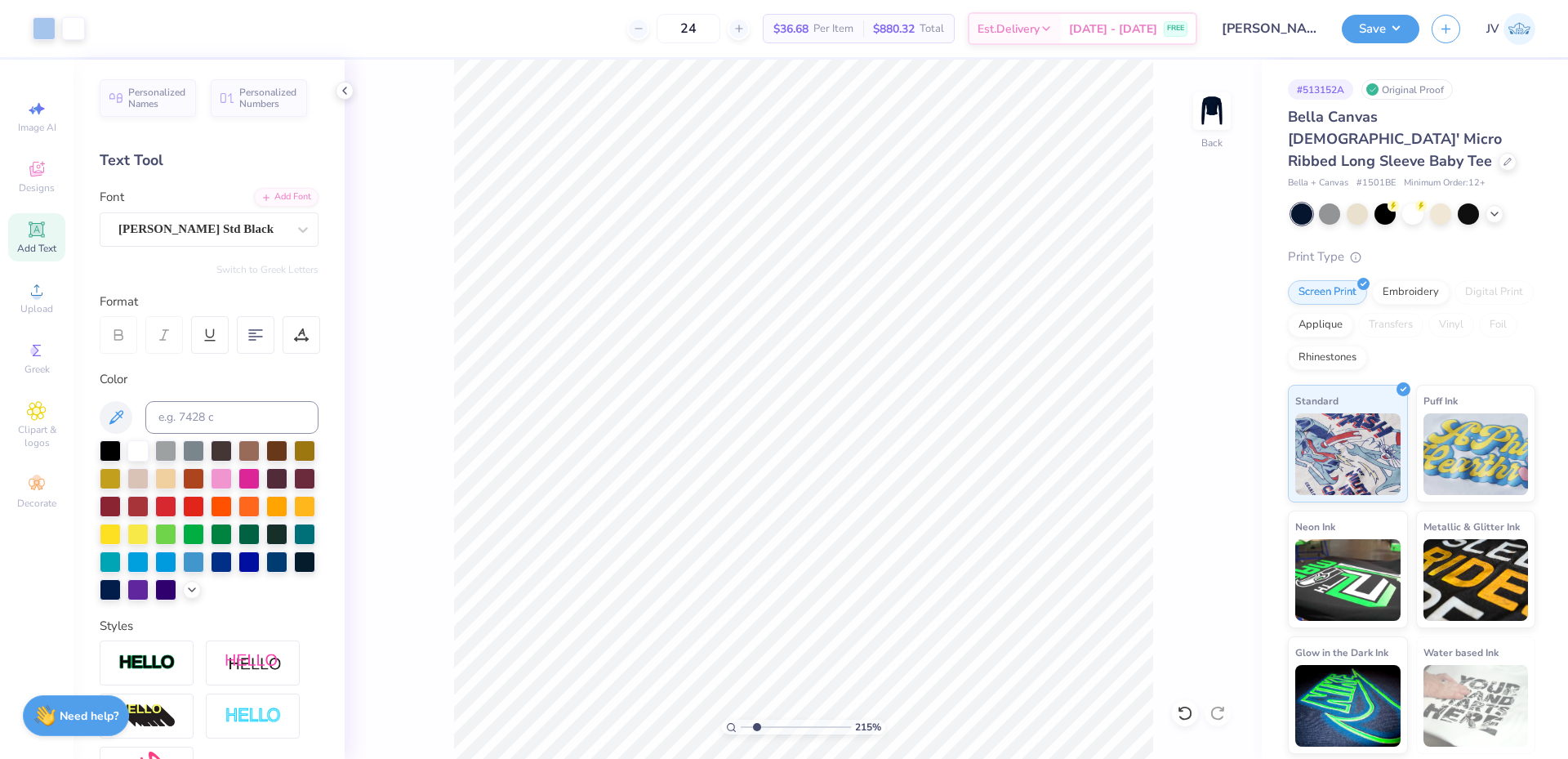
click at [757, 727] on input "range" at bounding box center [796, 727] width 111 height 15
drag, startPoint x: 755, startPoint y: 724, endPoint x: 764, endPoint y: 731, distance: 11.4
type input "2.83"
click at [764, 731] on input "range" at bounding box center [796, 727] width 111 height 15
click at [40, 299] on icon at bounding box center [37, 291] width 20 height 20
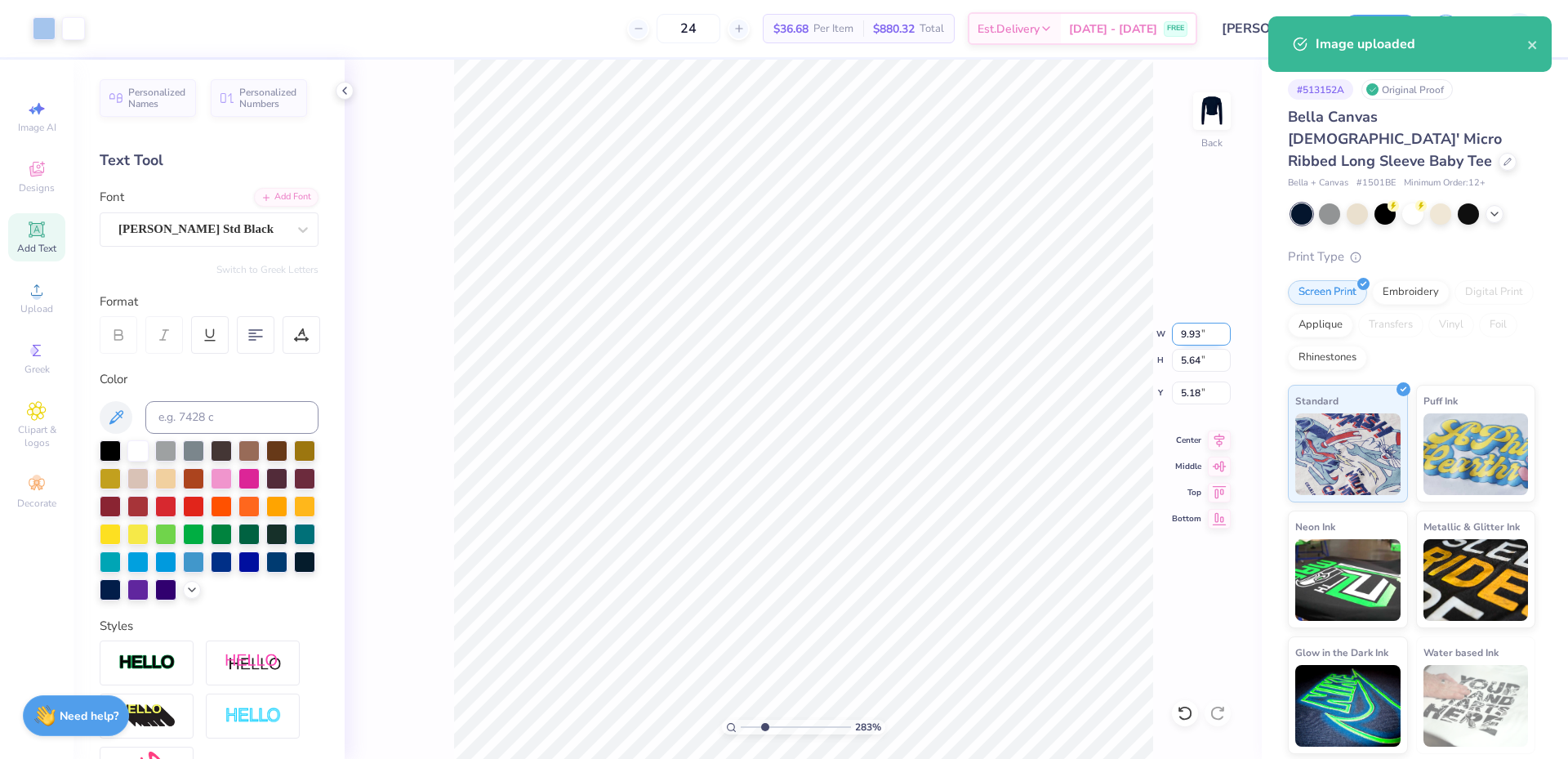
click at [1190, 343] on input "9.93" at bounding box center [1201, 334] width 59 height 23
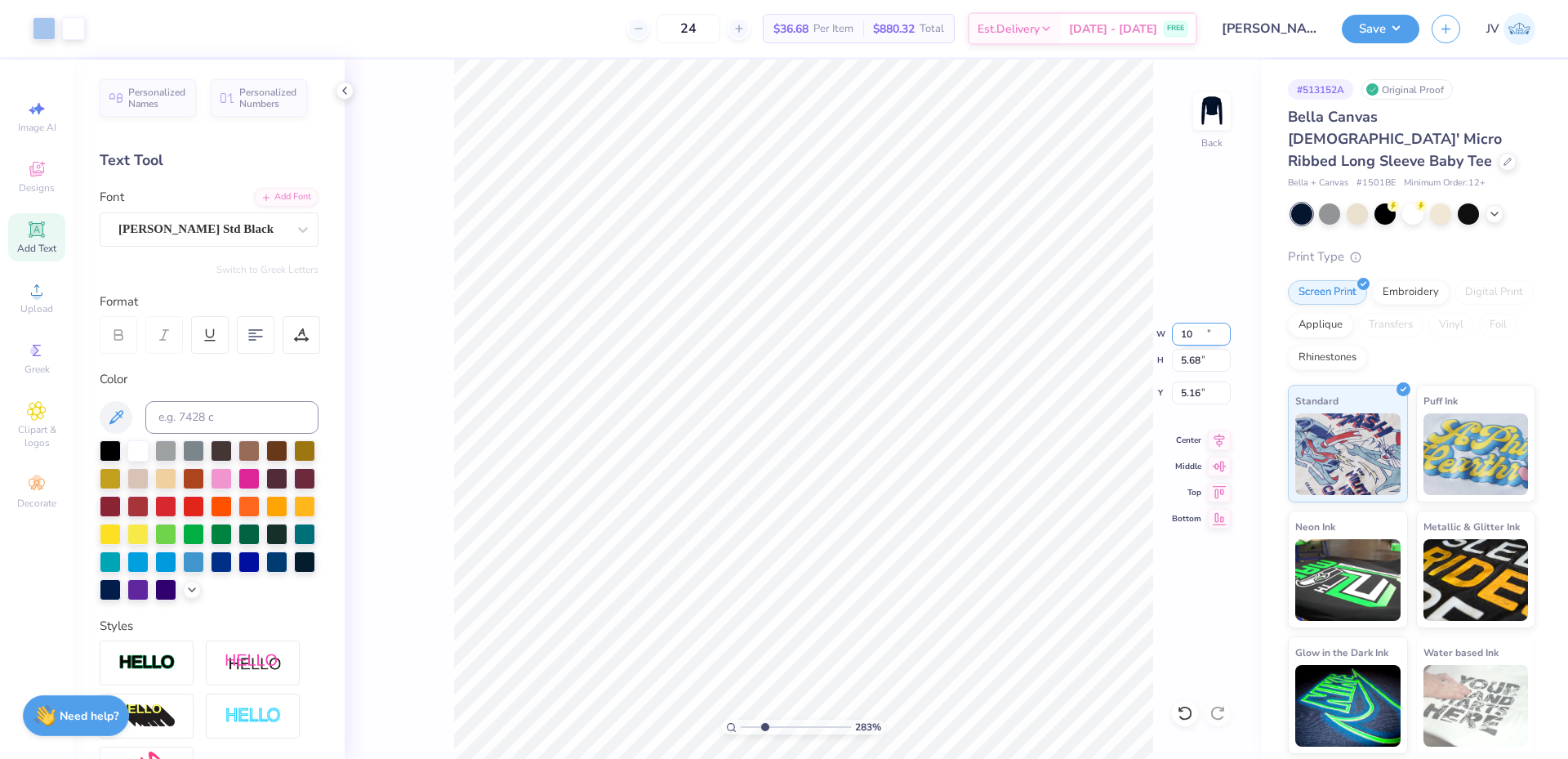
type input "10.00"
type input "5.68"
click at [1187, 385] on input "5.16" at bounding box center [1201, 392] width 59 height 23
type input "1.00"
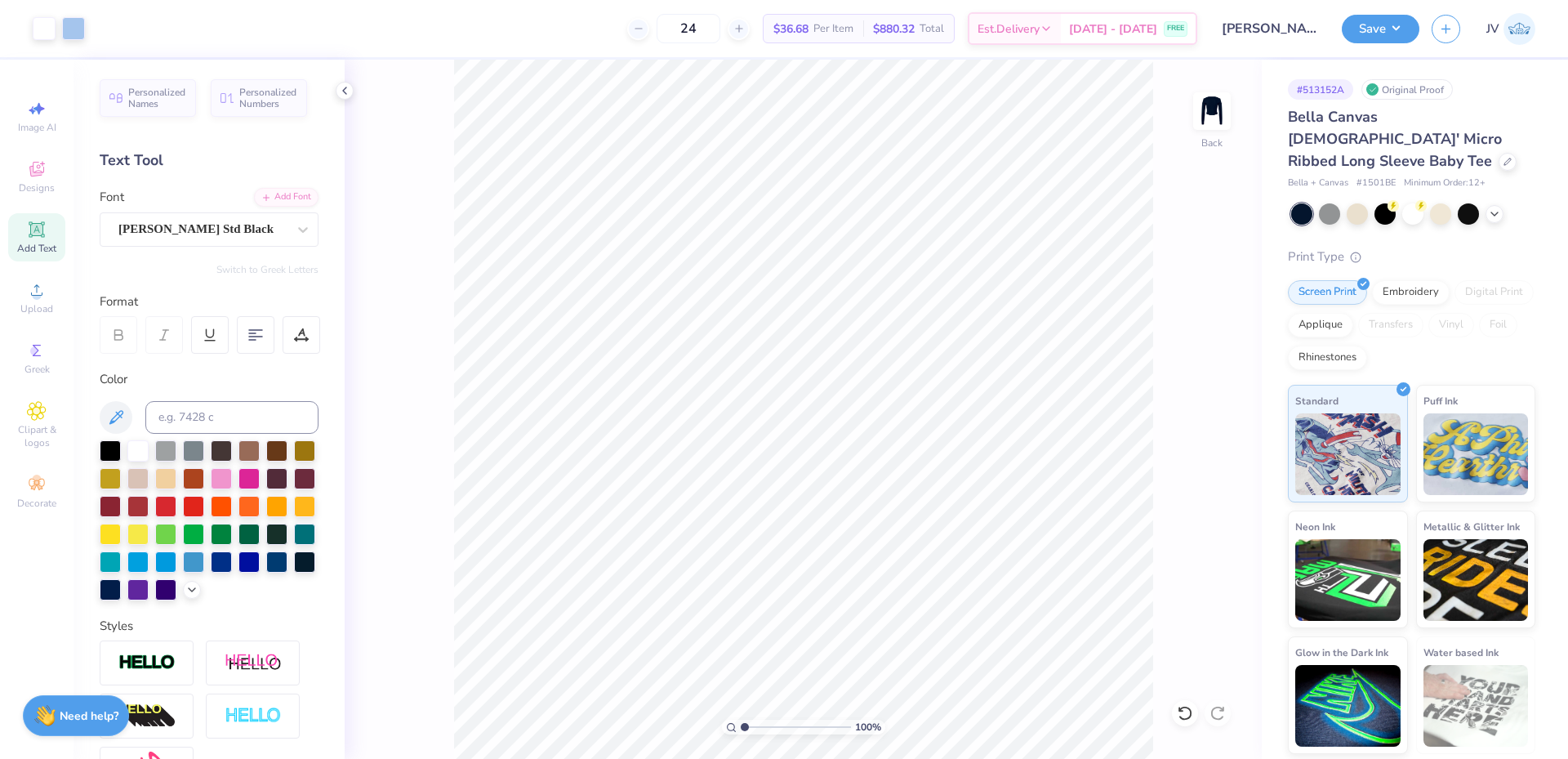
drag, startPoint x: 764, startPoint y: 726, endPoint x: 713, endPoint y: 717, distance: 51.8
type input "1"
click at [740, 720] on input "range" at bounding box center [796, 727] width 111 height 15
click at [798, 507] on li "Group" at bounding box center [813, 499] width 128 height 32
click at [1181, 390] on input "1.00" at bounding box center [1201, 392] width 59 height 23
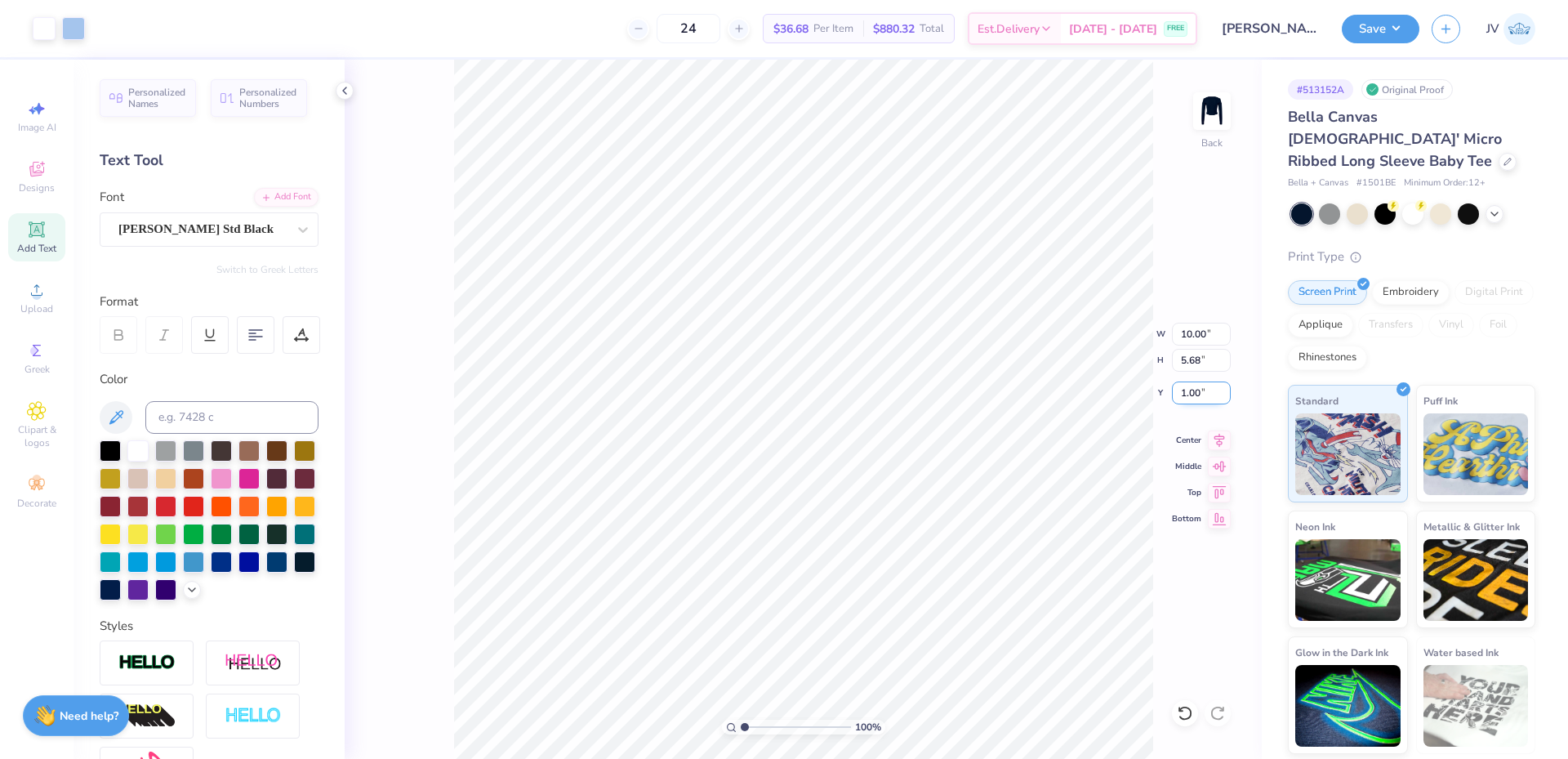
click at [1182, 390] on input "1.00" at bounding box center [1201, 392] width 59 height 23
click at [1183, 389] on input "1.00" at bounding box center [1201, 392] width 59 height 23
type input "1.50"
click at [1396, 19] on button "Save" at bounding box center [1381, 27] width 78 height 29
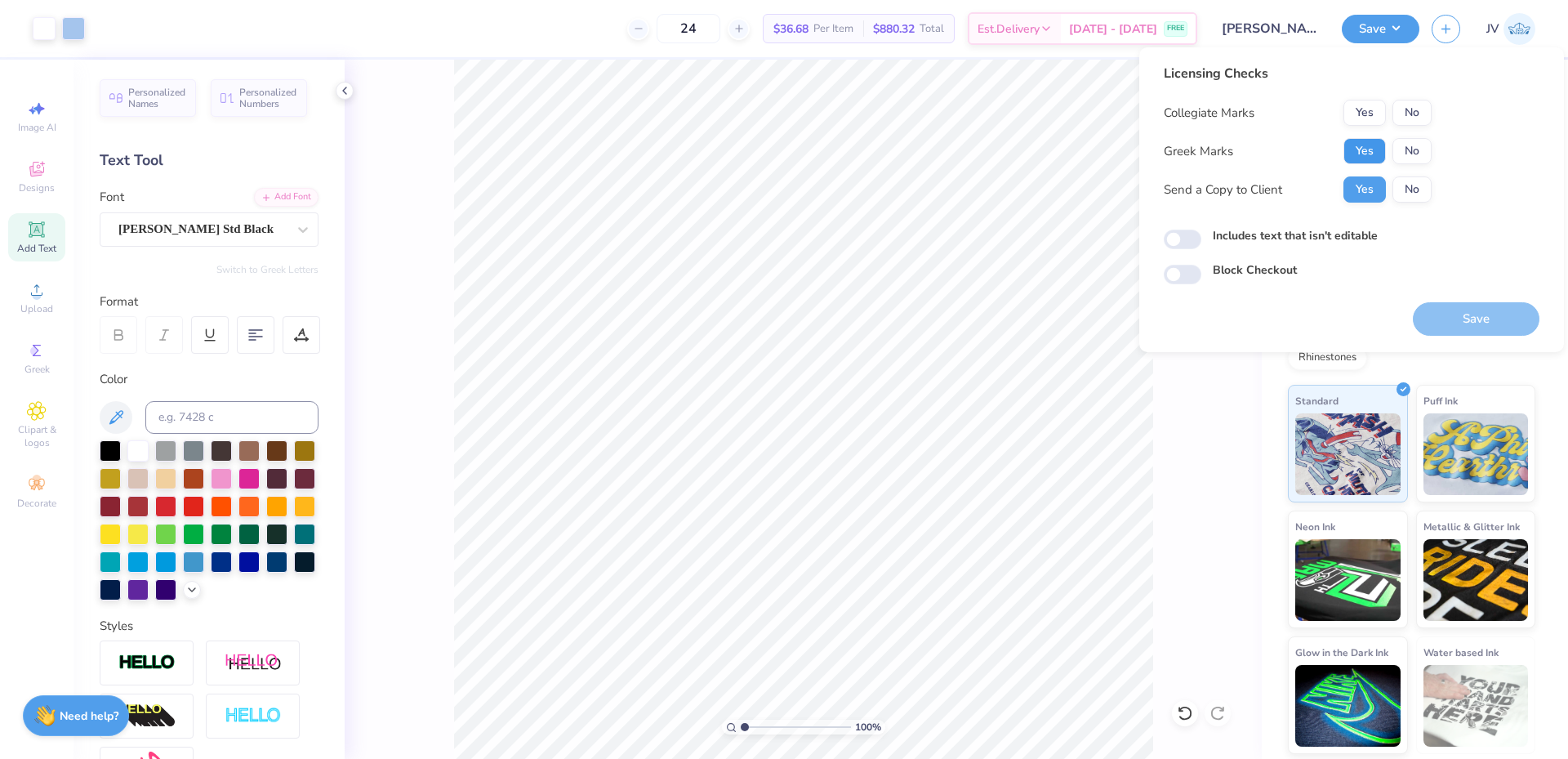
click at [1370, 154] on button "Yes" at bounding box center [1365, 151] width 43 height 26
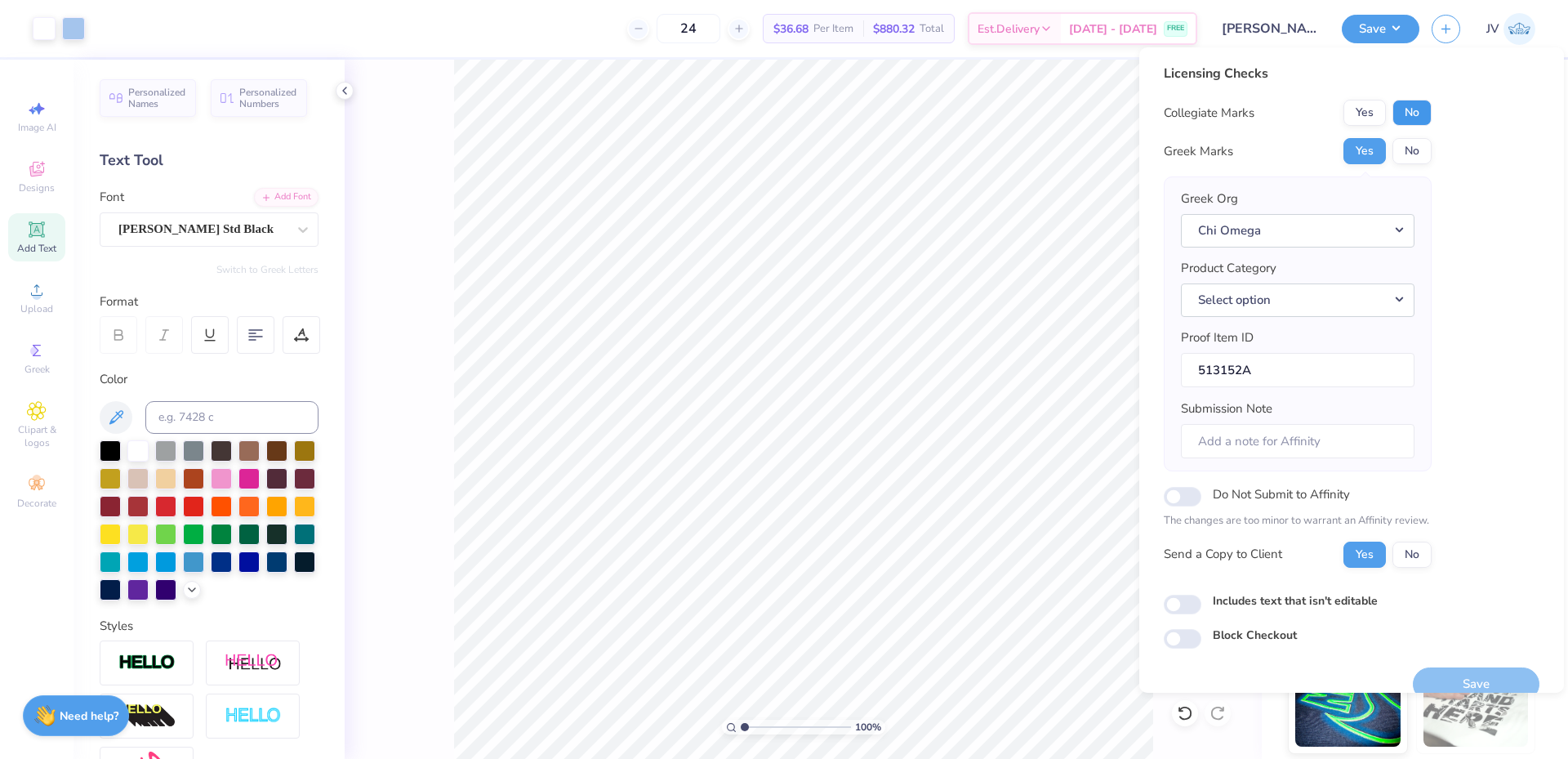
click at [1423, 109] on button "No" at bounding box center [1412, 113] width 39 height 26
click at [1462, 676] on button "Save" at bounding box center [1476, 684] width 127 height 34
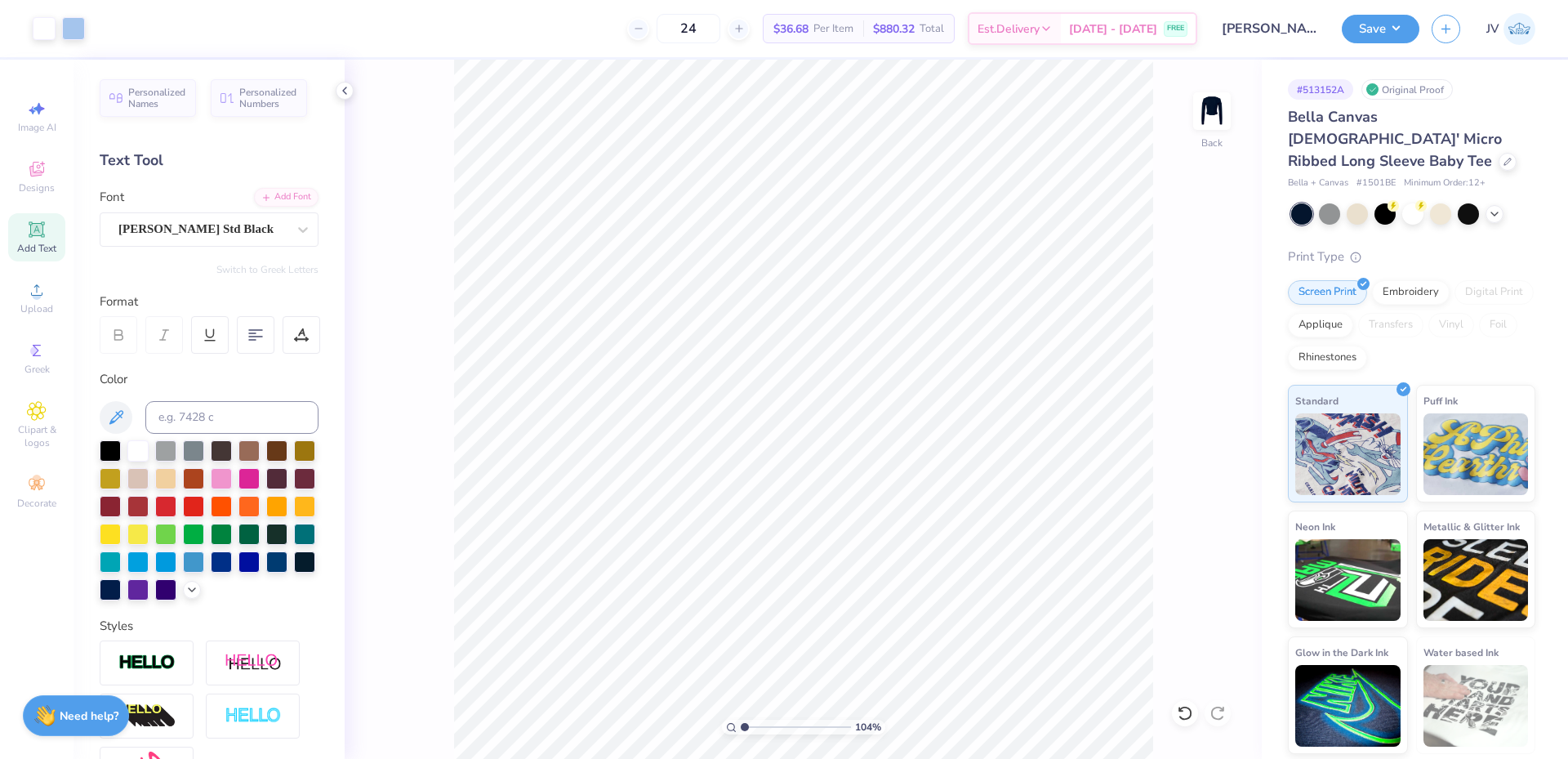
type input "1"
drag, startPoint x: 745, startPoint y: 730, endPoint x: 735, endPoint y: 723, distance: 12.2
click at [740, 728] on input "range" at bounding box center [796, 727] width 111 height 15
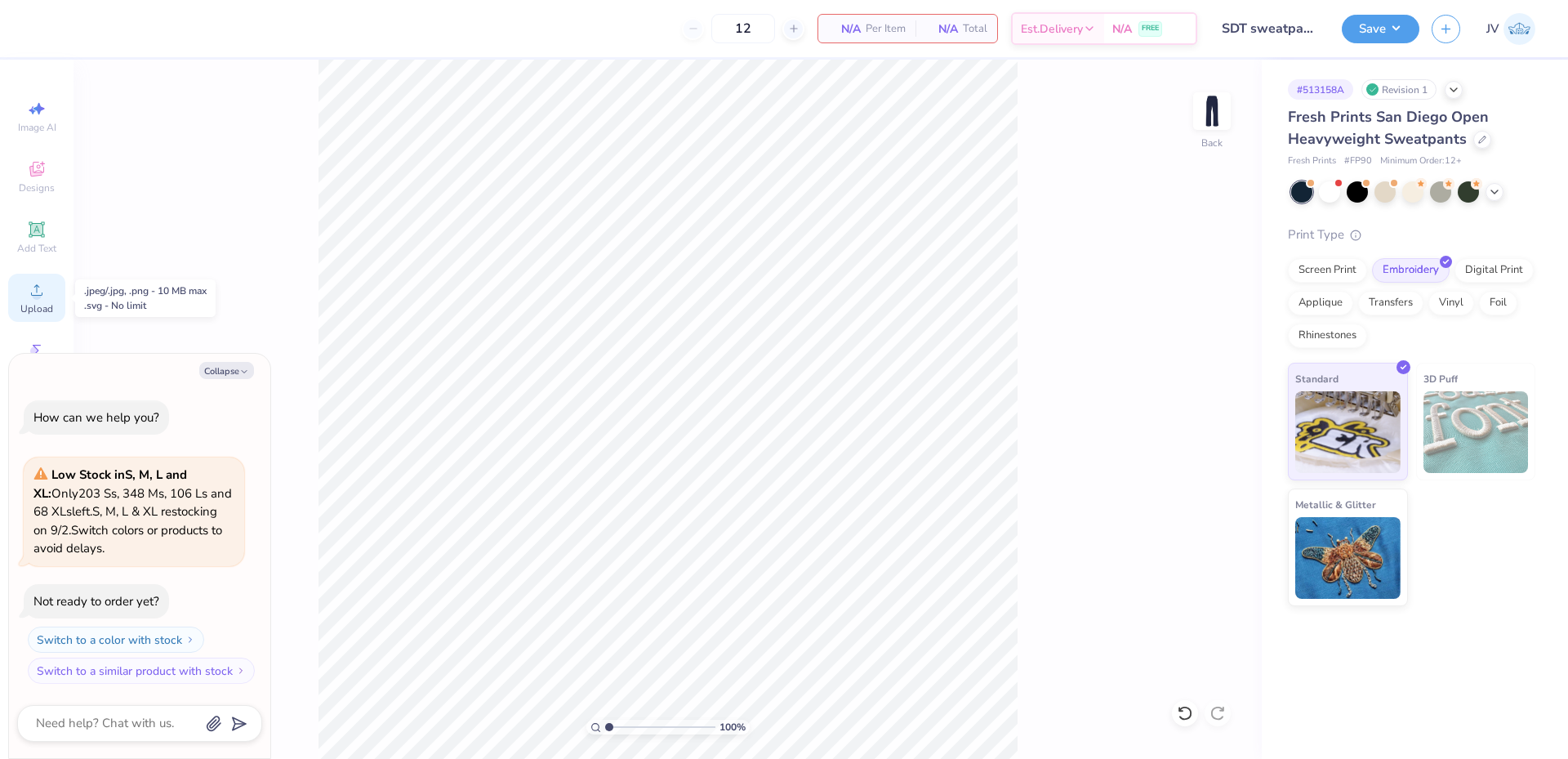
click at [38, 290] on icon at bounding box center [37, 291] width 20 height 20
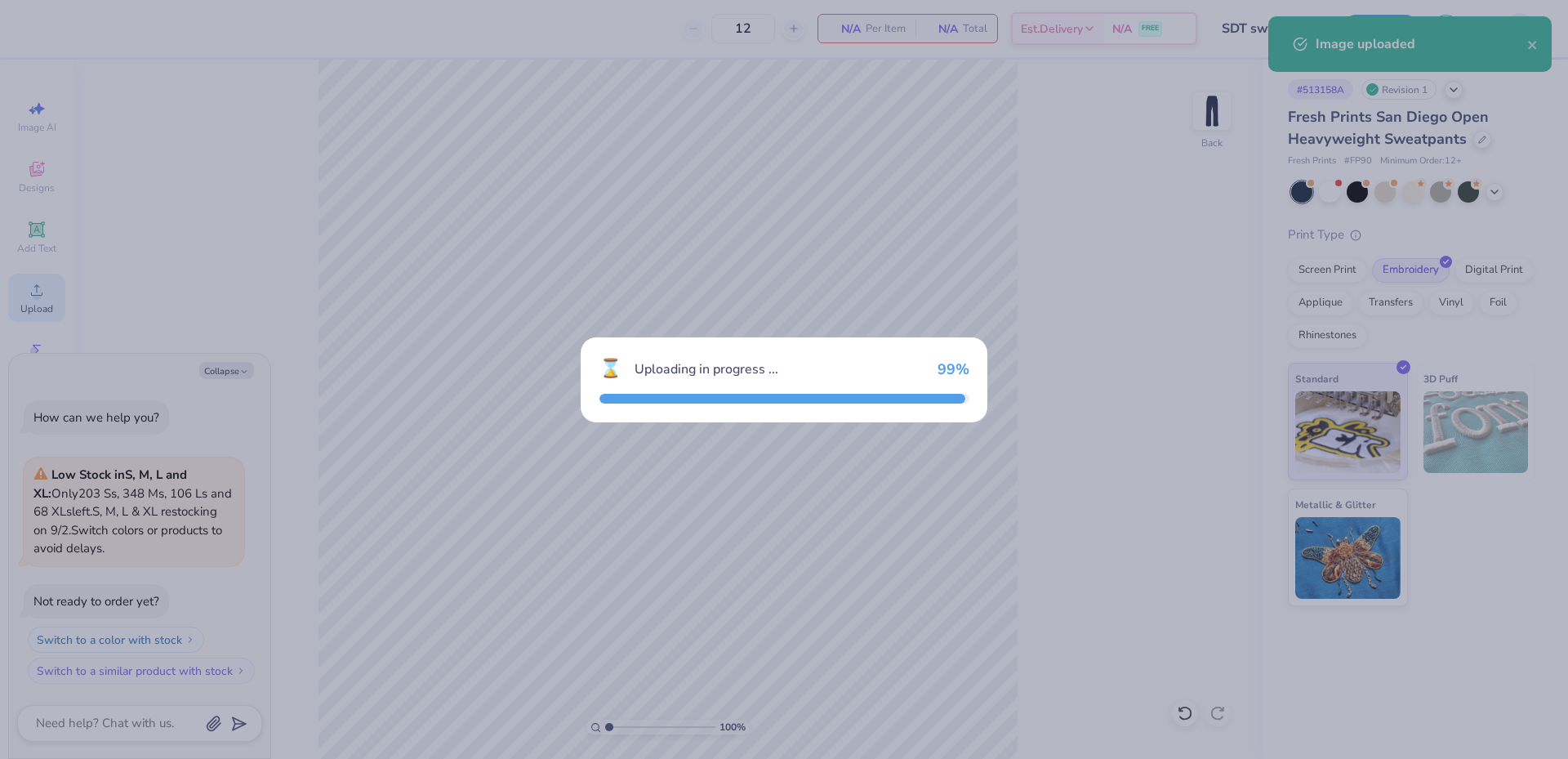
type textarea "x"
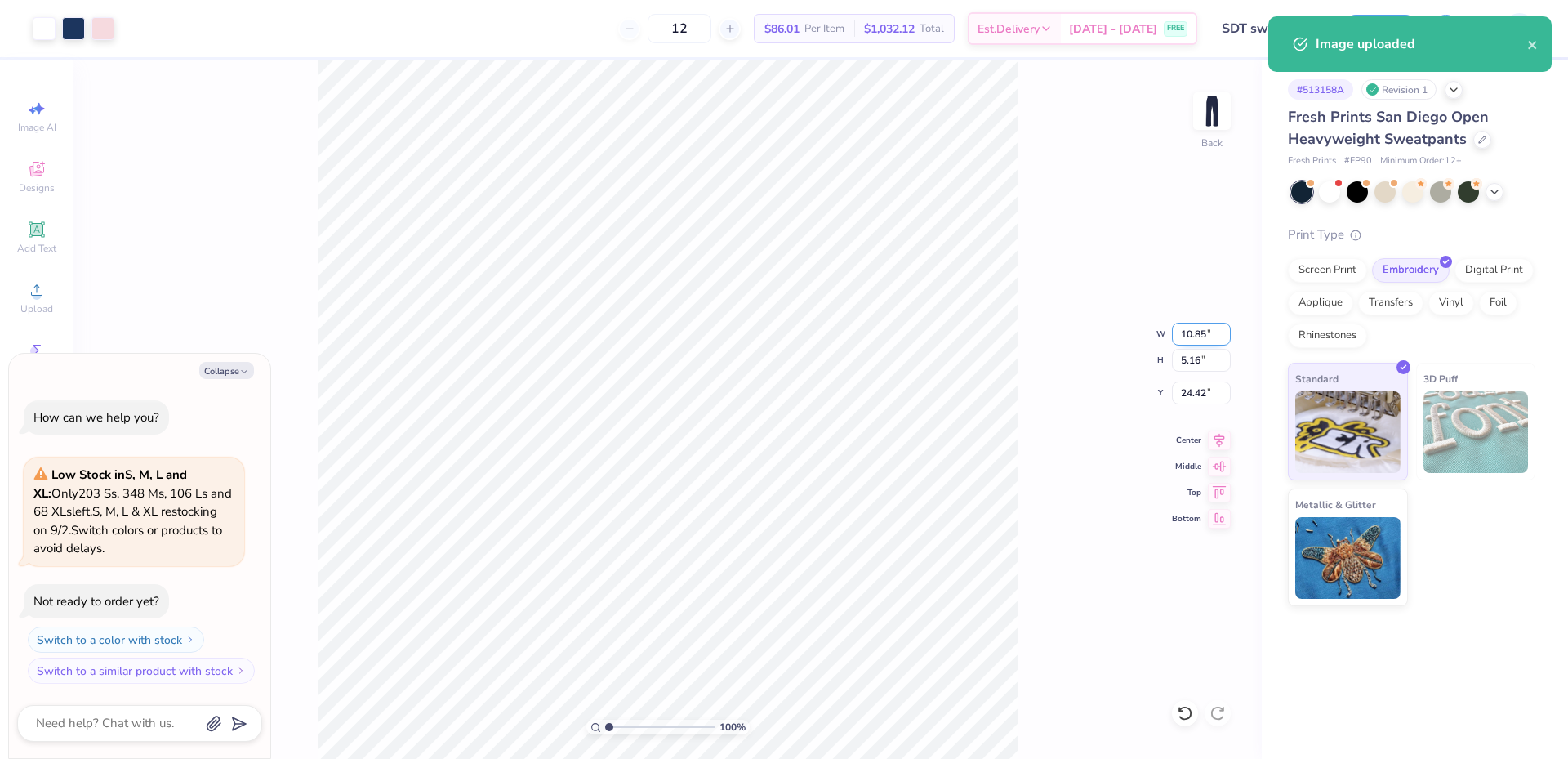
click at [1193, 330] on input "10.85" at bounding box center [1201, 334] width 59 height 23
type input "6"
type textarea "x"
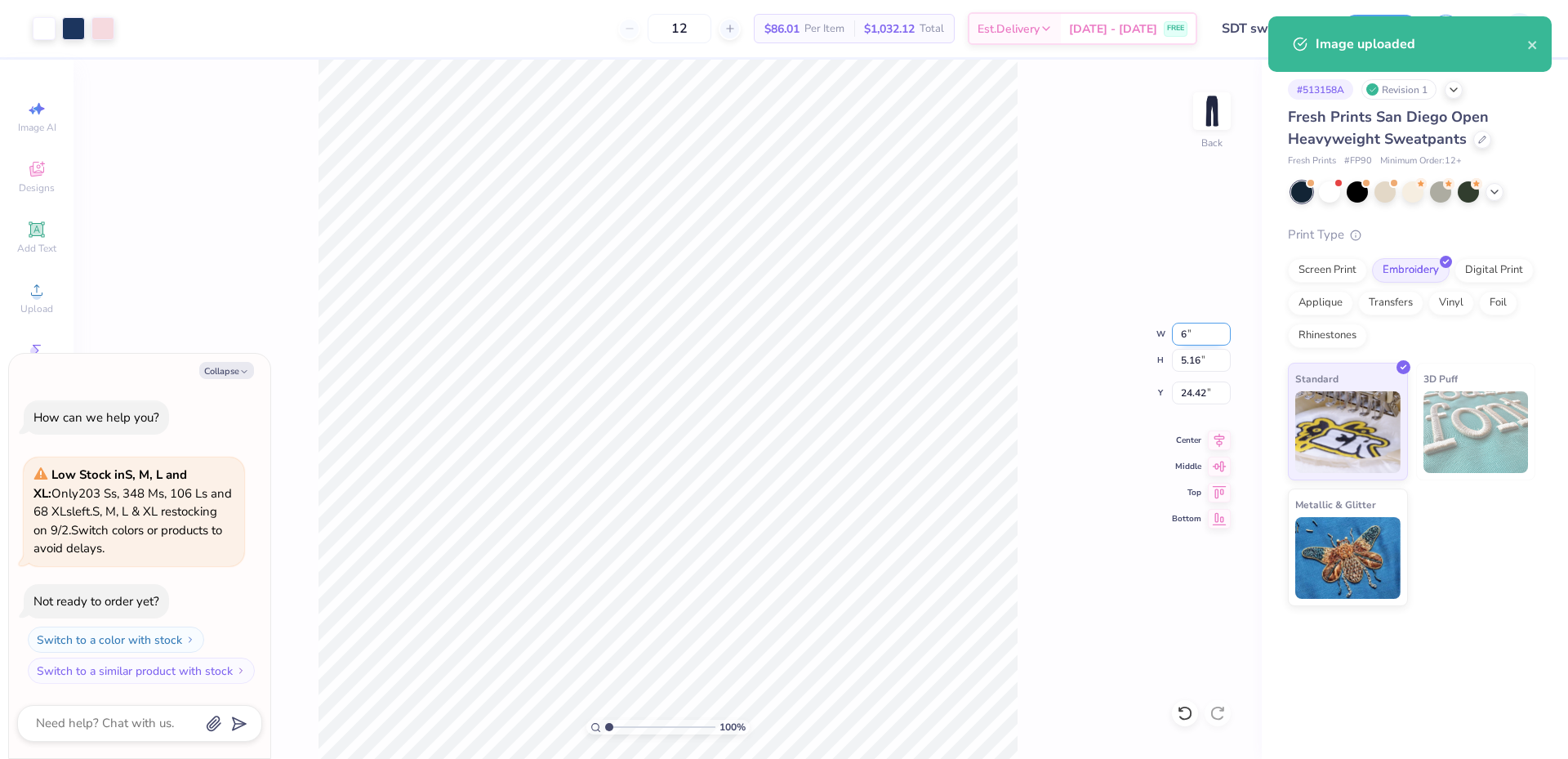
type input "6.00"
type input "2.85"
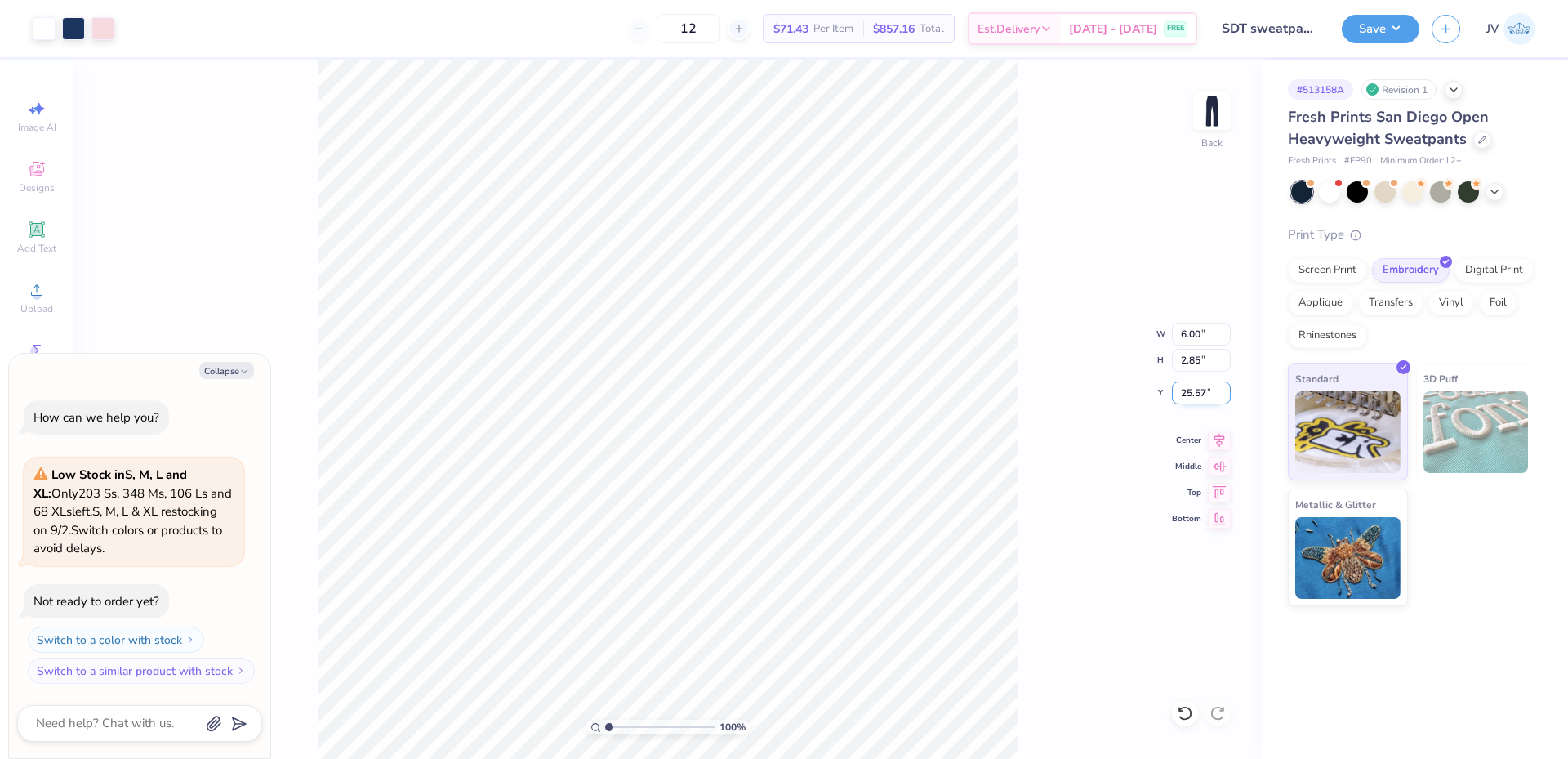
click at [1185, 397] on input "25.57" at bounding box center [1201, 392] width 59 height 23
type input "4.5"
type textarea "x"
type input "4.50"
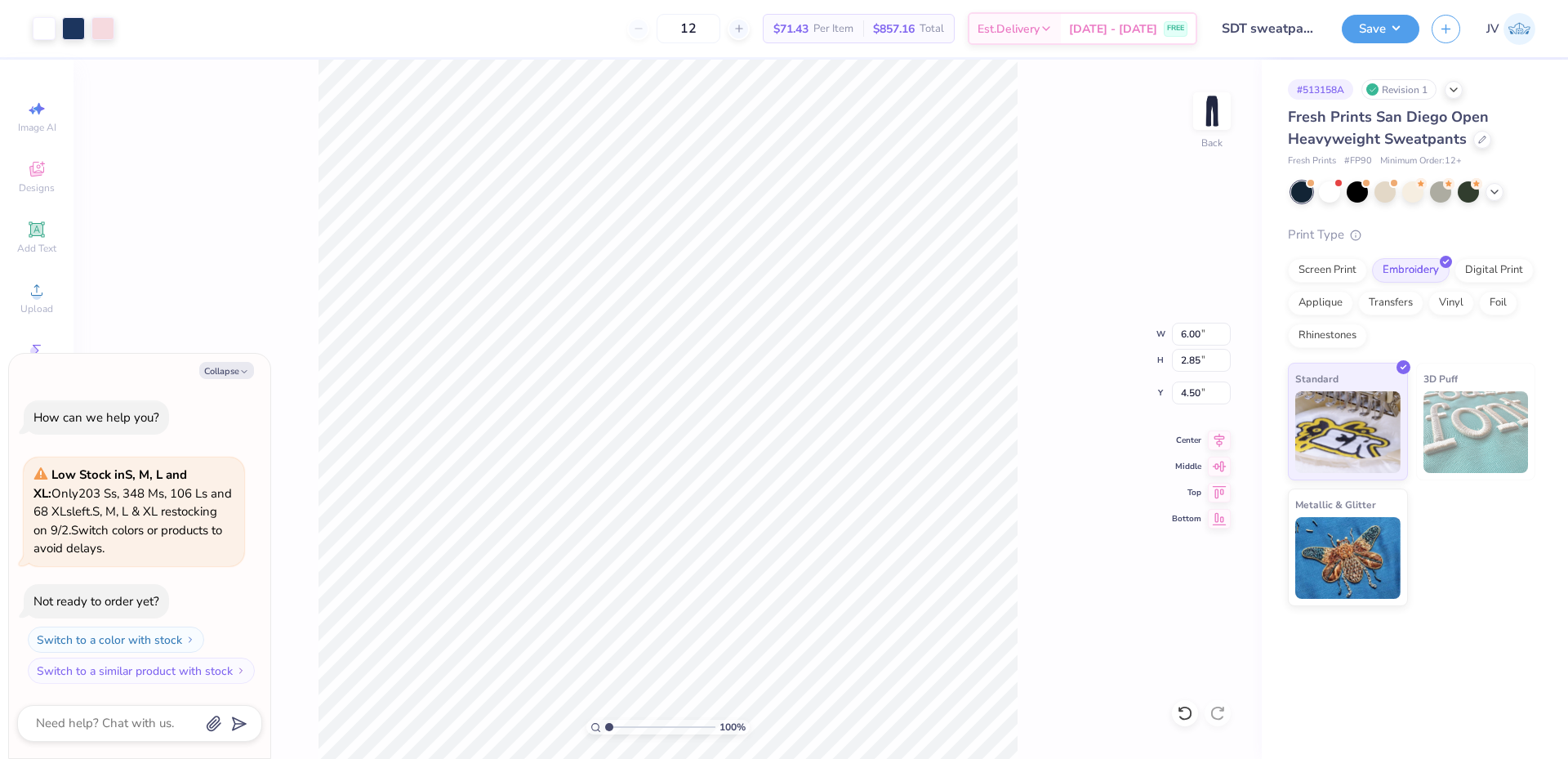
type textarea "x"
drag, startPoint x: 609, startPoint y: 729, endPoint x: 626, endPoint y: 728, distance: 17.0
type input "2.6"
click at [626, 728] on input "range" at bounding box center [661, 727] width 111 height 15
type textarea "x"
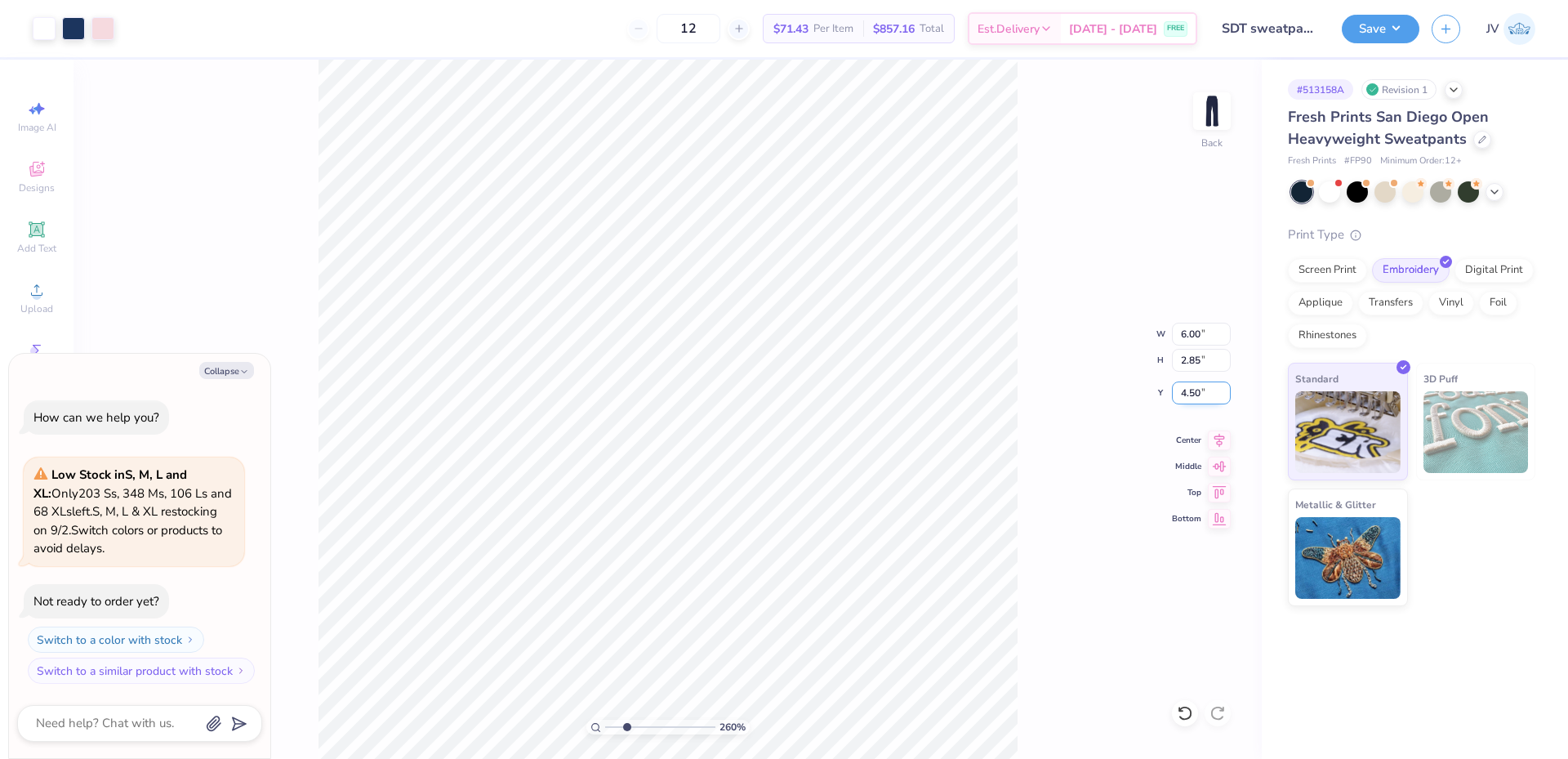
click at [1183, 399] on input "4.50" at bounding box center [1201, 392] width 59 height 23
type input "5"
type textarea "x"
type input "5.00"
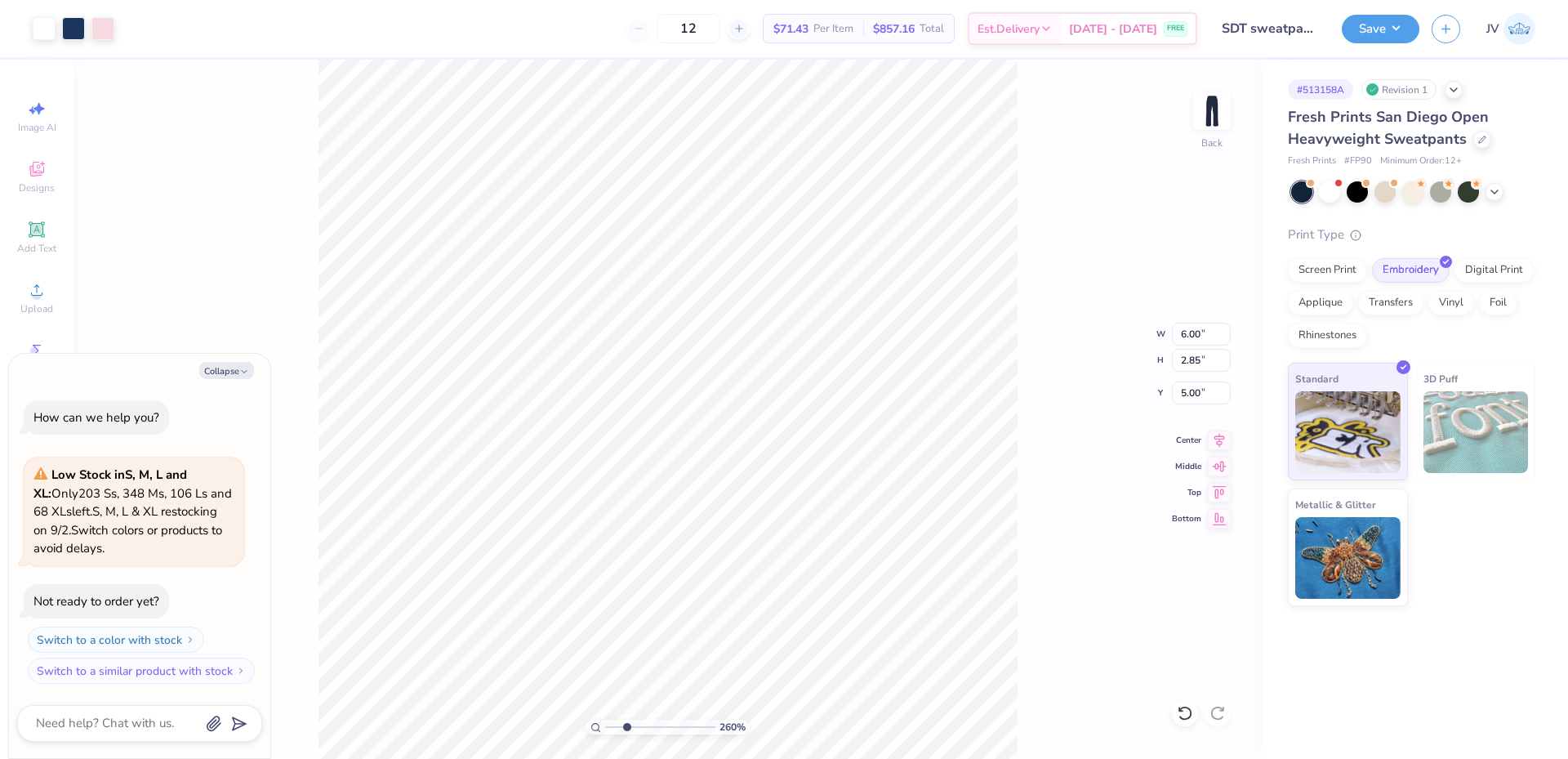
type textarea "x"
drag, startPoint x: 628, startPoint y: 724, endPoint x: 598, endPoint y: 732, distance: 31.0
type input "1"
click at [605, 732] on input "range" at bounding box center [661, 727] width 111 height 15
click at [229, 369] on button "Collapse" at bounding box center [227, 370] width 54 height 17
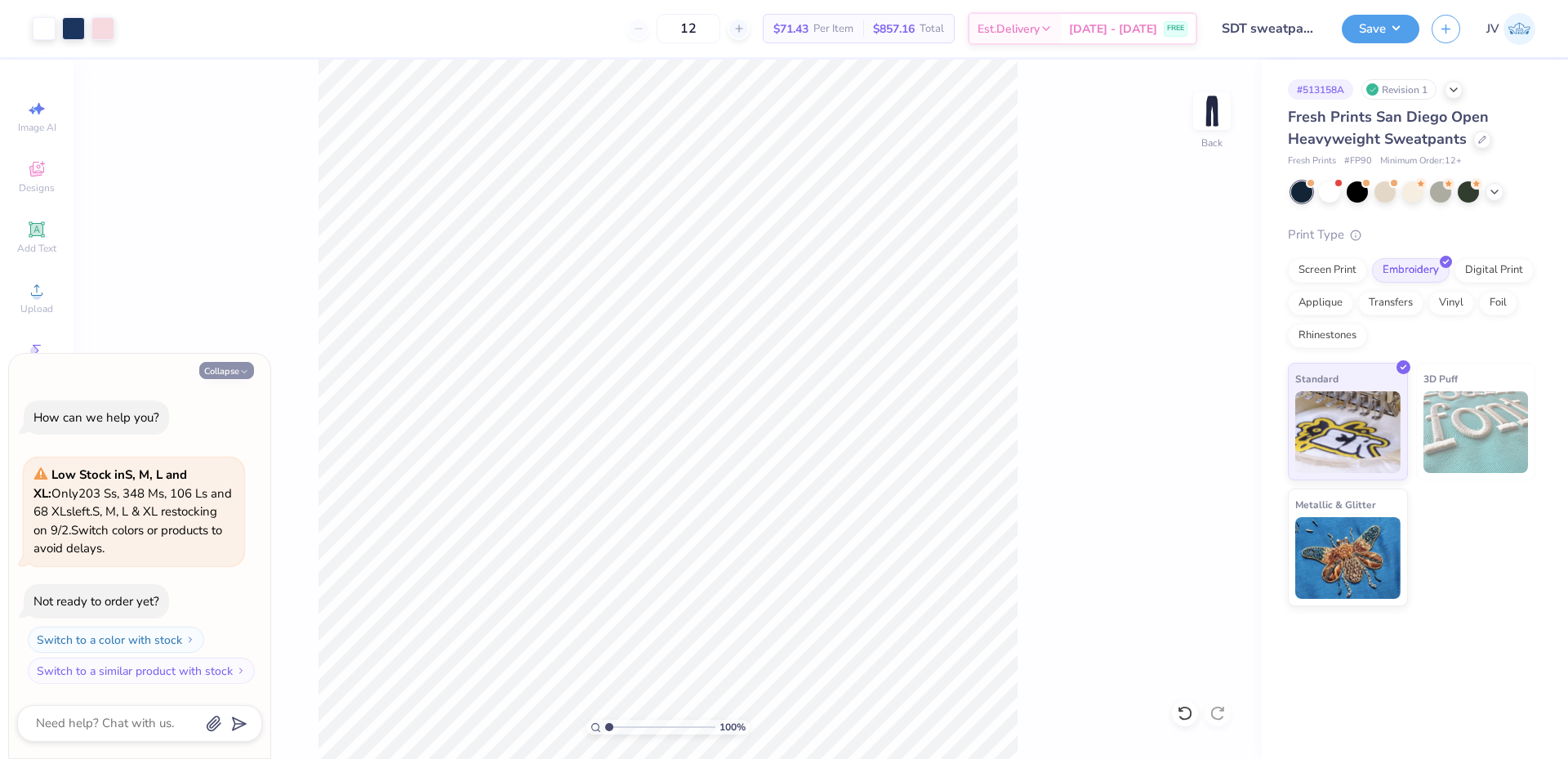
type textarea "x"
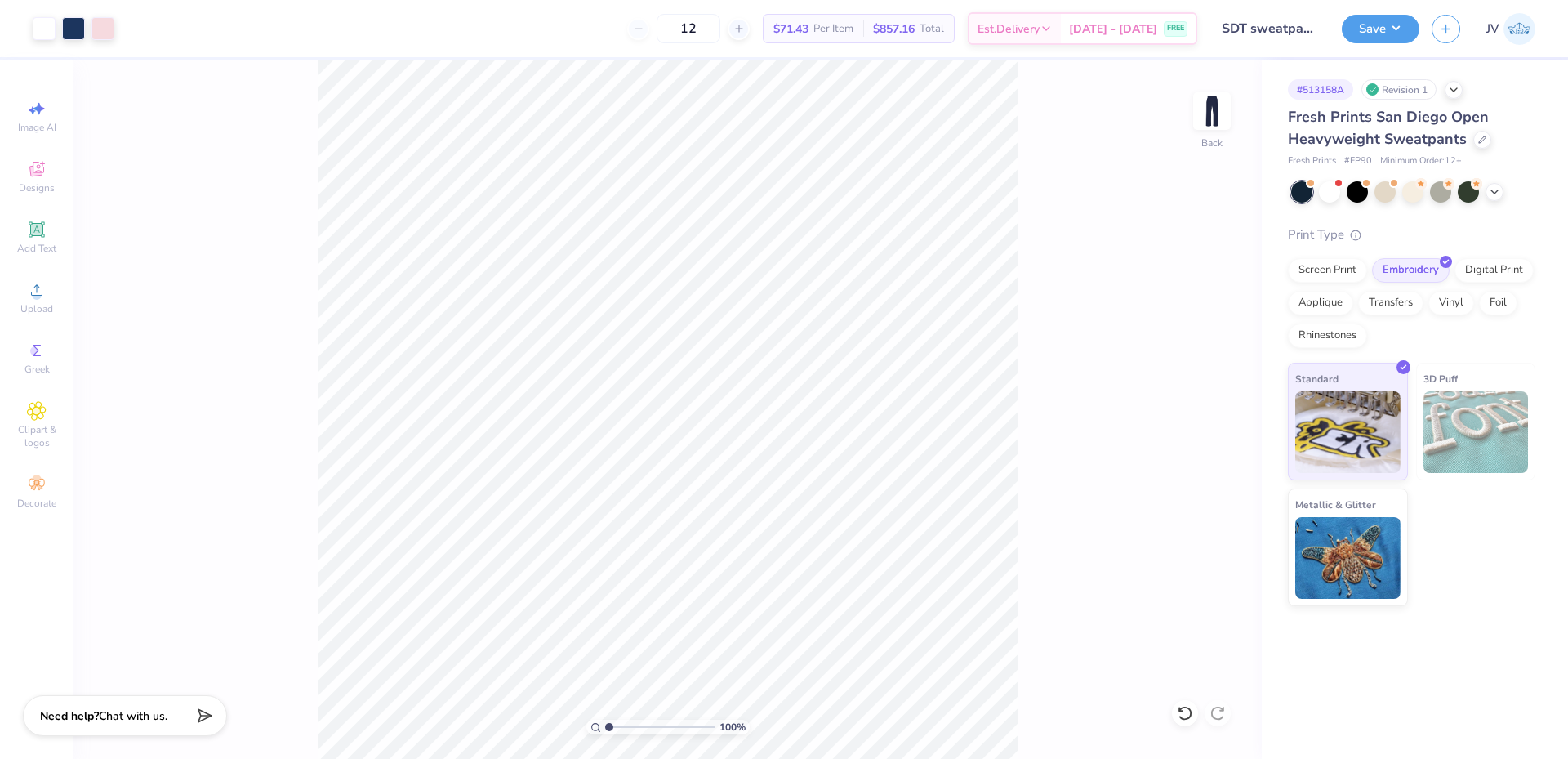
click at [299, 370] on div "100 % Back" at bounding box center [668, 409] width 1189 height 699
click at [1402, 28] on button "Save" at bounding box center [1381, 27] width 78 height 29
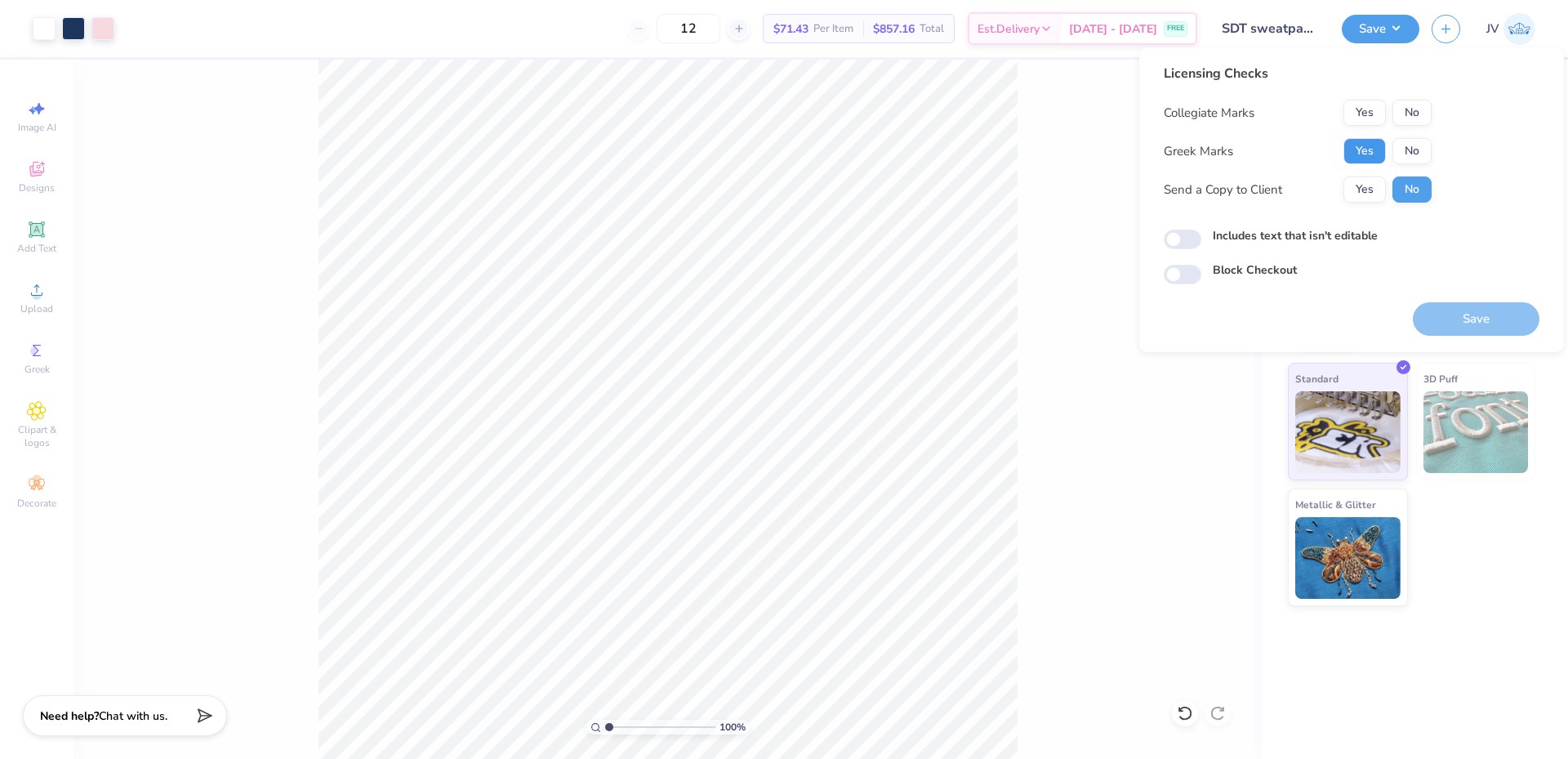
click at [1370, 143] on button "Yes" at bounding box center [1365, 151] width 43 height 26
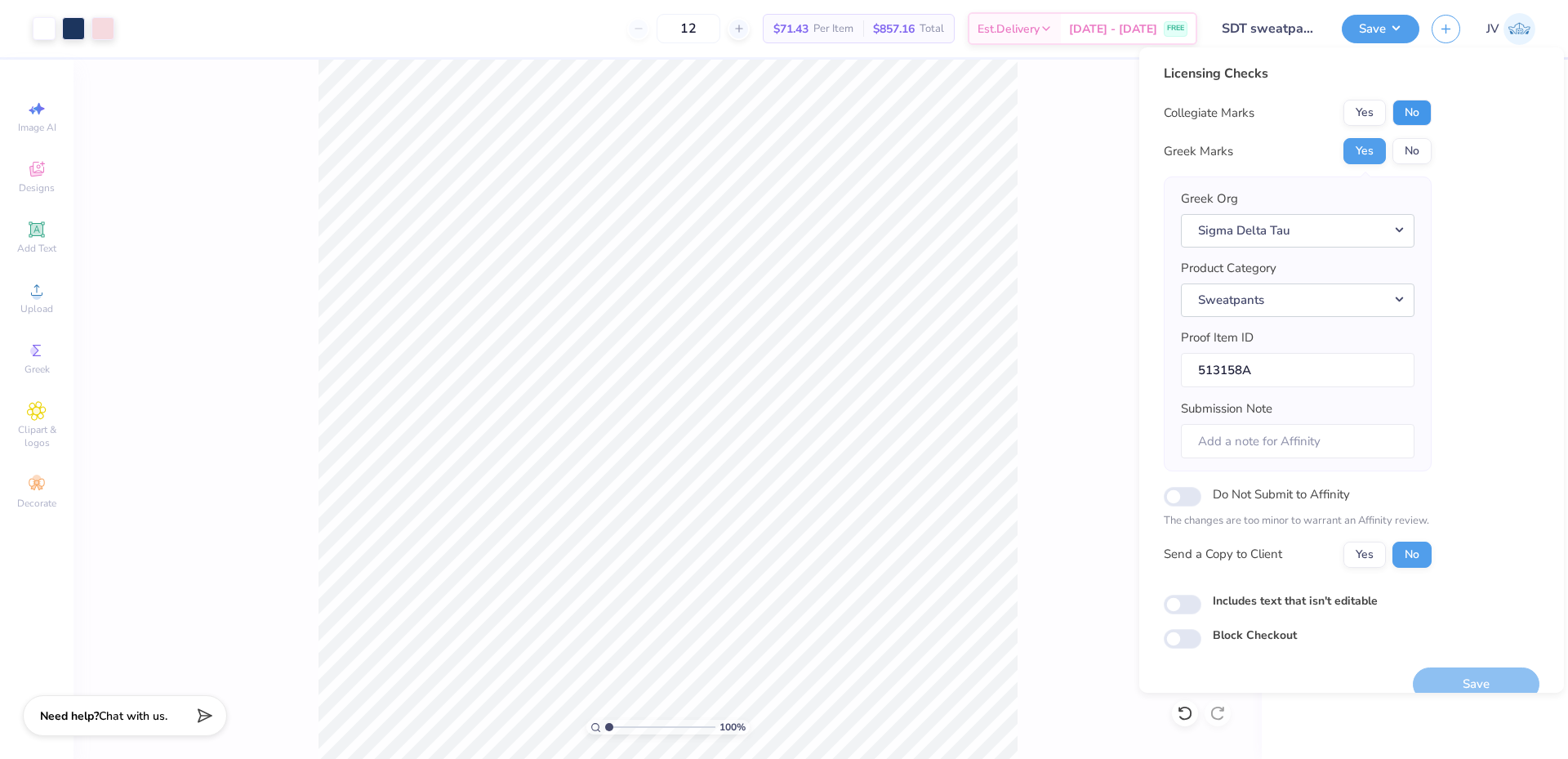
click at [1409, 107] on button "No" at bounding box center [1412, 113] width 39 height 26
click at [1439, 686] on button "Save" at bounding box center [1476, 684] width 127 height 34
